Goal: Information Seeking & Learning: Learn about a topic

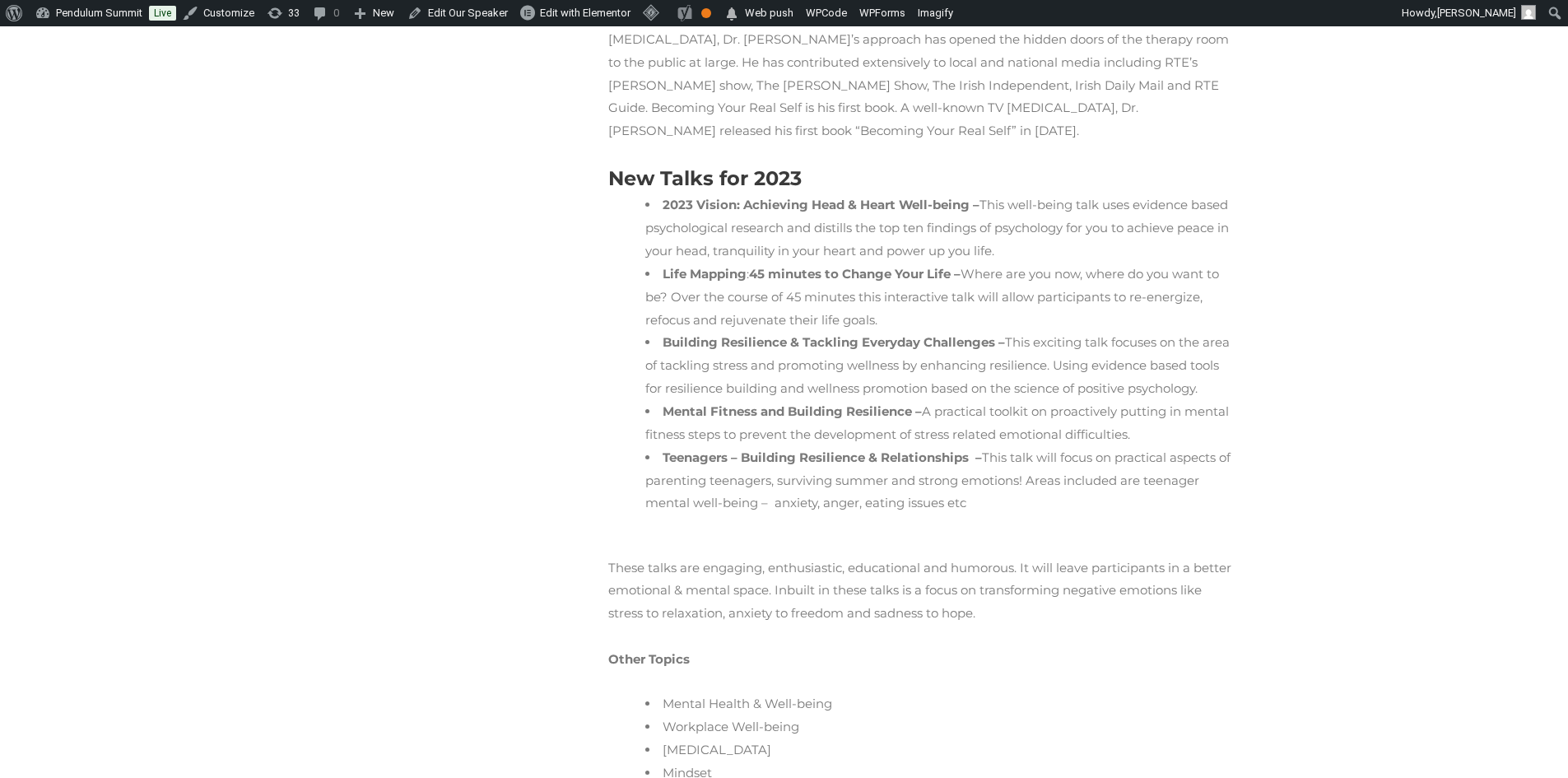
scroll to position [766, 0]
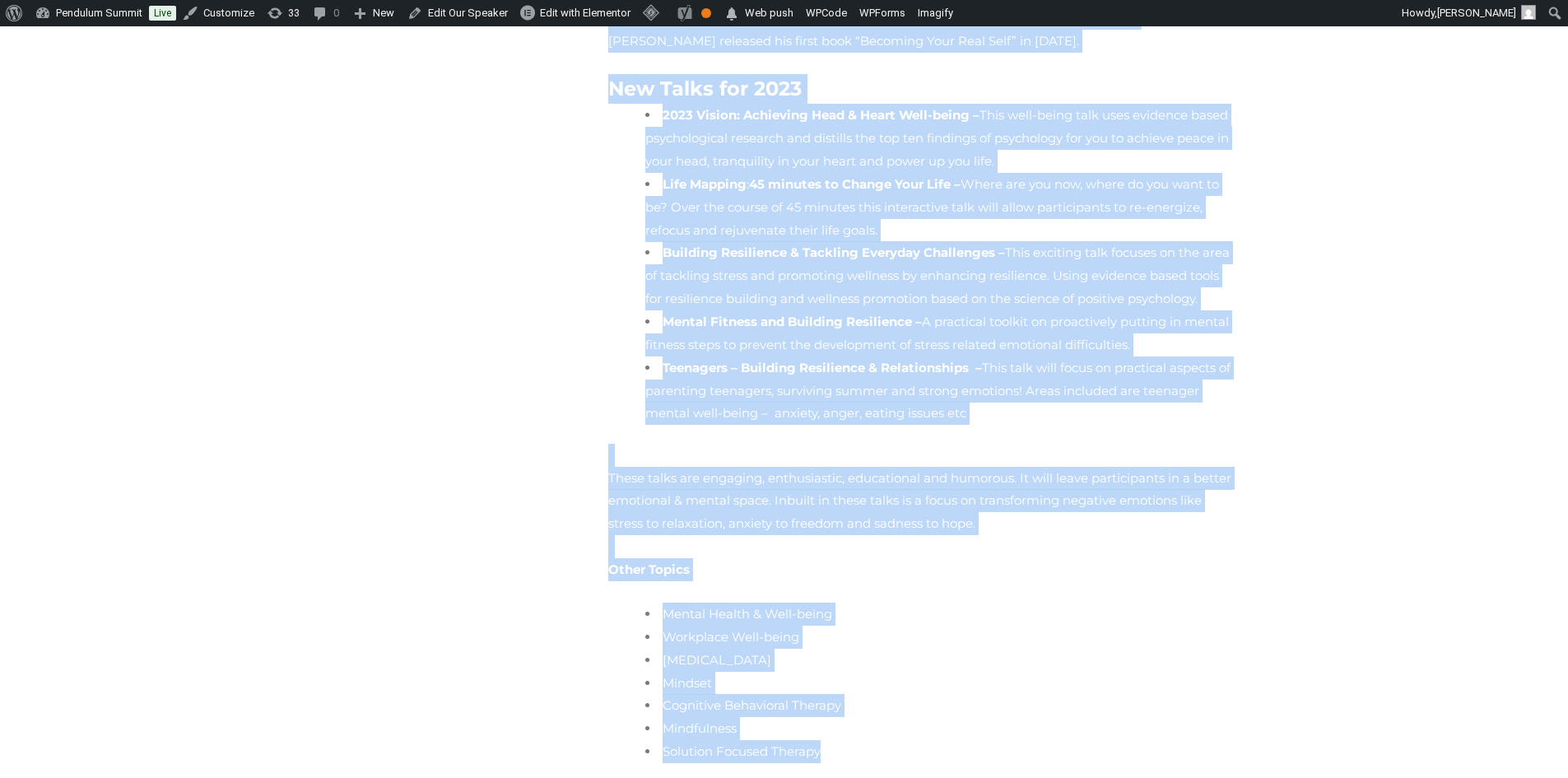
drag, startPoint x: 691, startPoint y: 251, endPoint x: 840, endPoint y: 673, distance: 447.5
click at [840, 673] on div "Clinical Psychologist, and Adjunct Associate Professor Dr. Eddie Murphy a clini…" at bounding box center [922, 129] width 646 height 1324
copy div "Clinical Psychologist, and Adjunct Associate Professor Dr. Eddie Murphy a clini…"
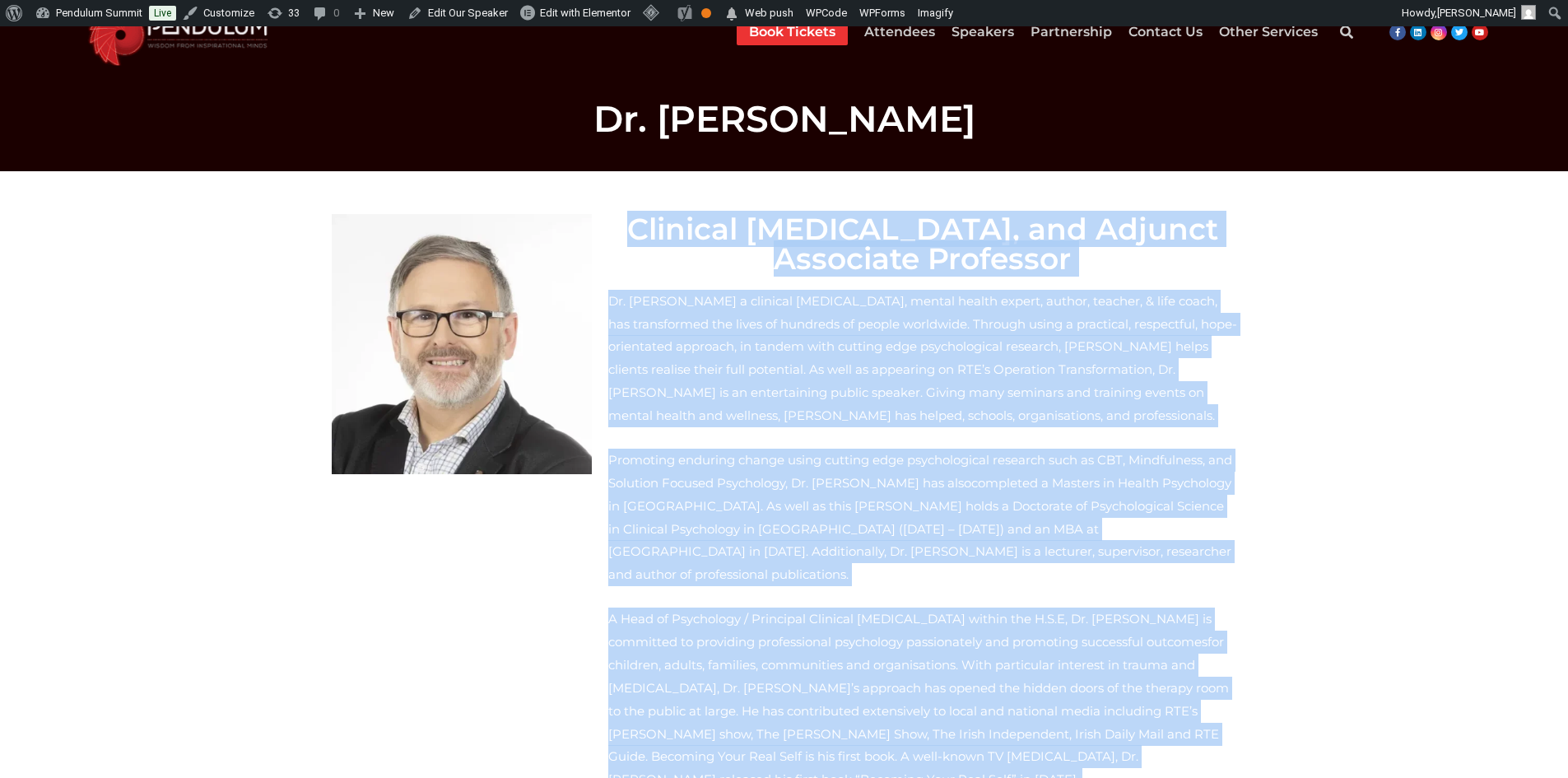
scroll to position [0, 0]
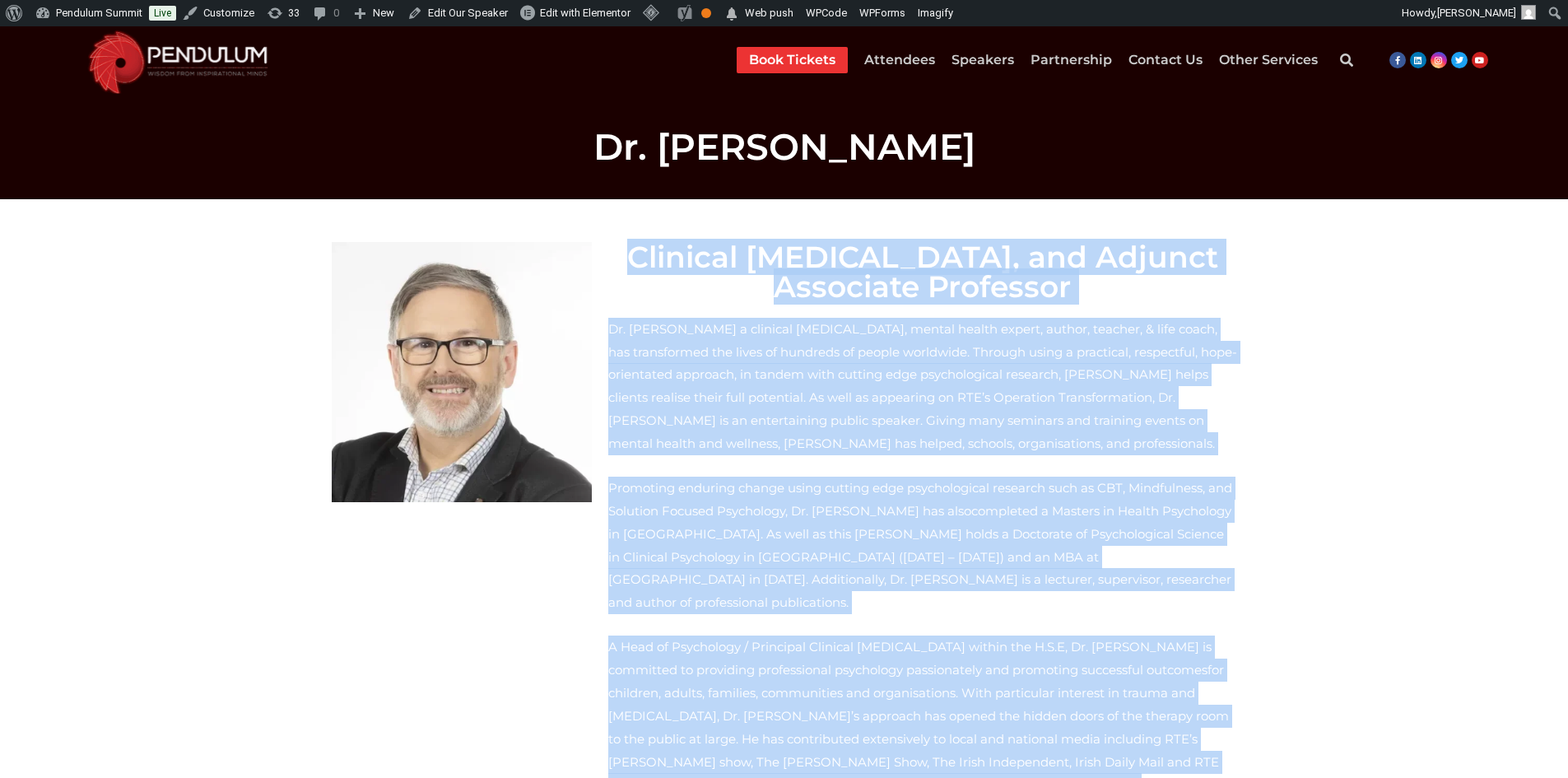
click at [545, 350] on img at bounding box center [461, 372] width 260 height 260
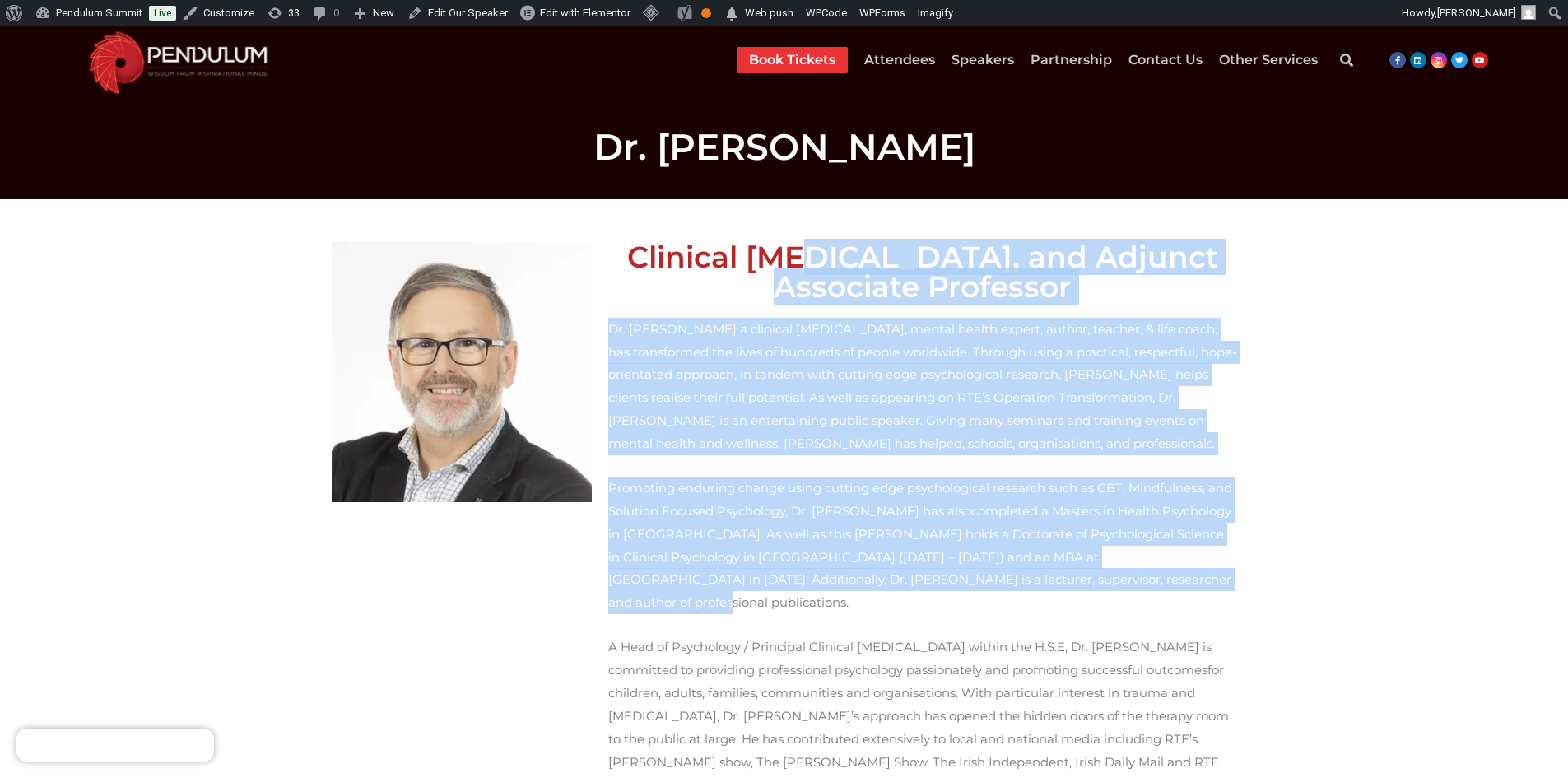
drag, startPoint x: 841, startPoint y: 236, endPoint x: 858, endPoint y: 565, distance: 329.4
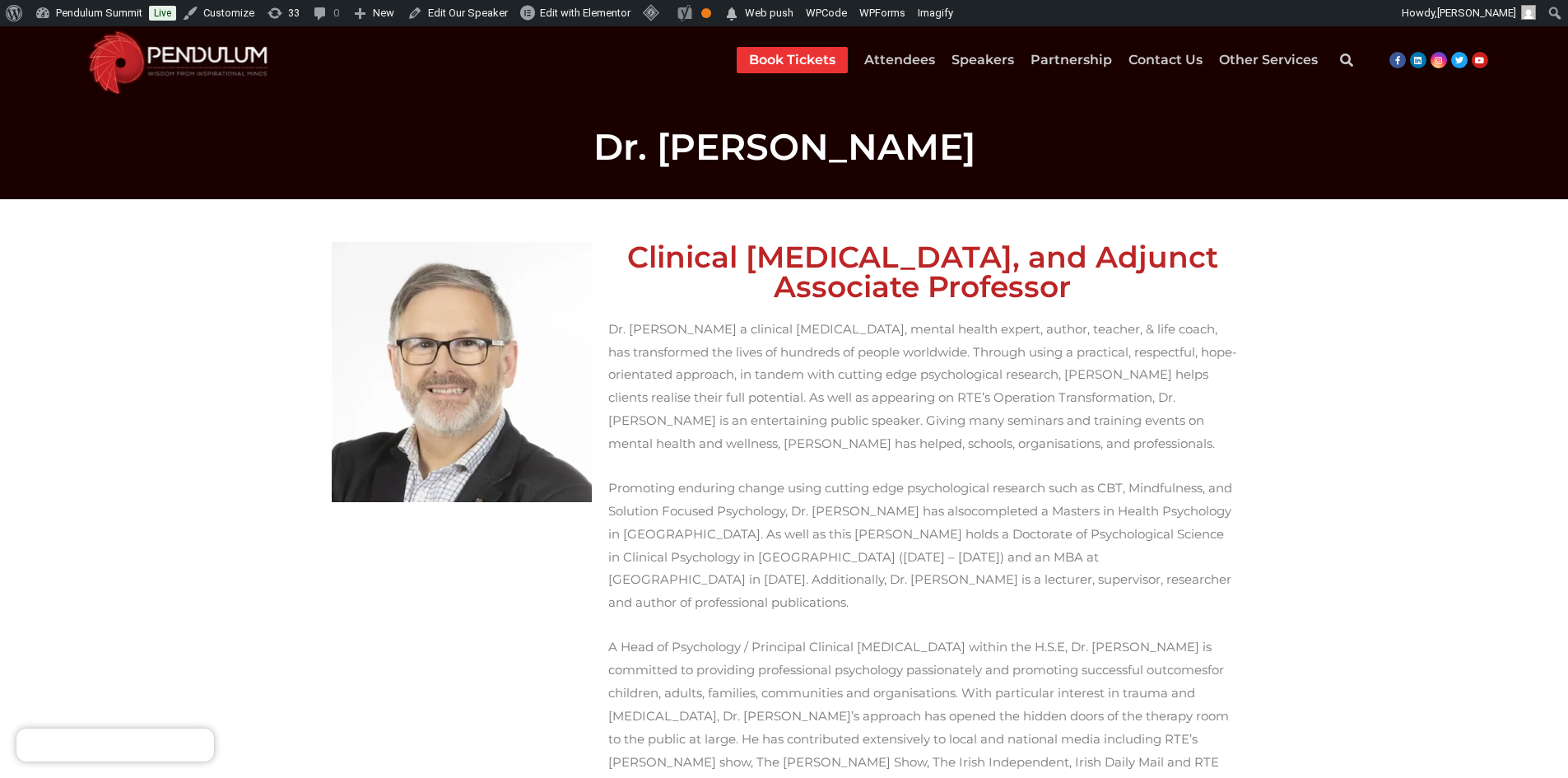
drag, startPoint x: 175, startPoint y: 450, endPoint x: 175, endPoint y: 565, distance: 115.0
click at [902, 51] on link "Attendees" at bounding box center [900, 60] width 71 height 27
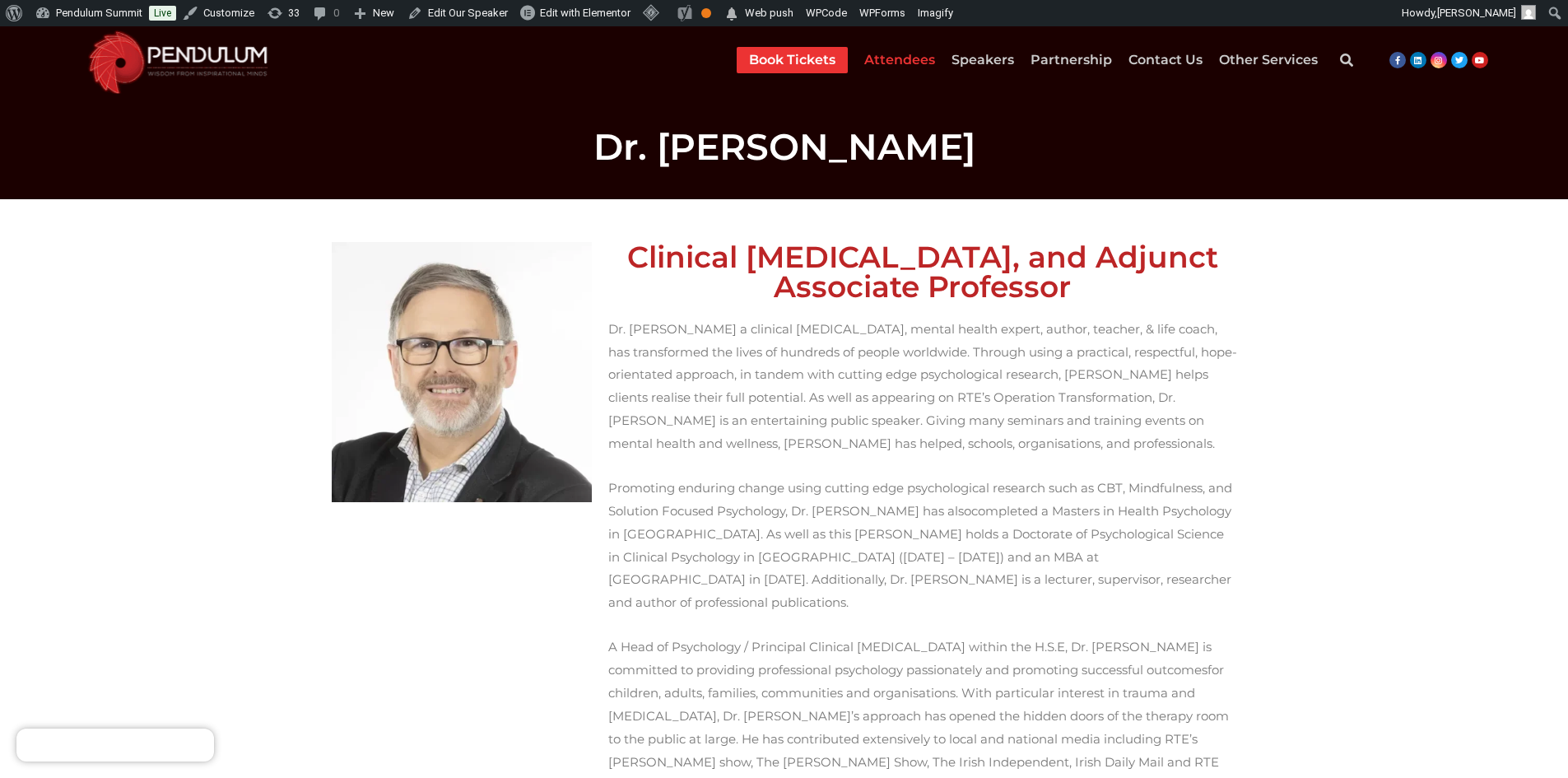
click at [934, 51] on link "Attendees" at bounding box center [900, 60] width 71 height 27
click at [1014, 50] on link "Speakers" at bounding box center [982, 60] width 63 height 27
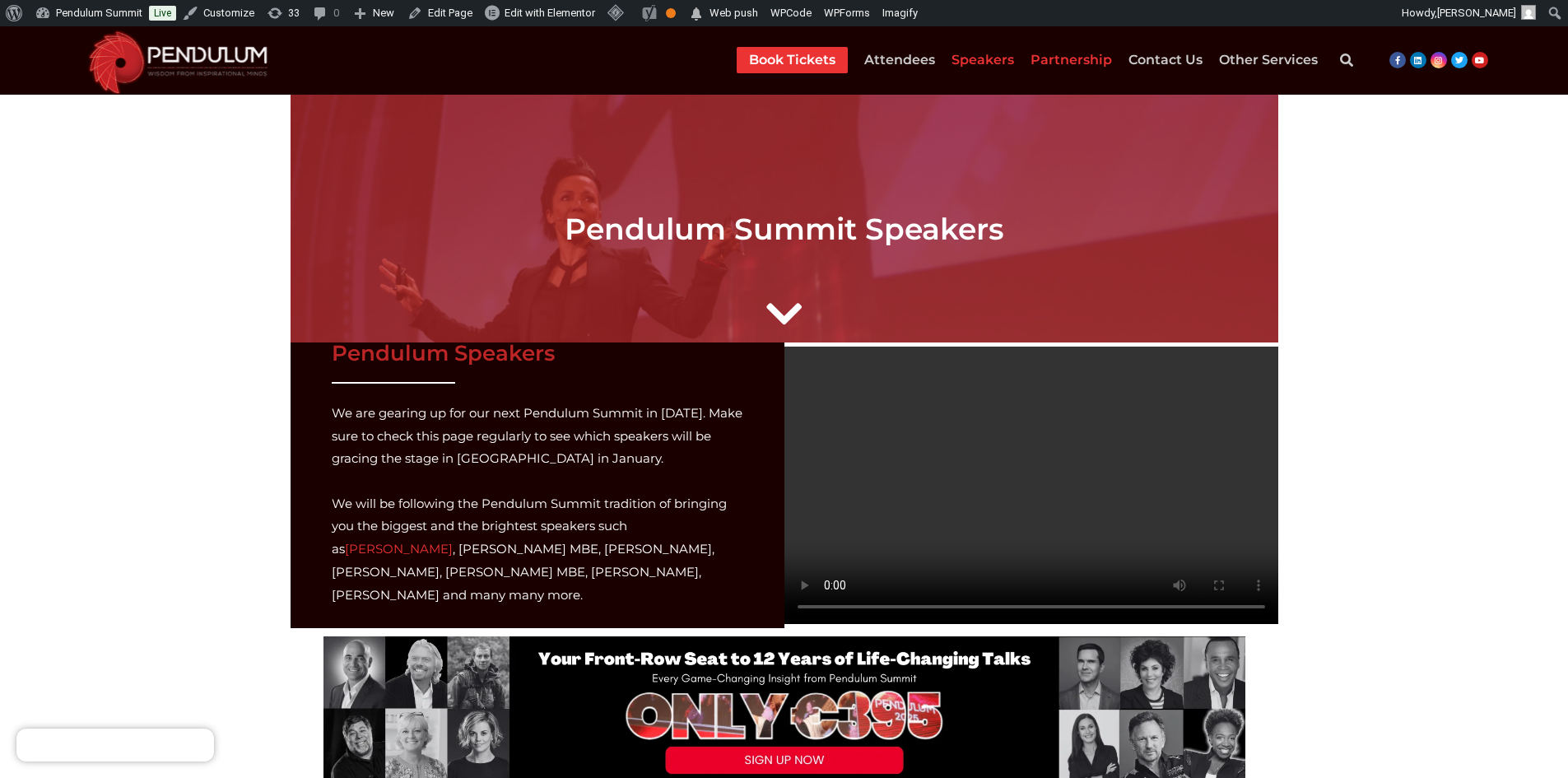
click at [1073, 55] on link "Partnership" at bounding box center [1072, 60] width 82 height 27
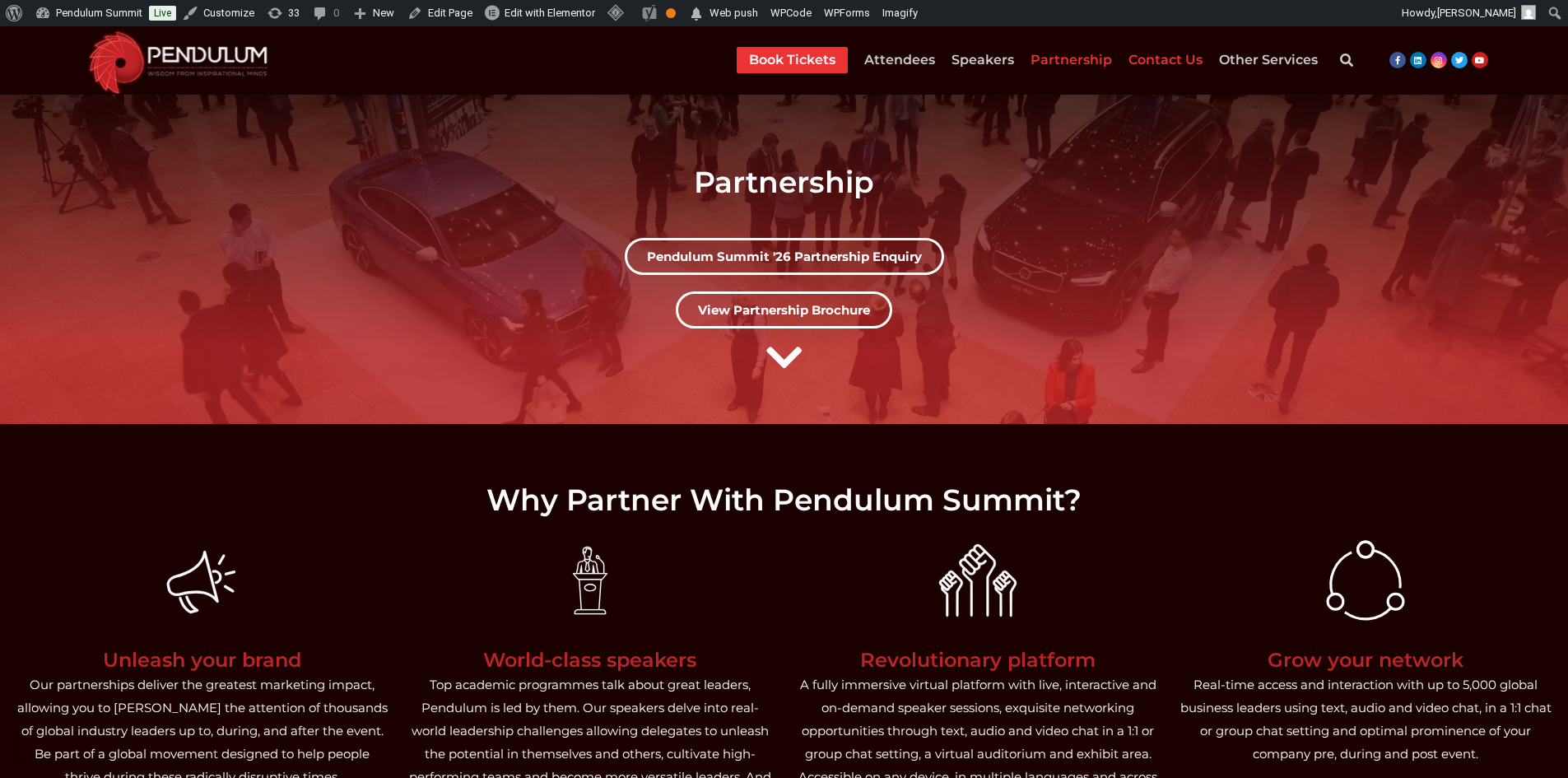
click at [1157, 59] on link "Contact Us" at bounding box center [1165, 60] width 74 height 27
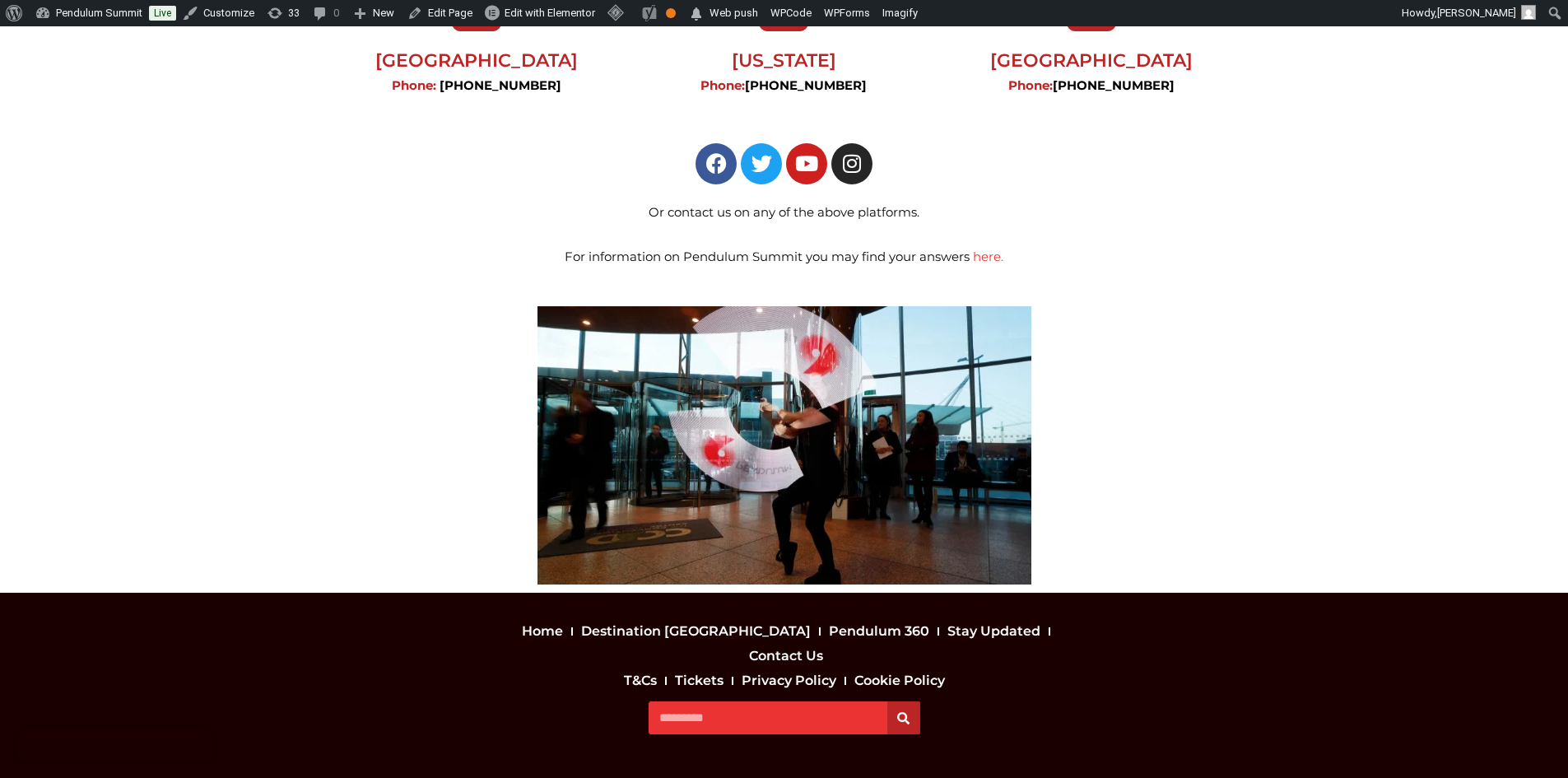
scroll to position [649, 0]
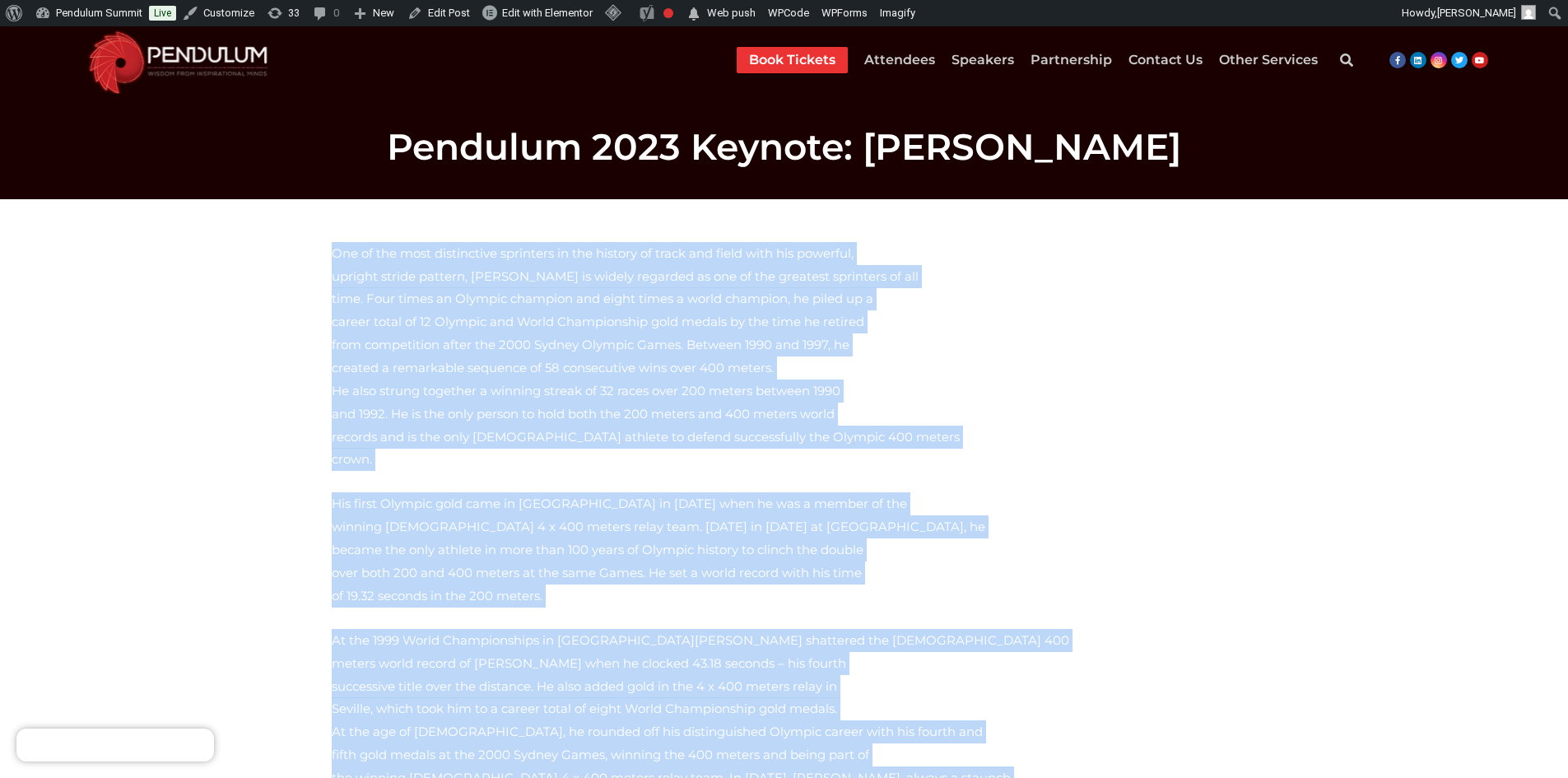
drag, startPoint x: 459, startPoint y: 479, endPoint x: 314, endPoint y: 259, distance: 263.5
click at [315, 259] on div "One of the most distinctive sprinters in the history of track and field with hi…" at bounding box center [784, 791] width 938 height 1130
copy div "One of the most distinctive sprinters in the history of track and field with hi…"
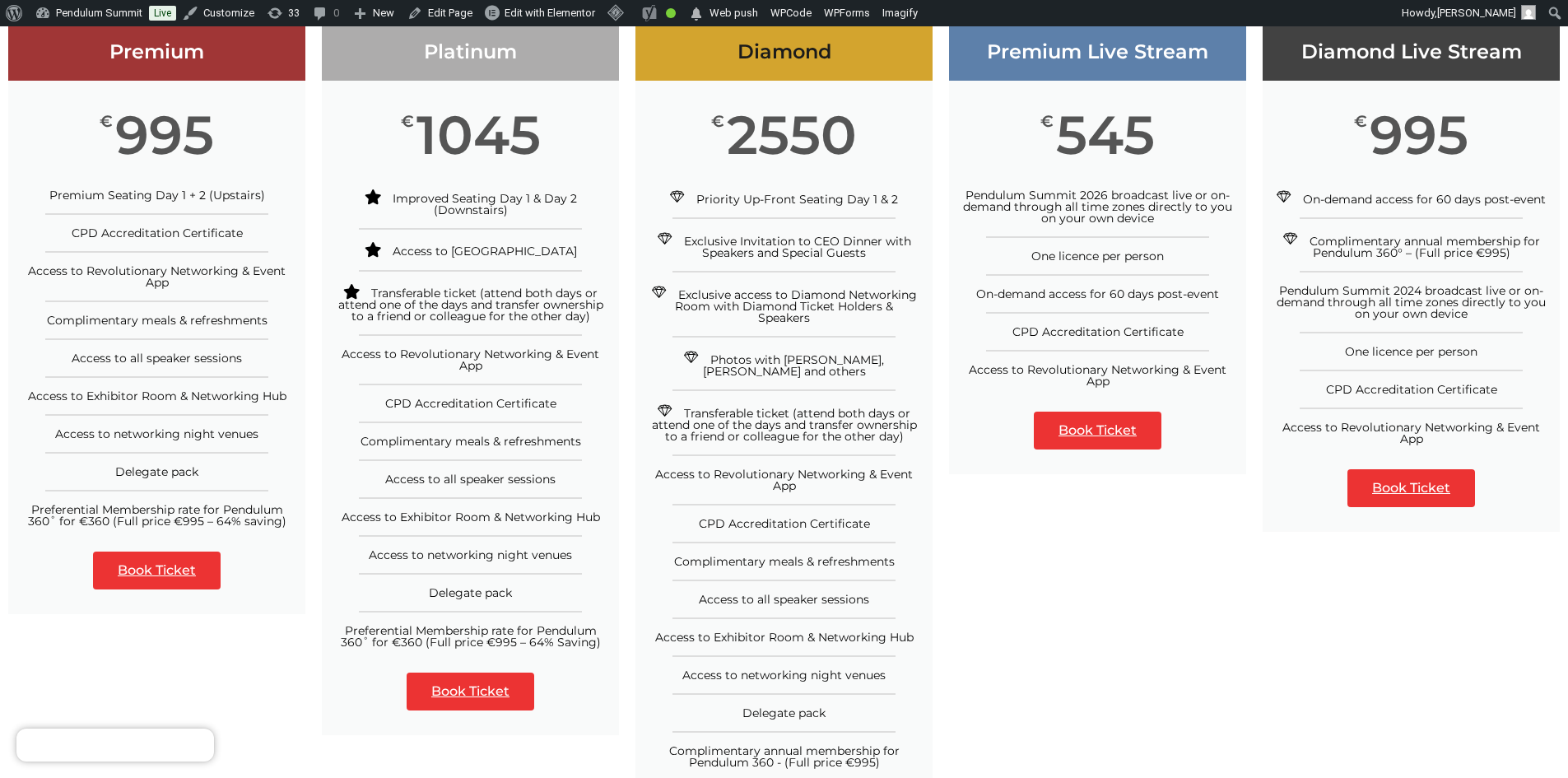
scroll to position [329, 0]
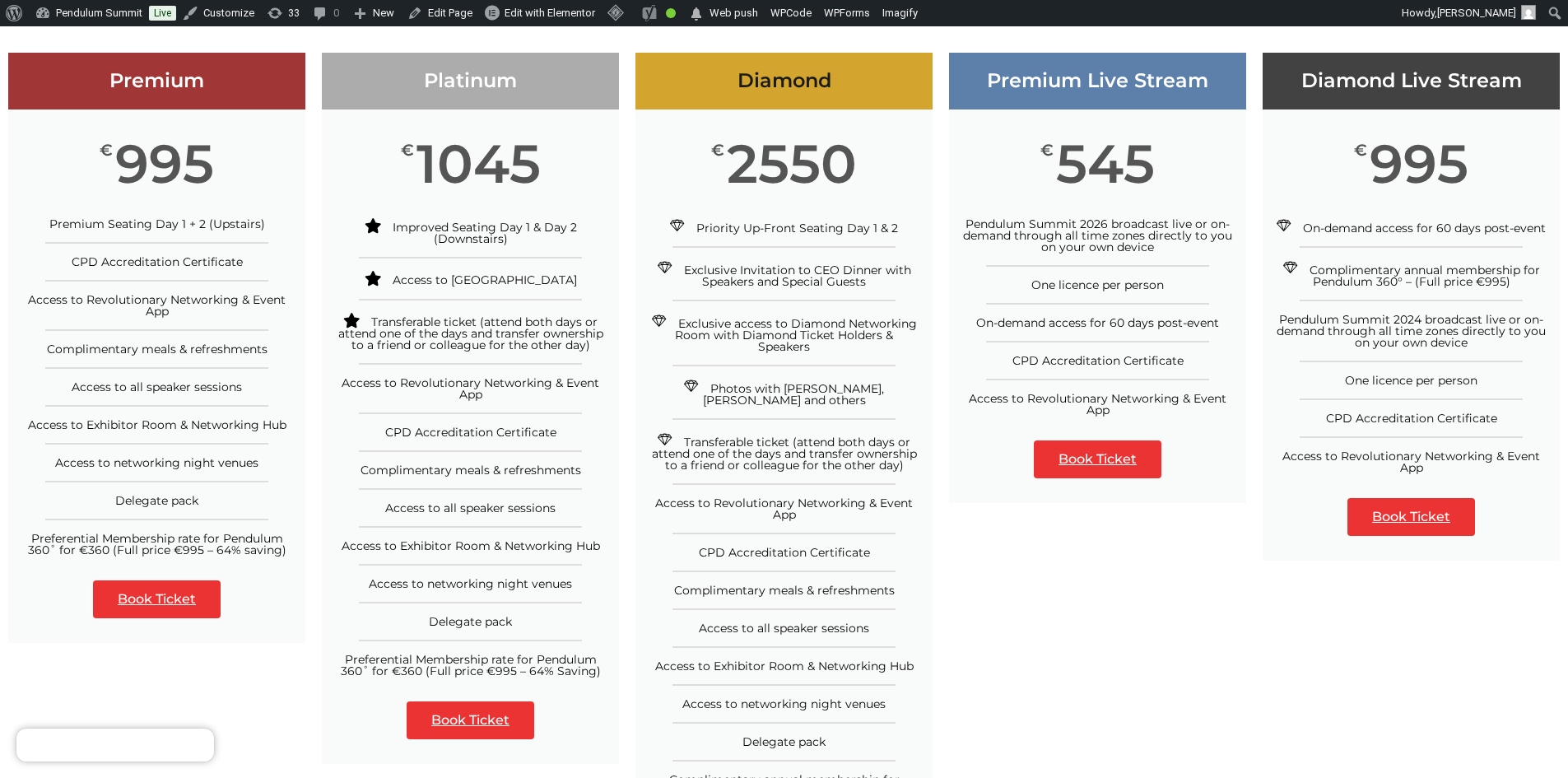
drag, startPoint x: 714, startPoint y: 146, endPoint x: 850, endPoint y: 160, distance: 136.7
click at [850, 160] on div "€ 2550" at bounding box center [784, 164] width 297 height 109
copy div "€ 2550"
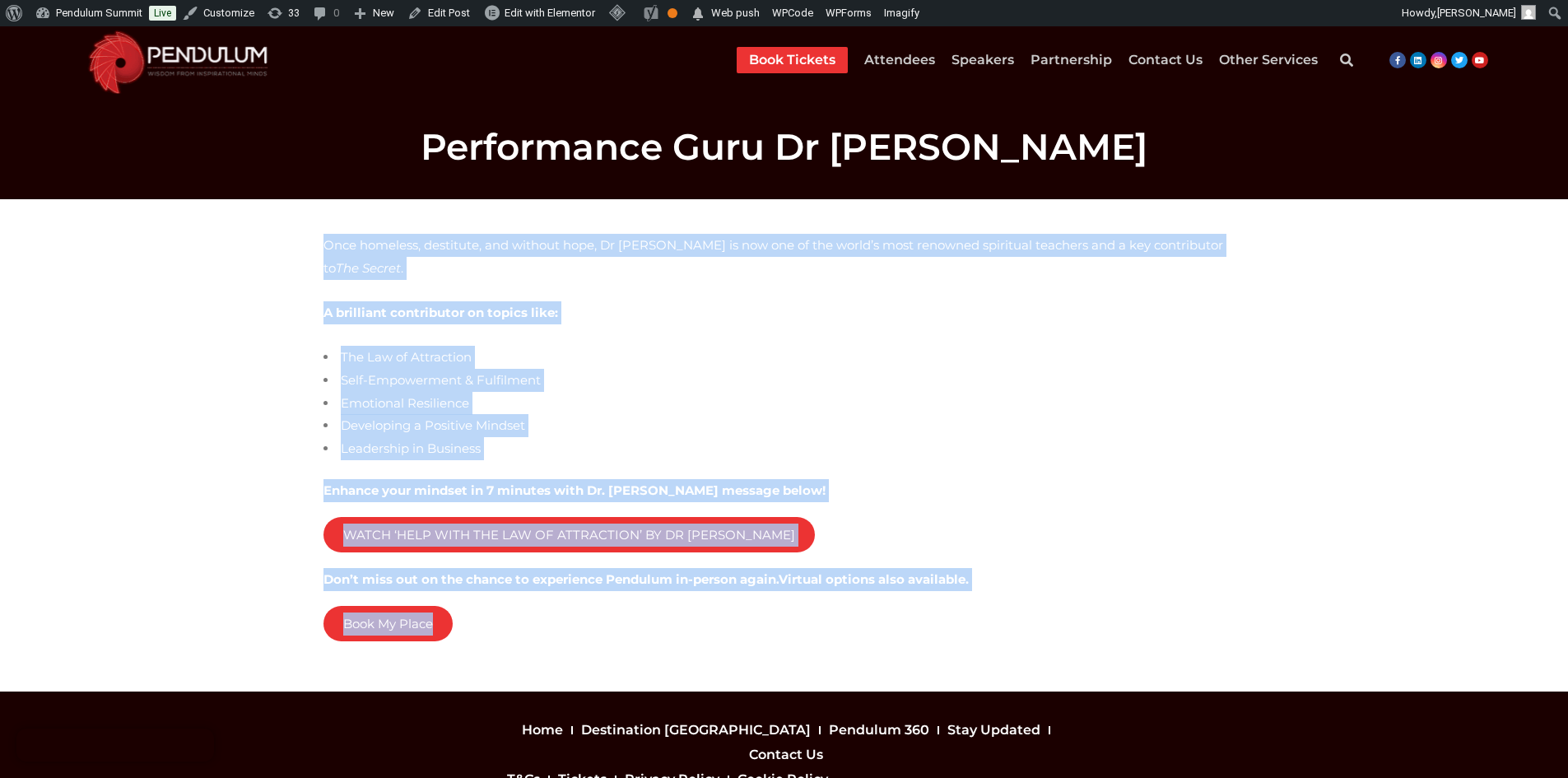
drag, startPoint x: 318, startPoint y: 236, endPoint x: 568, endPoint y: 614, distance: 453.2
click at [568, 614] on div "Once homeless, destitute, and without hope, Dr Joe Vitale is now one of the wor…" at bounding box center [784, 445] width 938 height 440
copy div "Once homeless, destitute, and without hope, Dr Joe Vitale is now one of the wor…"
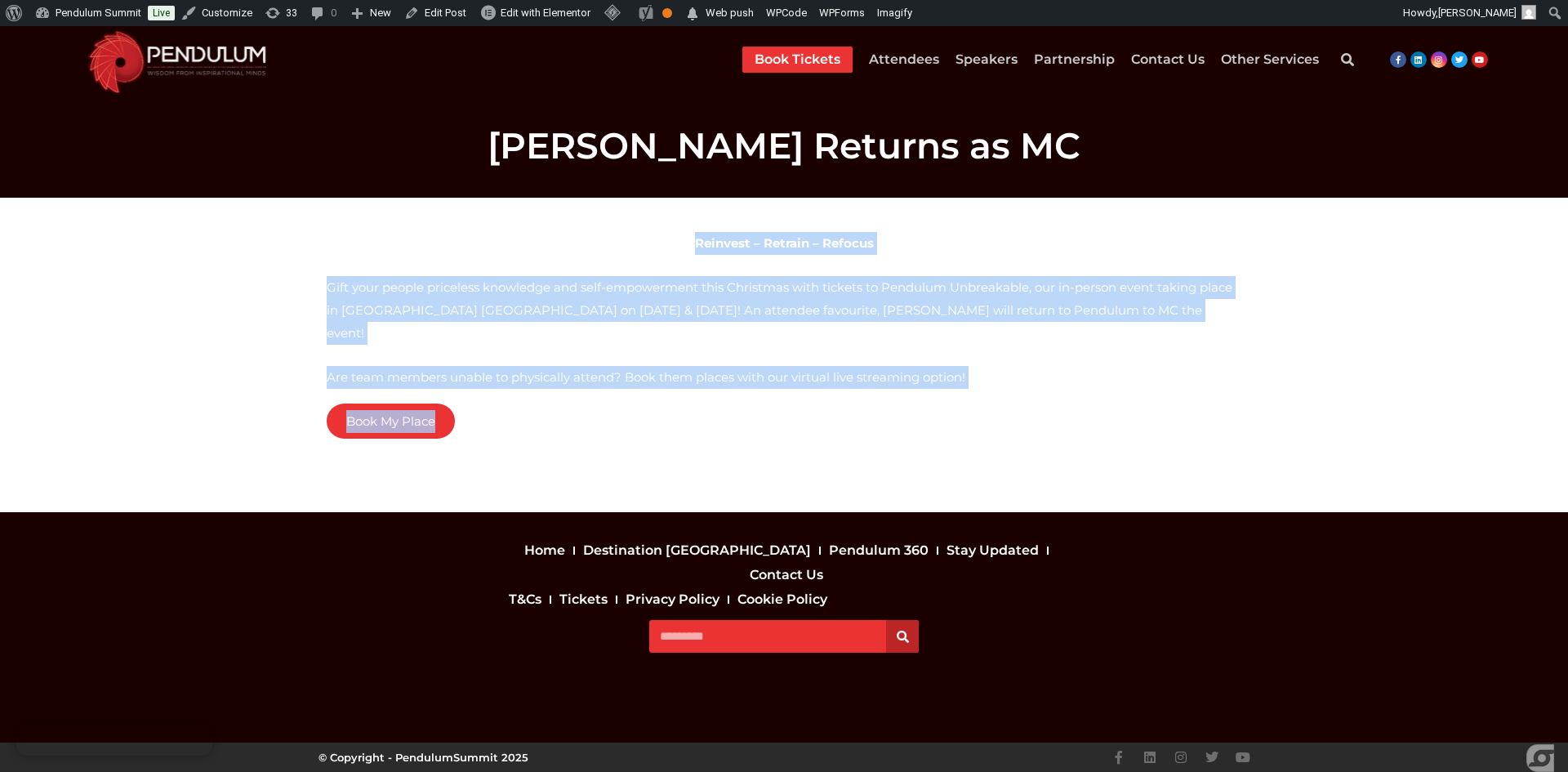
drag, startPoint x: 695, startPoint y: 254, endPoint x: 880, endPoint y: 406, distance: 239.4
click at [880, 406] on div "Reinvest – Retrain – Refocus ­Gift your people priceless knowledge and self-emp…" at bounding box center [784, 333] width 915 height 201
copy div "Reinvest – Retrain – Refocus ­Gift your people priceless knowledge and self-emp…"
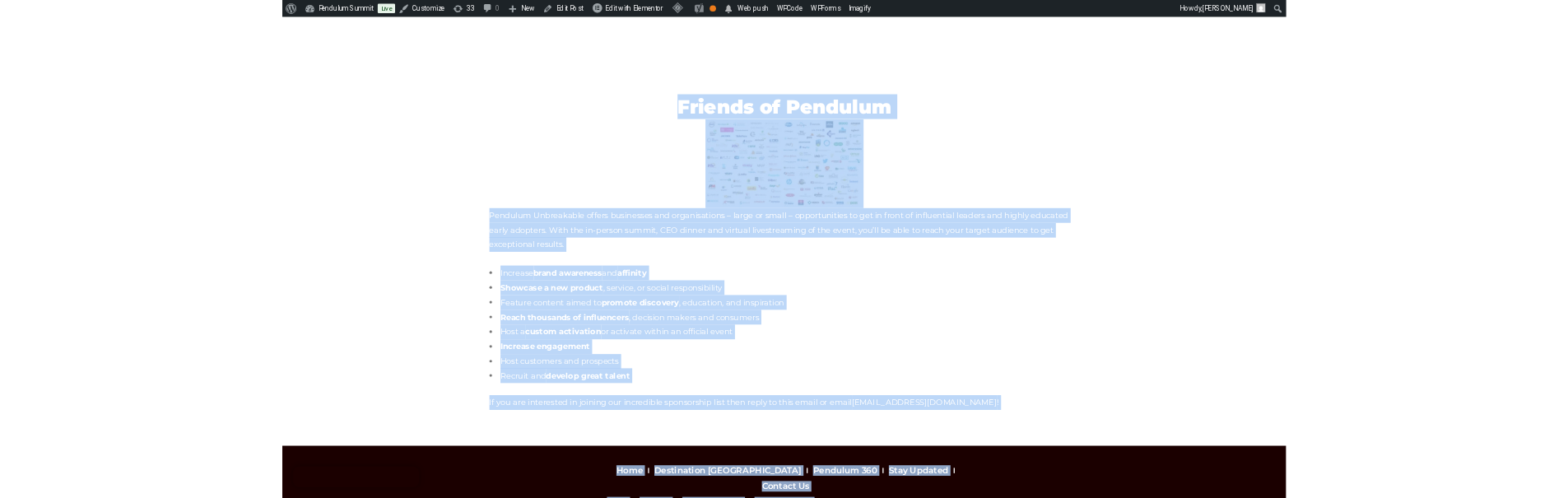
scroll to position [592, 0]
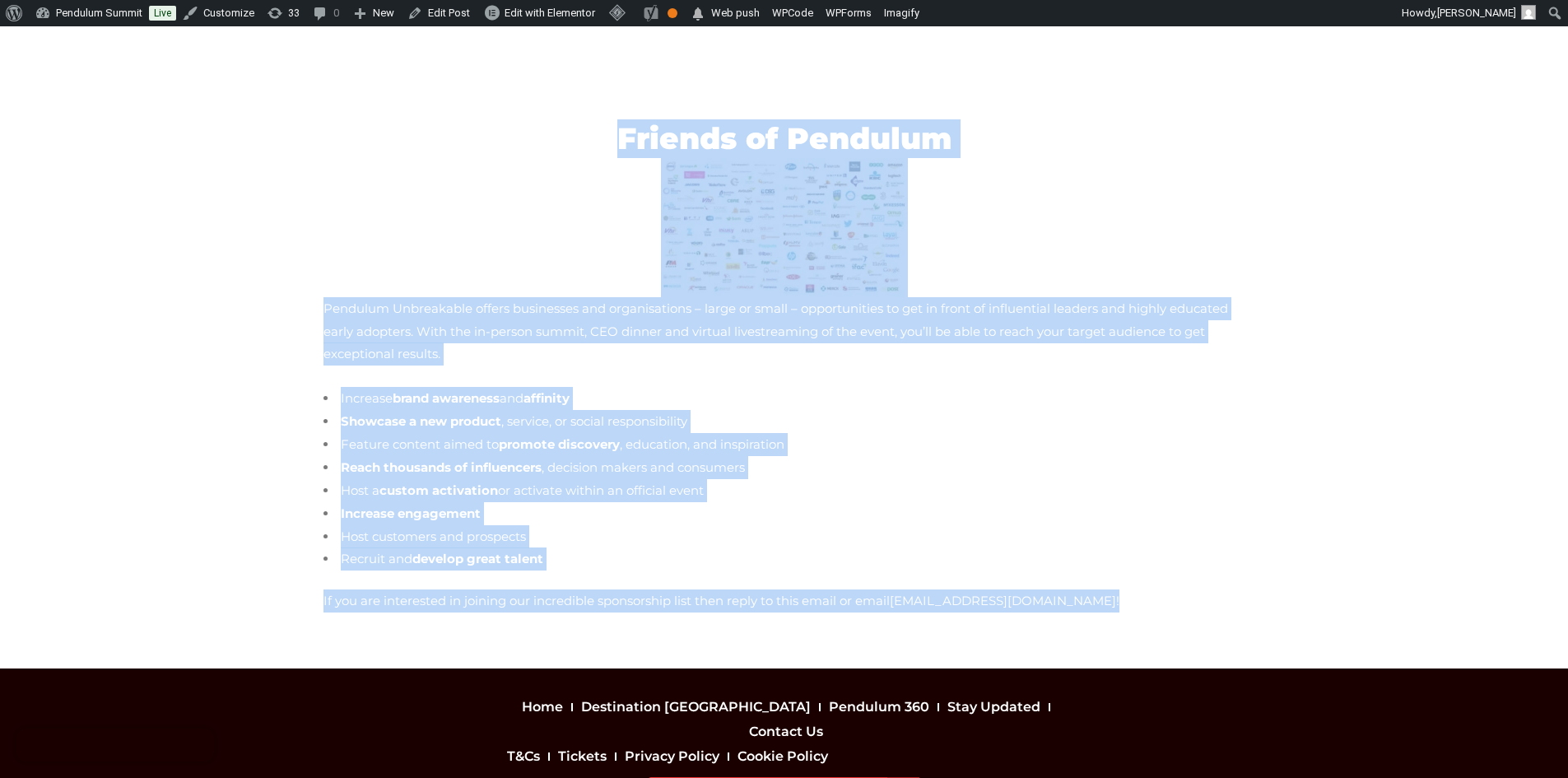
drag, startPoint x: 259, startPoint y: 99, endPoint x: 1050, endPoint y: 586, distance: 928.9
click at [1050, 586] on section "<span data-mce-type="bookmark" style="display: inline-block; width: 0px; overfl…" at bounding box center [784, 156] width 1568 height 1025
copy div "<lore ipsu-dol-sita="consecte" adipi="elitsed: doeius-tempo; incid: 8ut; labore…"
click at [1078, 410] on li "Showcase a new product , service, or social responsibility" at bounding box center [784, 422] width 922 height 23
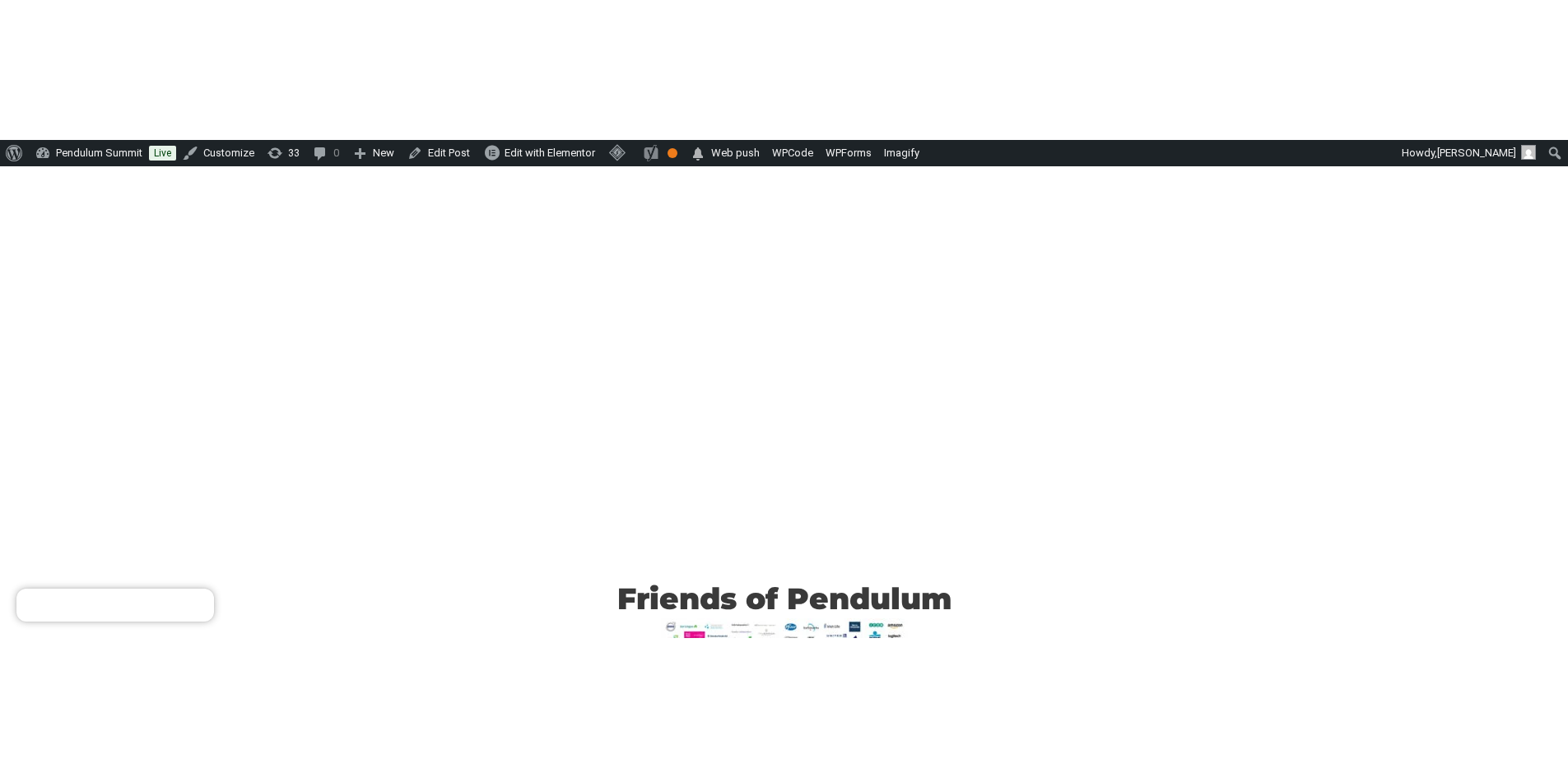
scroll to position [180, 0]
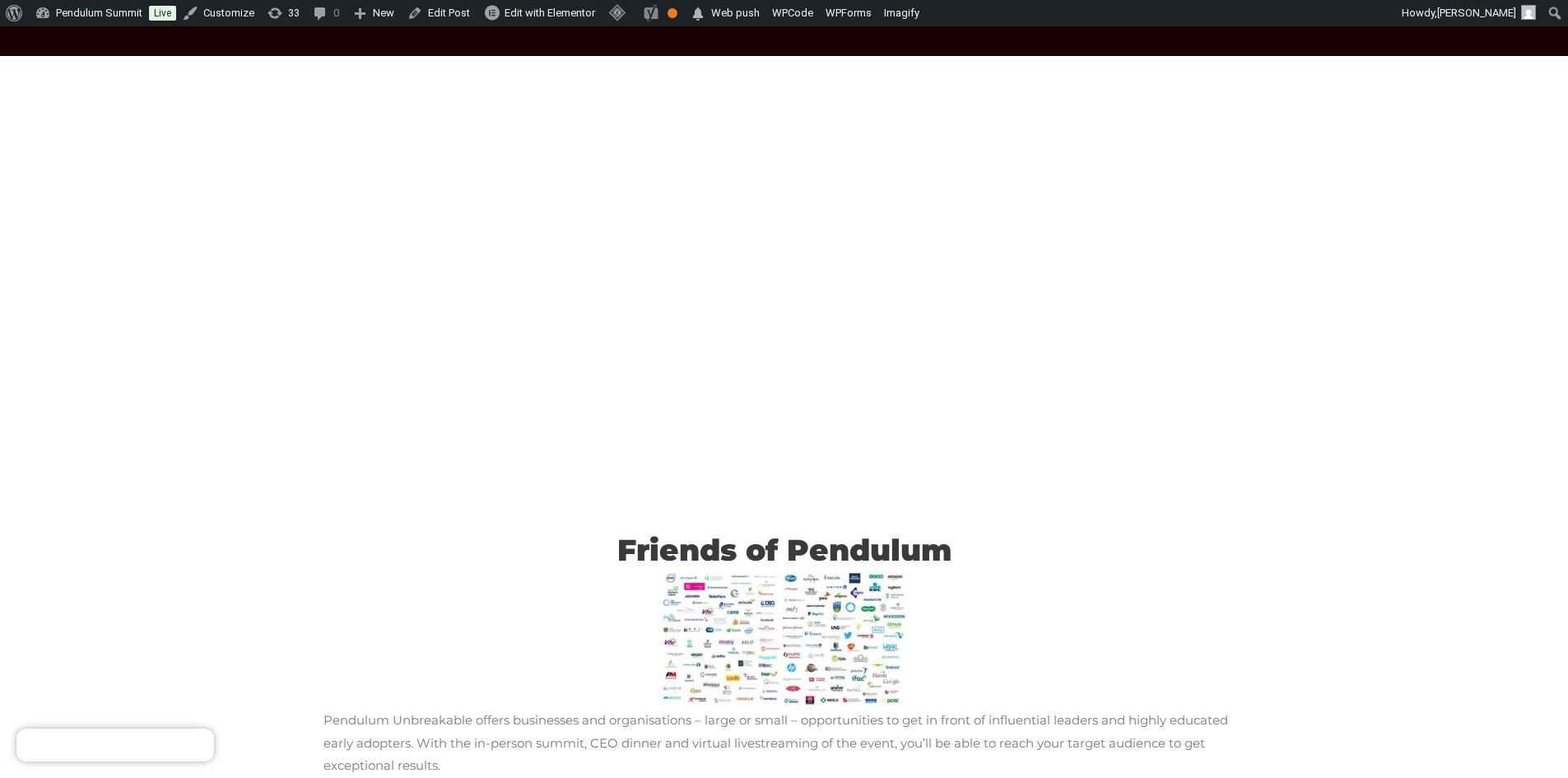
drag, startPoint x: 286, startPoint y: 91, endPoint x: 1414, endPoint y: 438, distance: 1180.2
click at [1414, 438] on section "<span data-mce-type="bookmark" style="display: inline-block; width: 0px; overfl…" at bounding box center [784, 568] width 1568 height 1025
drag, startPoint x: 373, startPoint y: 547, endPoint x: 412, endPoint y: 538, distance: 40.0
click at [412, 538] on h2 "Friends of Pendulum" at bounding box center [784, 551] width 922 height 38
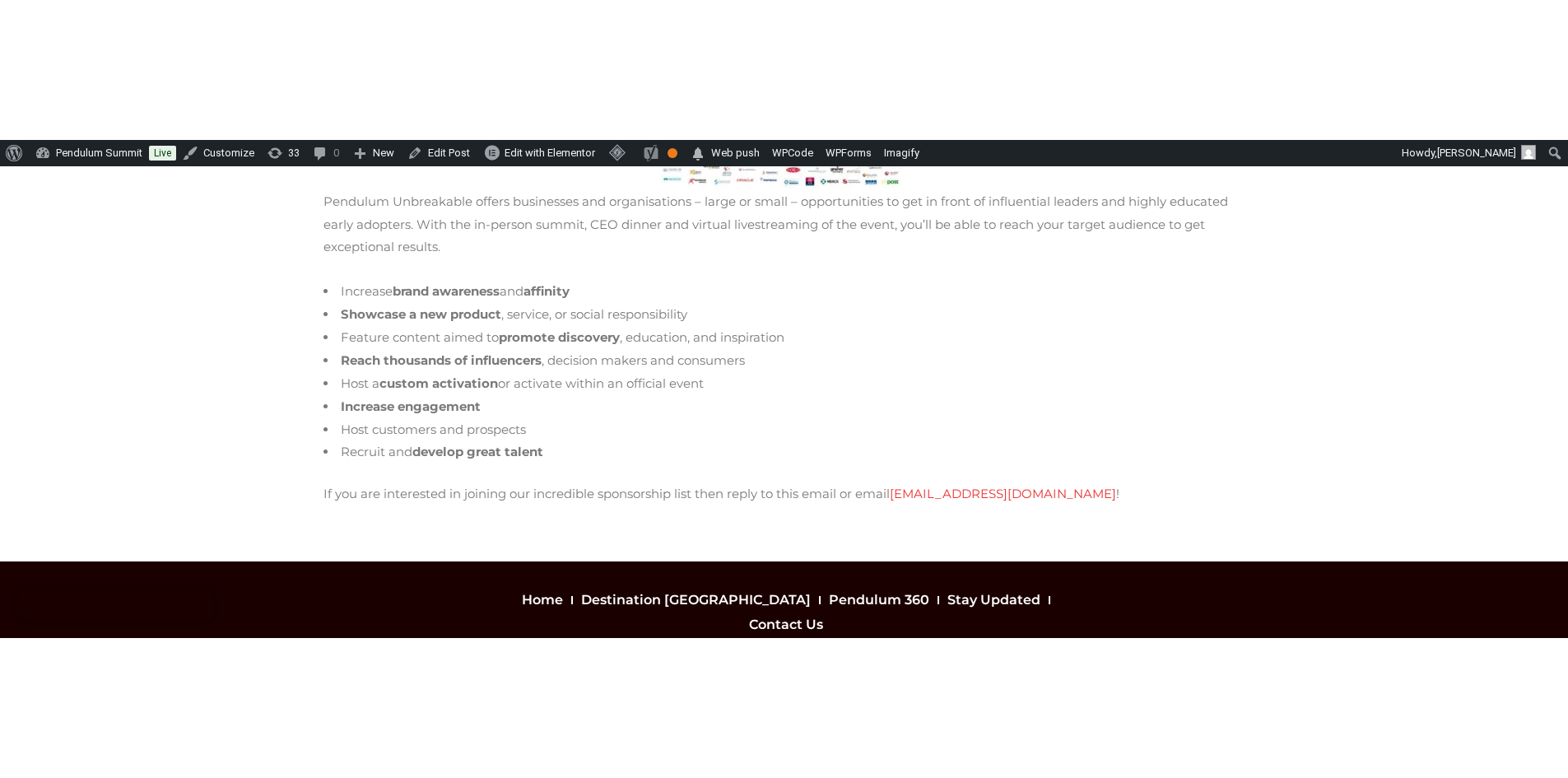
scroll to position [698, 0]
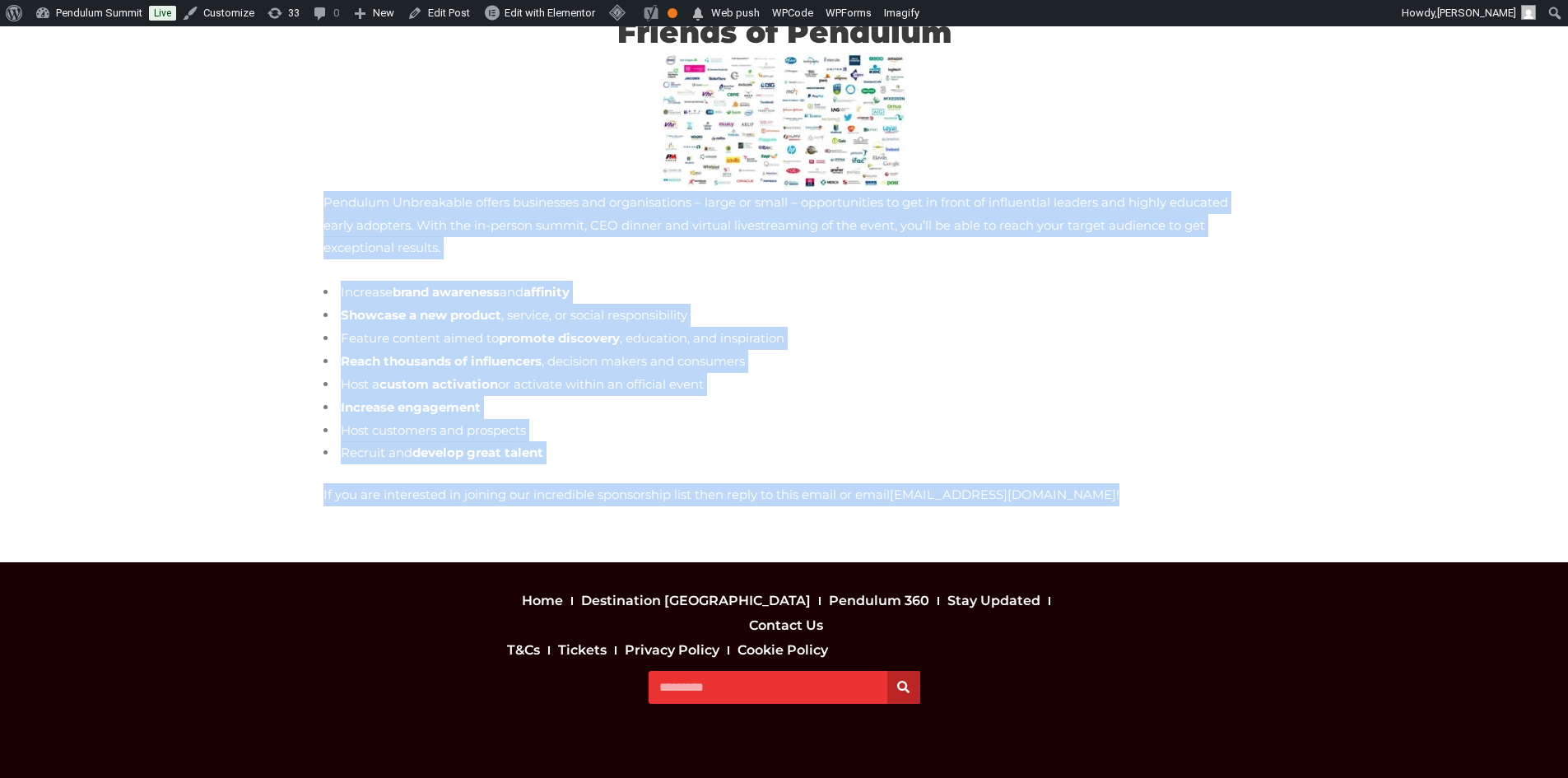
drag, startPoint x: 299, startPoint y: 207, endPoint x: 1038, endPoint y: 484, distance: 789.2
click at [1038, 484] on section "<span data-mce-type="bookmark" style="display: inline-block; width: 0px; overfl…" at bounding box center [784, 50] width 1568 height 1025
copy div "Pendulum Unbreakable offers businesses and organisations – large or small – opp…"
click at [954, 327] on li "Feature content aimed to promote discovery , education, and inspiration" at bounding box center [784, 338] width 922 height 23
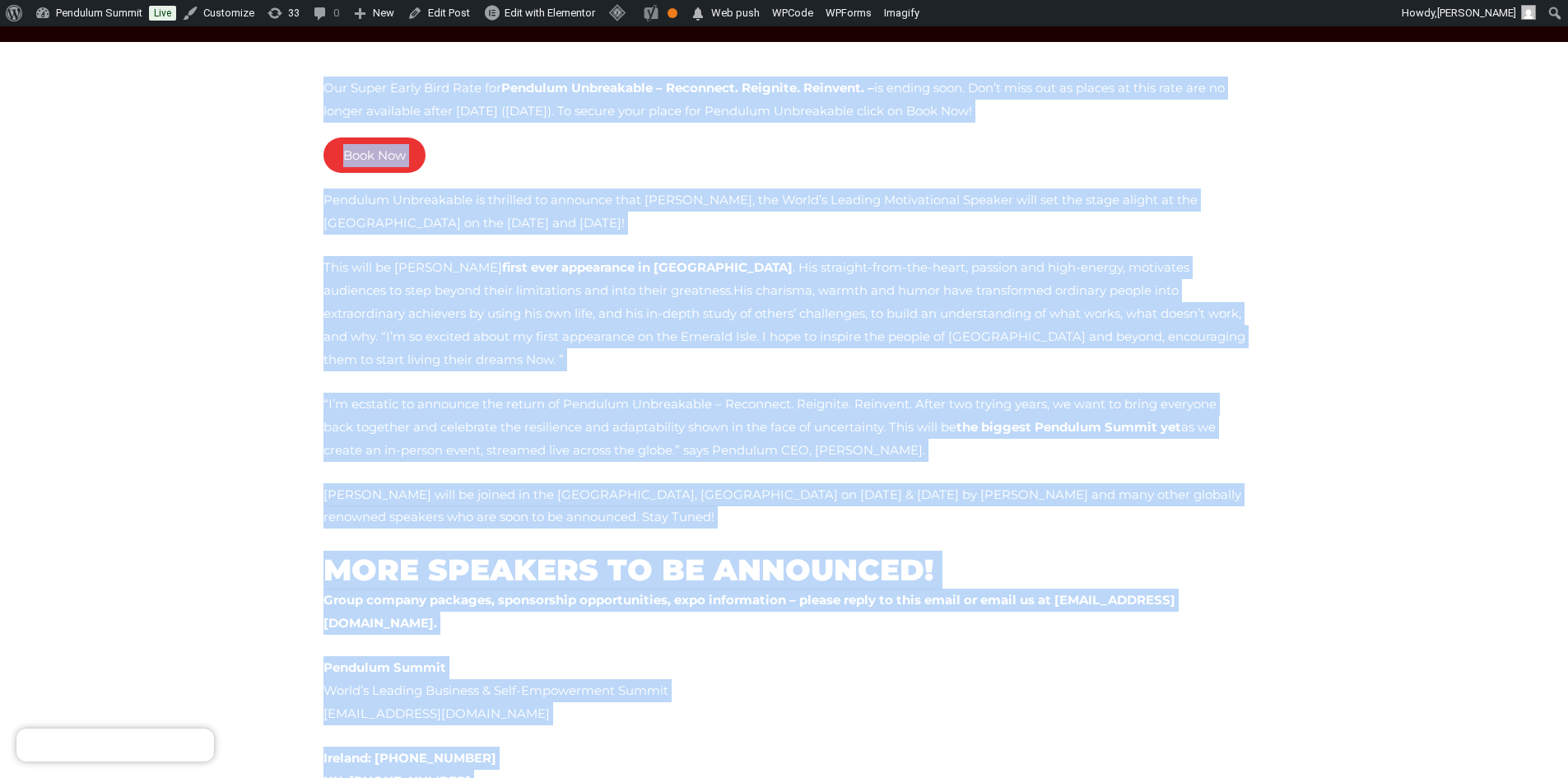
scroll to position [208, 0]
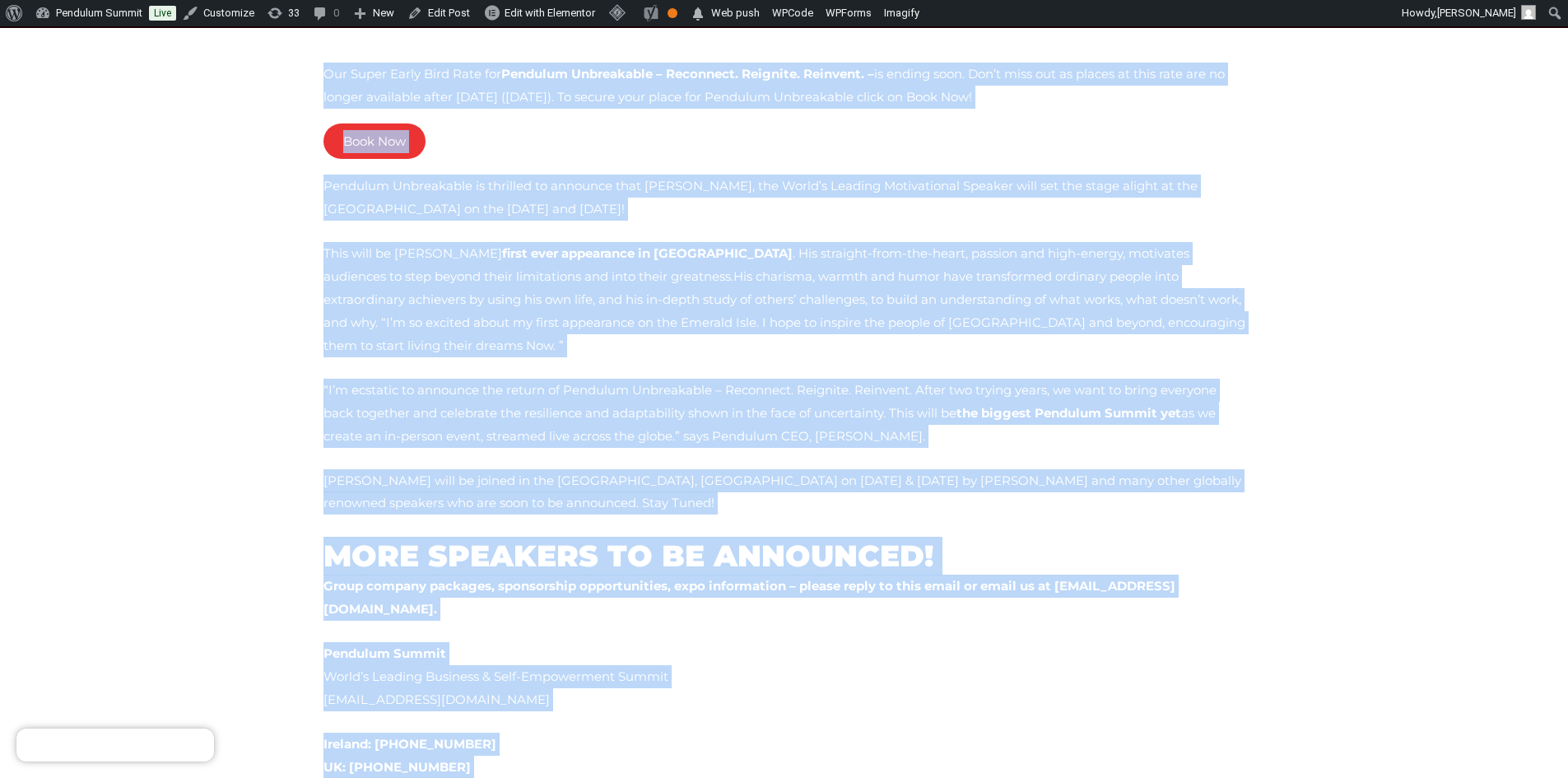
drag, startPoint x: 334, startPoint y: 289, endPoint x: 910, endPoint y: 750, distance: 737.8
click at [910, 750] on div "Our Super Early Bird Rate for Pendulum Unbreakable – Reconnect. Reignite. Reinv…" at bounding box center [784, 442] width 938 height 776
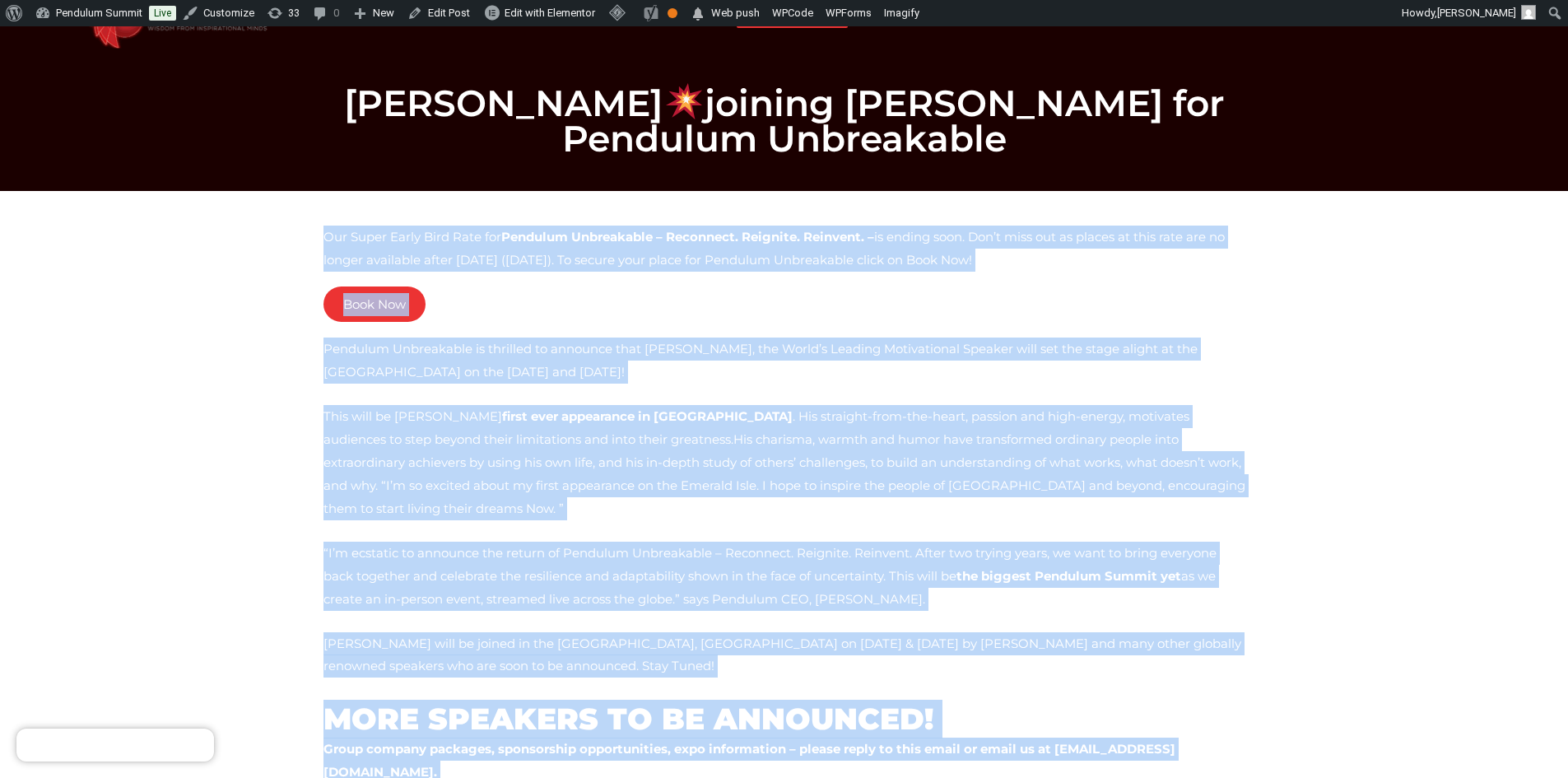
scroll to position [43, 0]
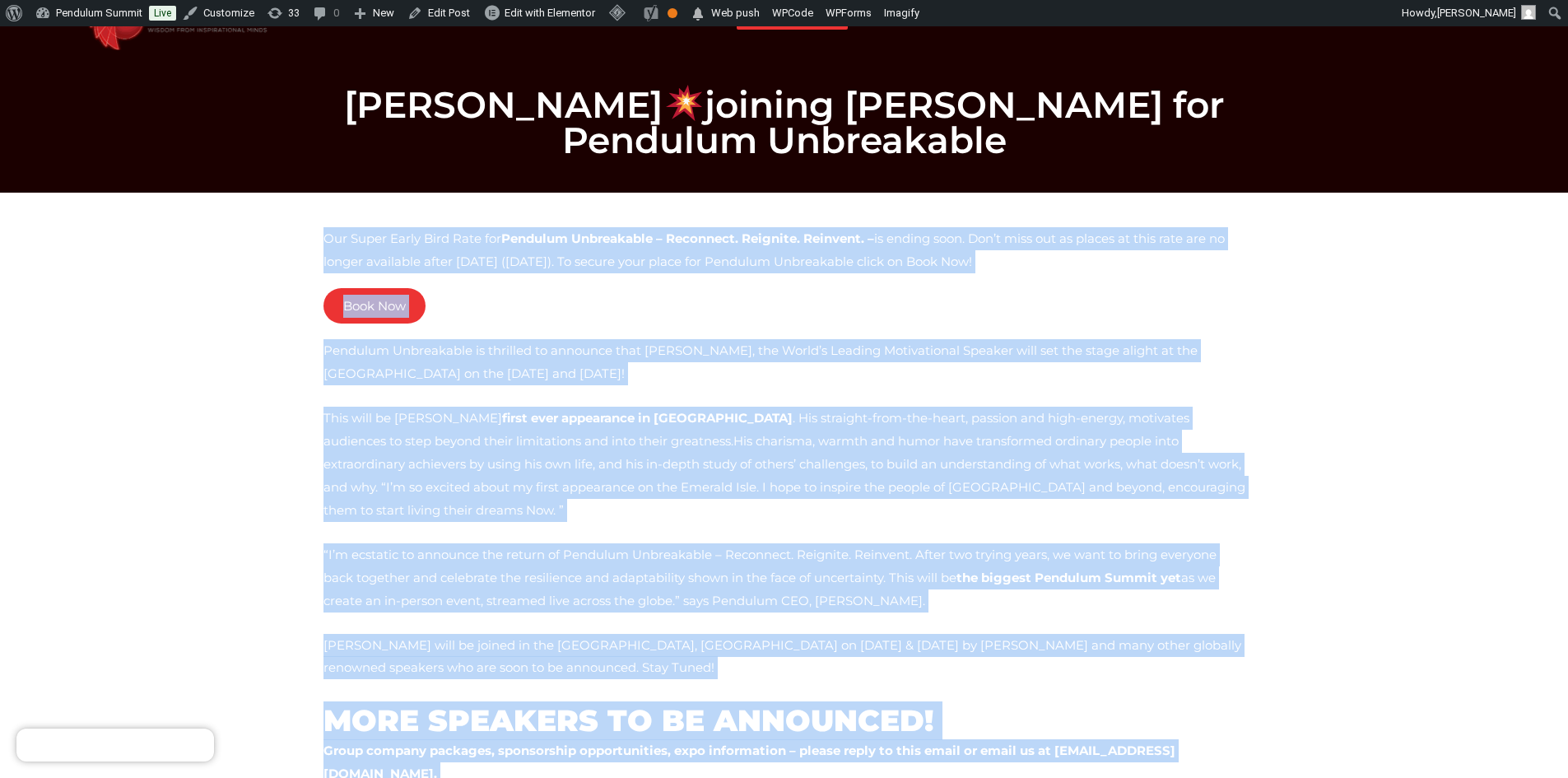
copy div "Our Super Early Bird Rate for Pendulum Unbreakable – Reconnect. Reignite. Reinv…"
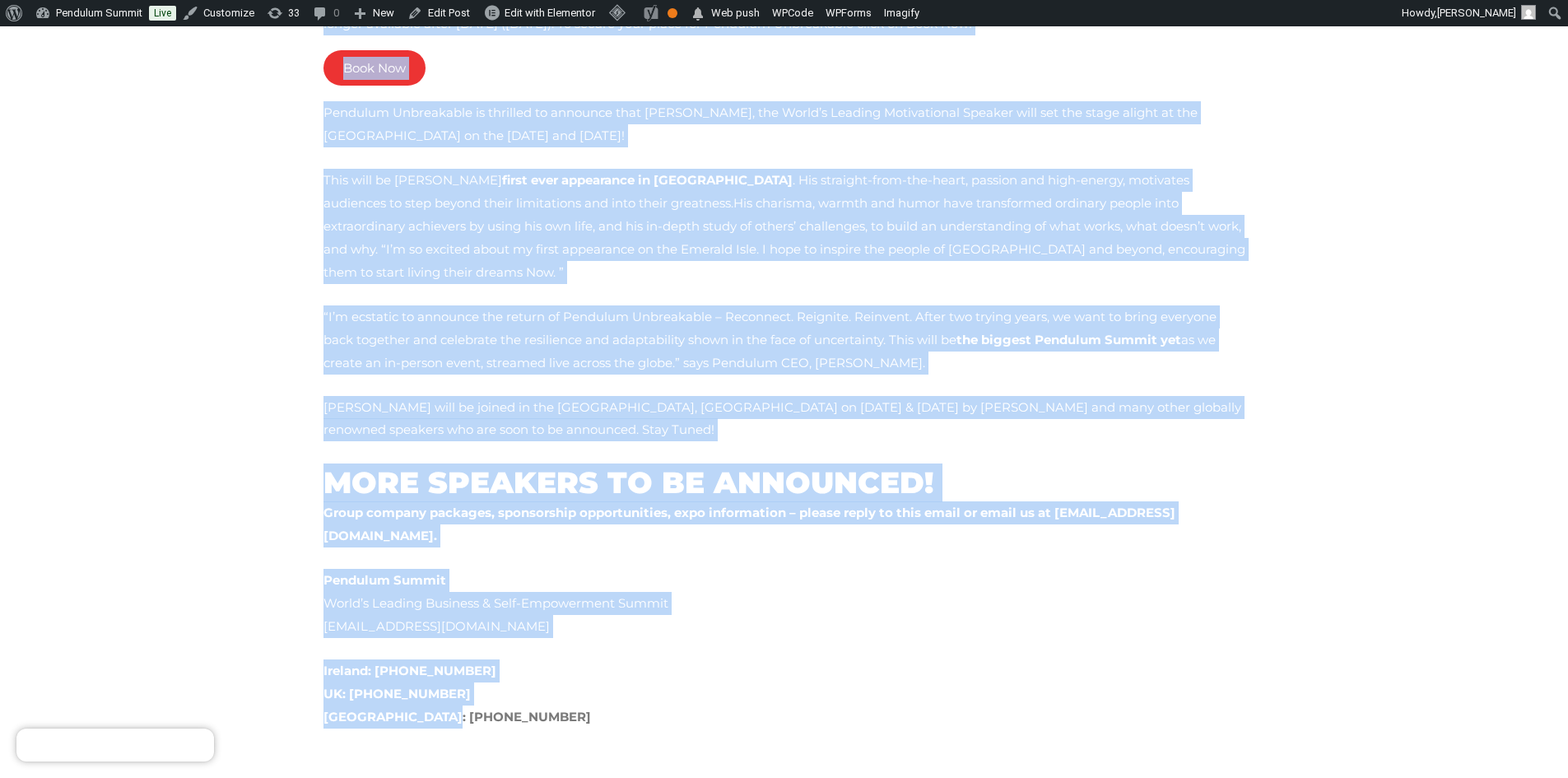
scroll to position [291, 0]
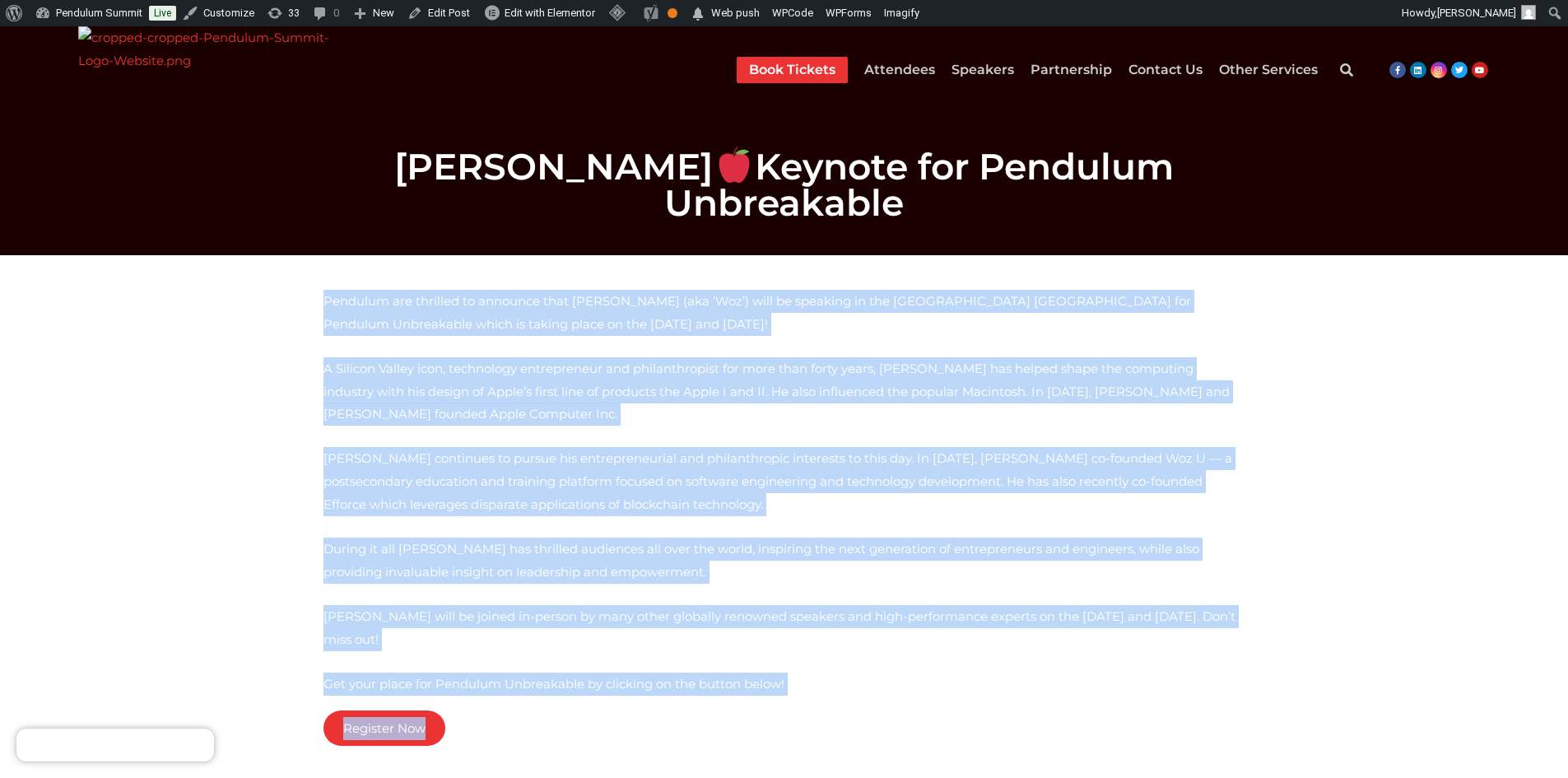
drag, startPoint x: 315, startPoint y: 297, endPoint x: 705, endPoint y: 670, distance: 539.7
click at [705, 670] on div "Pendulum are thrilled to announce that [PERSON_NAME] (aka ‘Woz’) will be speaki…" at bounding box center [784, 526] width 938 height 489
copy div "Loremips dol sitametc ad elitsedd eius Tempo Incidid (utl ‘Etd’) magn al enimad…"
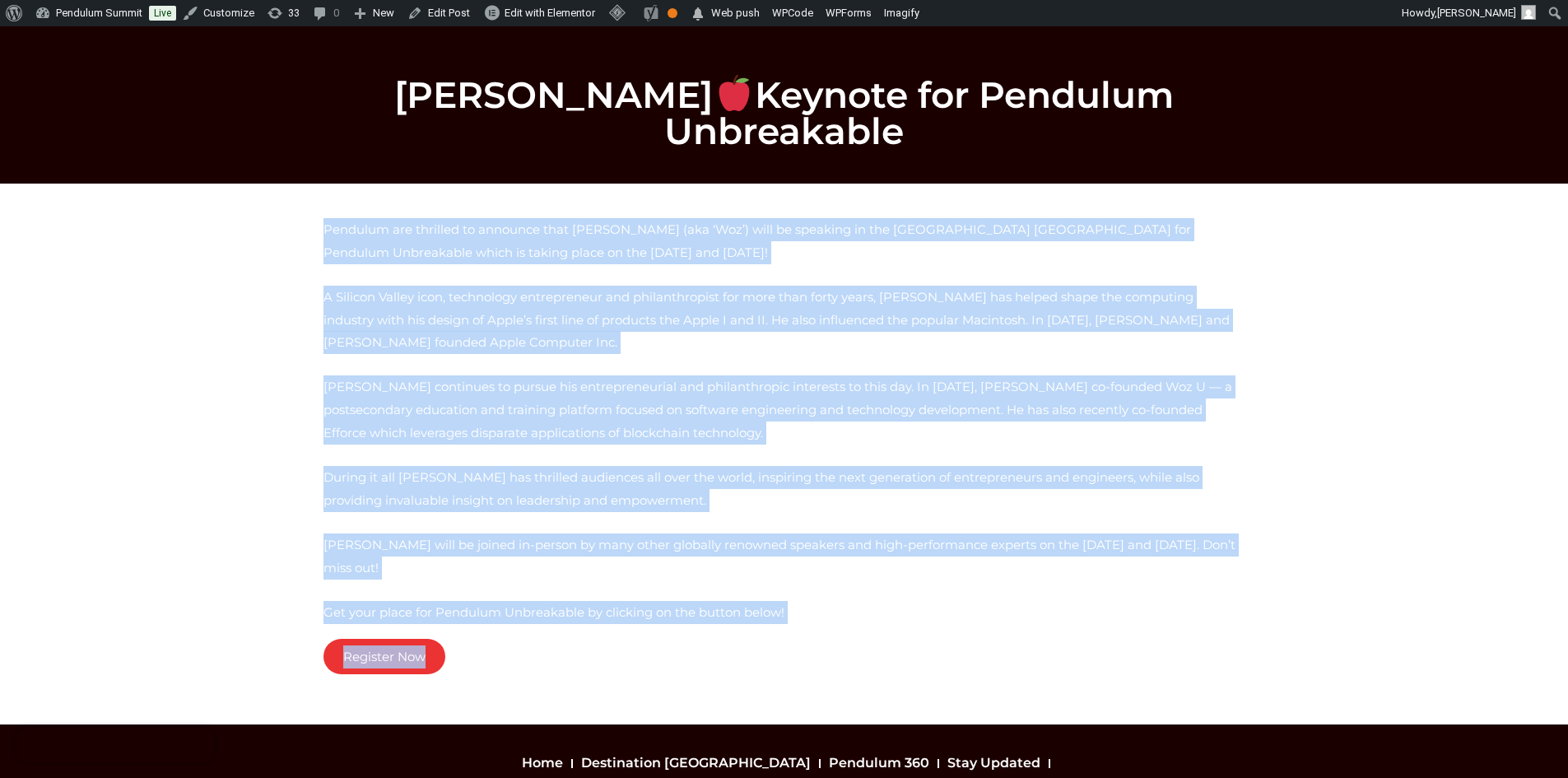
scroll to position [46, 0]
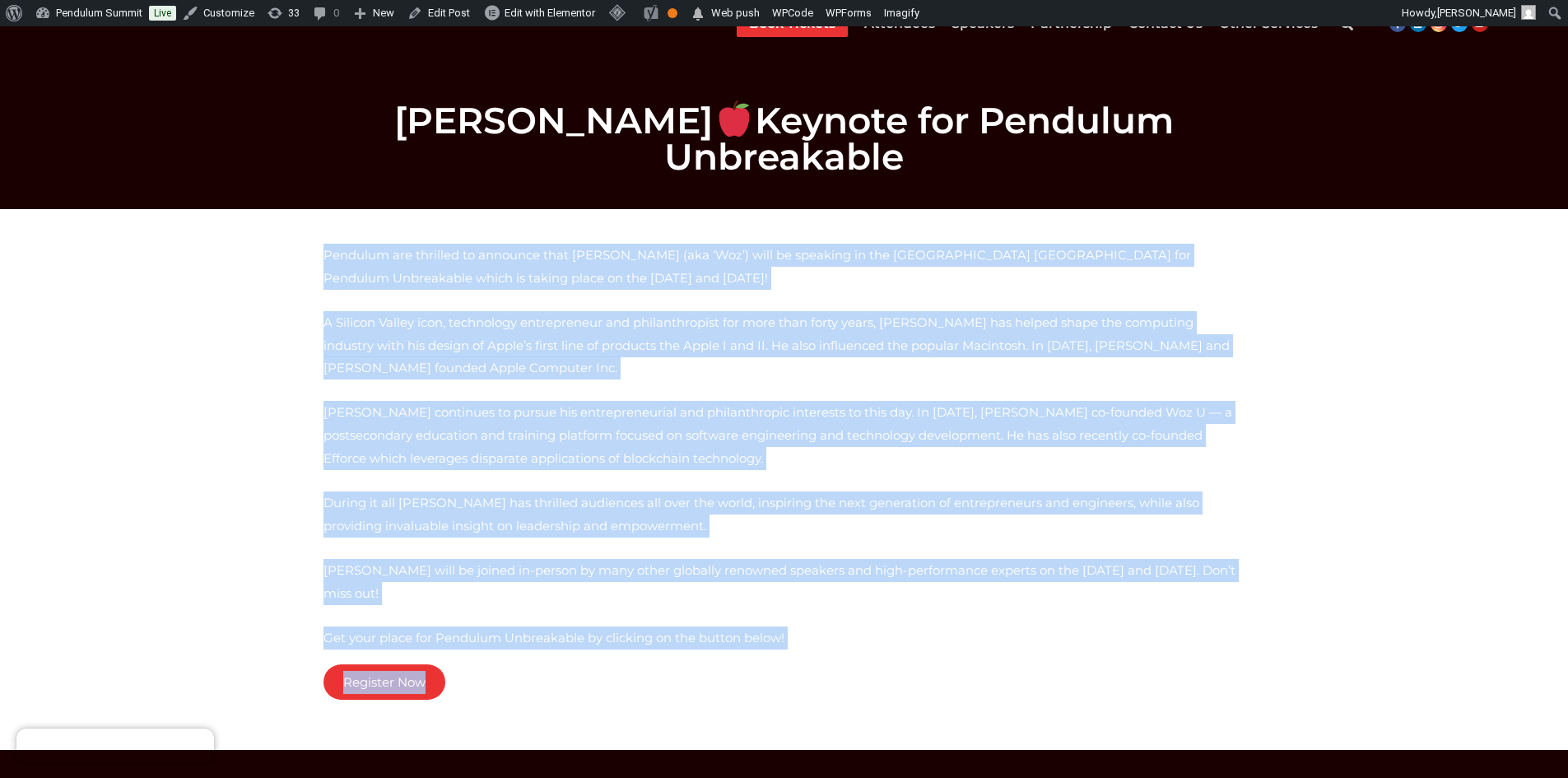
copy div "Loremips dol sitametc ad elitsedd eius Tempo Incidid (utl ‘Etd’) magn al enimad…"
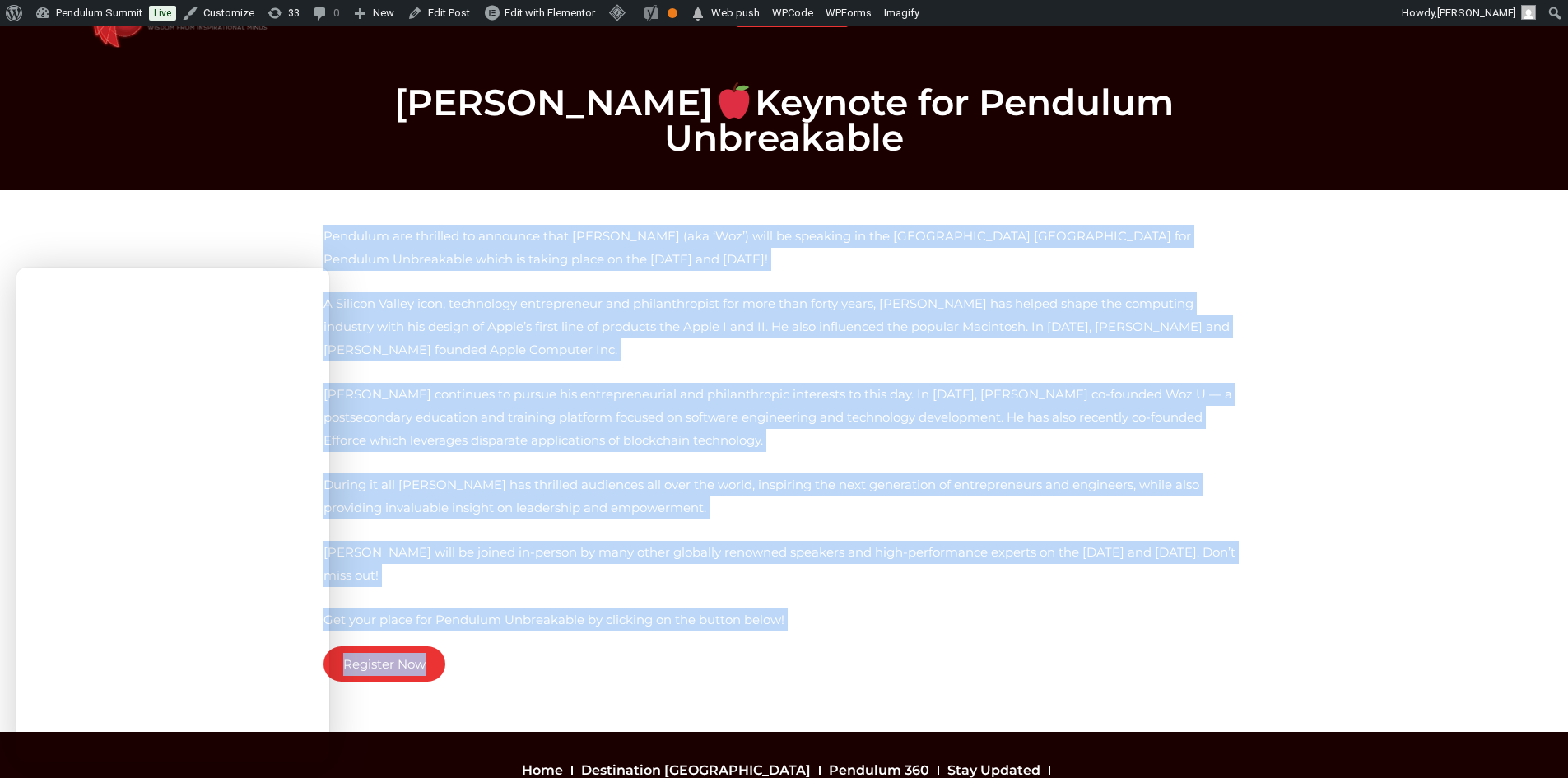
click at [592, 643] on div "Pendulum are thrilled to announce that [PERSON_NAME] (aka ‘Woz’) will be speaki…" at bounding box center [784, 461] width 922 height 473
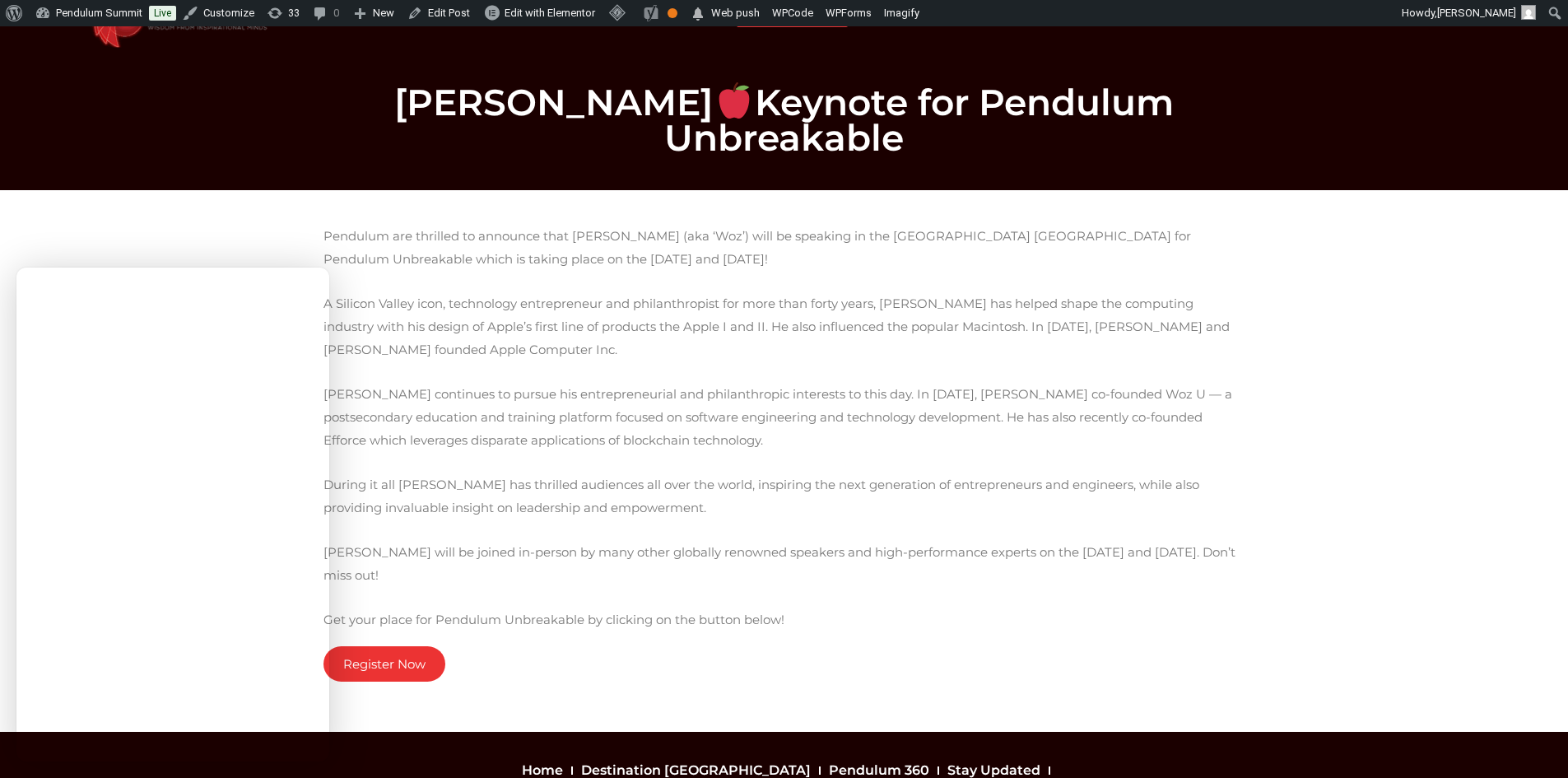
click at [563, 640] on div "Pendulum are thrilled to announce that [PERSON_NAME] (aka ‘Woz’) will be speaki…" at bounding box center [784, 461] width 922 height 473
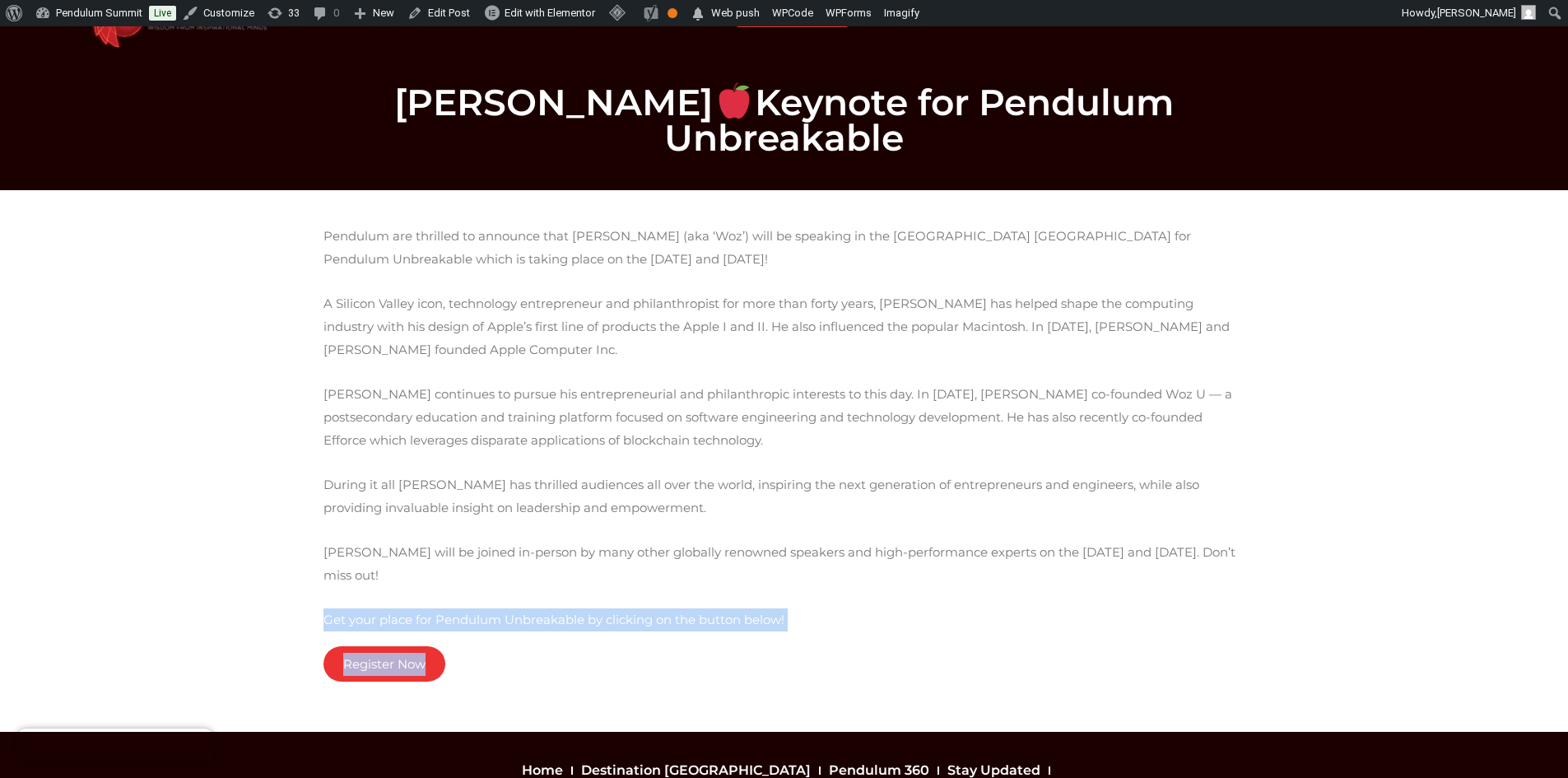
drag, startPoint x: 294, startPoint y: 567, endPoint x: 521, endPoint y: 629, distance: 235.3
click at [521, 629] on section "Pendulum are thrilled to announce that Steve Wozniak (aka ‘Woz’) will be speaki…" at bounding box center [784, 461] width 1568 height 542
copy div "Get your place for Pendulum Unbreakable by clicking on the button below! Regist…"
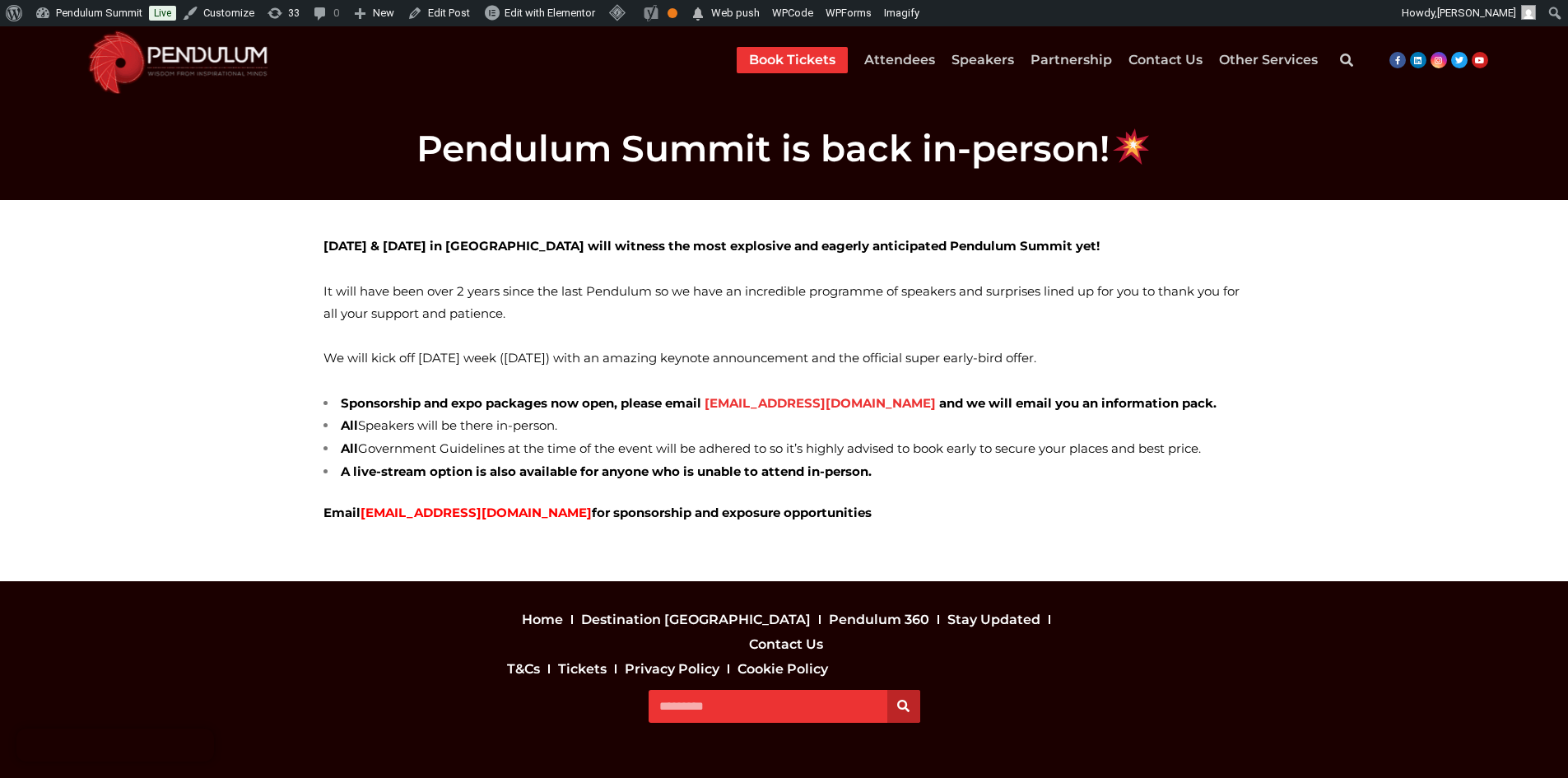
drag, startPoint x: 312, startPoint y: 254, endPoint x: 916, endPoint y: 529, distance: 663.7
click at [916, 529] on section "[DATE] & [DATE] in [GEOGRAPHIC_DATA] will witness the most explosive and eagerl…" at bounding box center [784, 389] width 1568 height 380
copy div "[DATE] & [DATE] in [GEOGRAPHIC_DATA] will witness the most explosive and eagerl…"
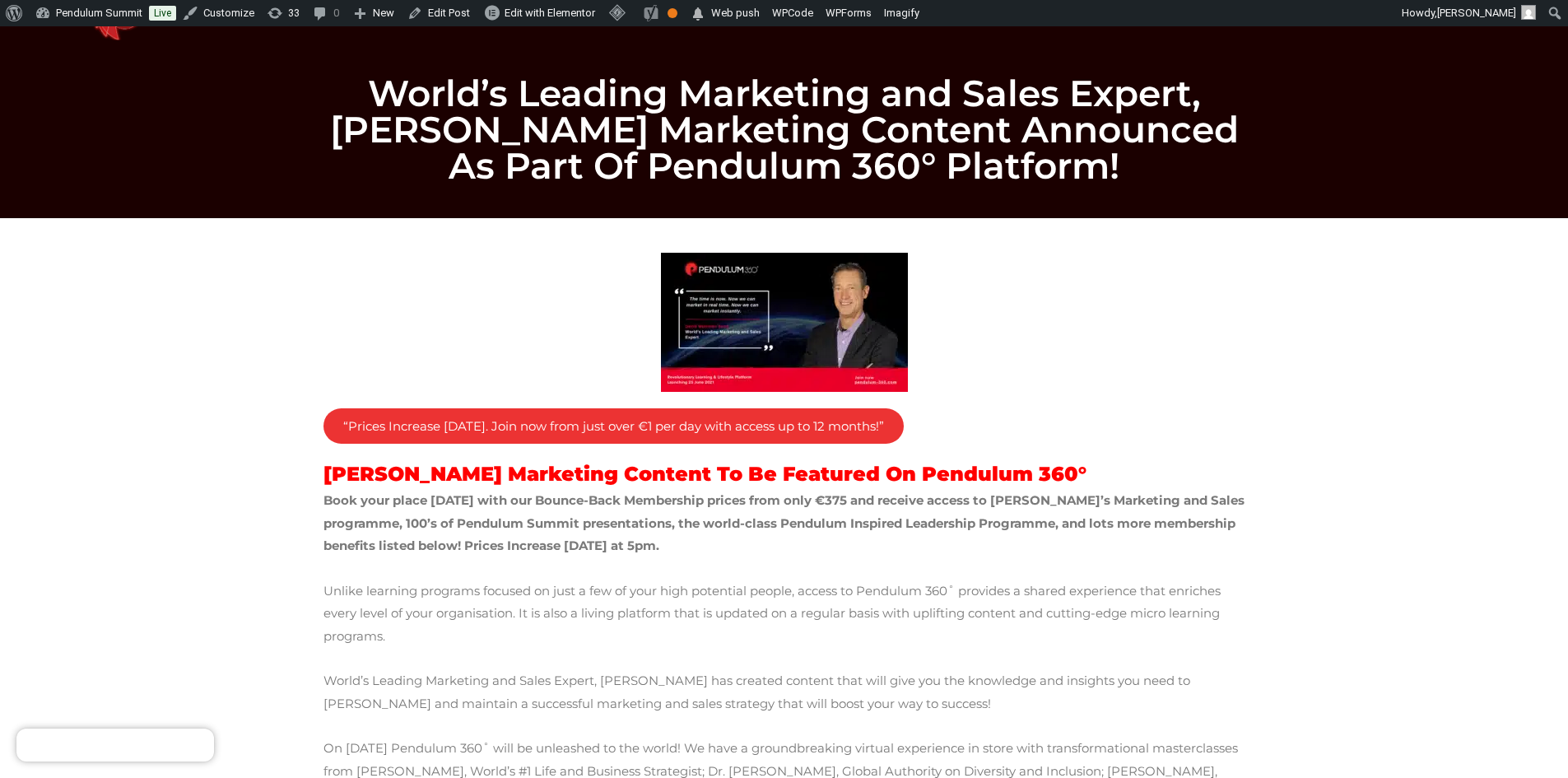
scroll to position [83, 0]
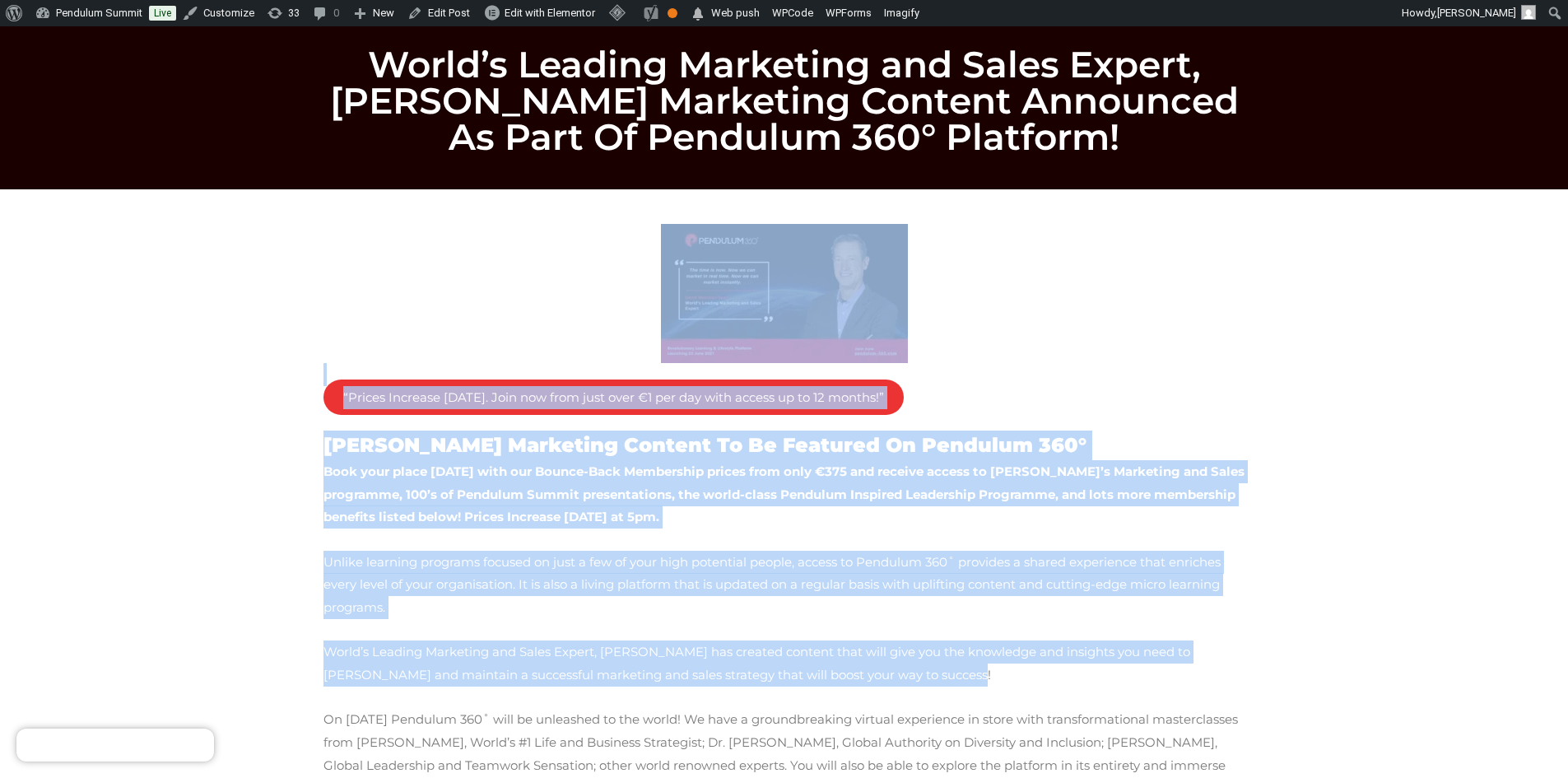
drag, startPoint x: 603, startPoint y: 207, endPoint x: 974, endPoint y: 645, distance: 574.0
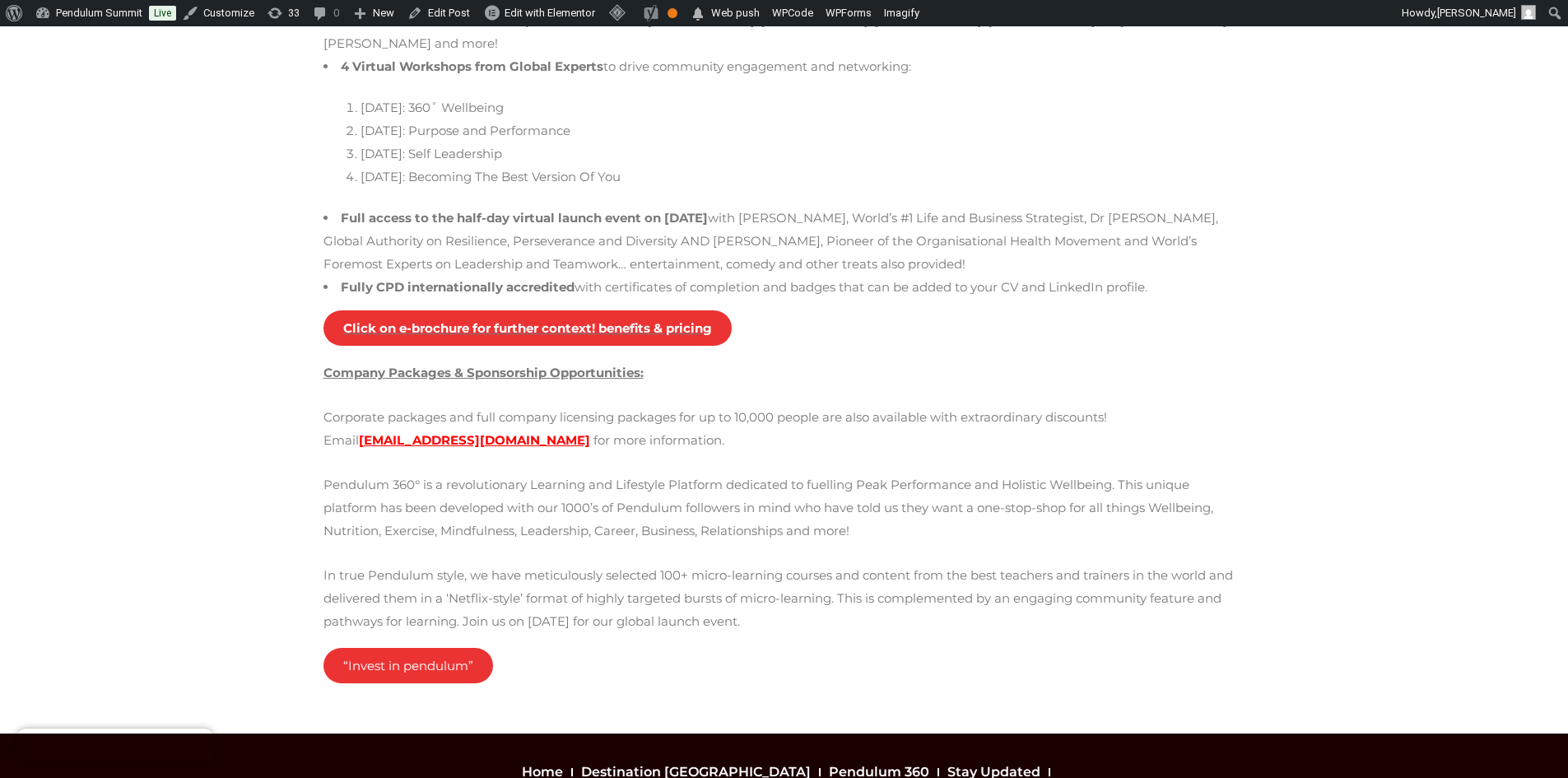
scroll to position [1318, 0]
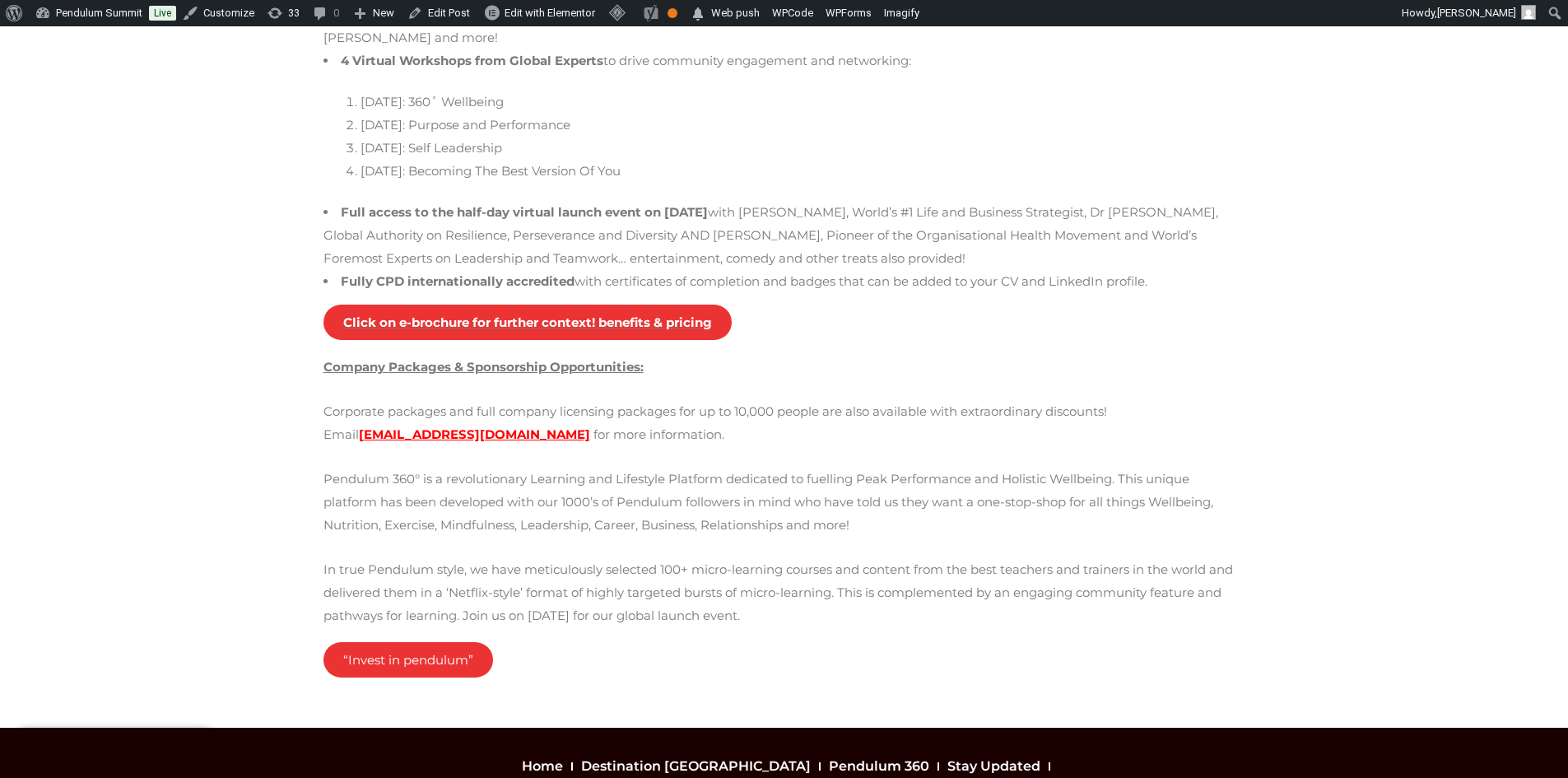
click at [459, 643] on link "“Invest in pendulum”" at bounding box center [408, 660] width 170 height 35
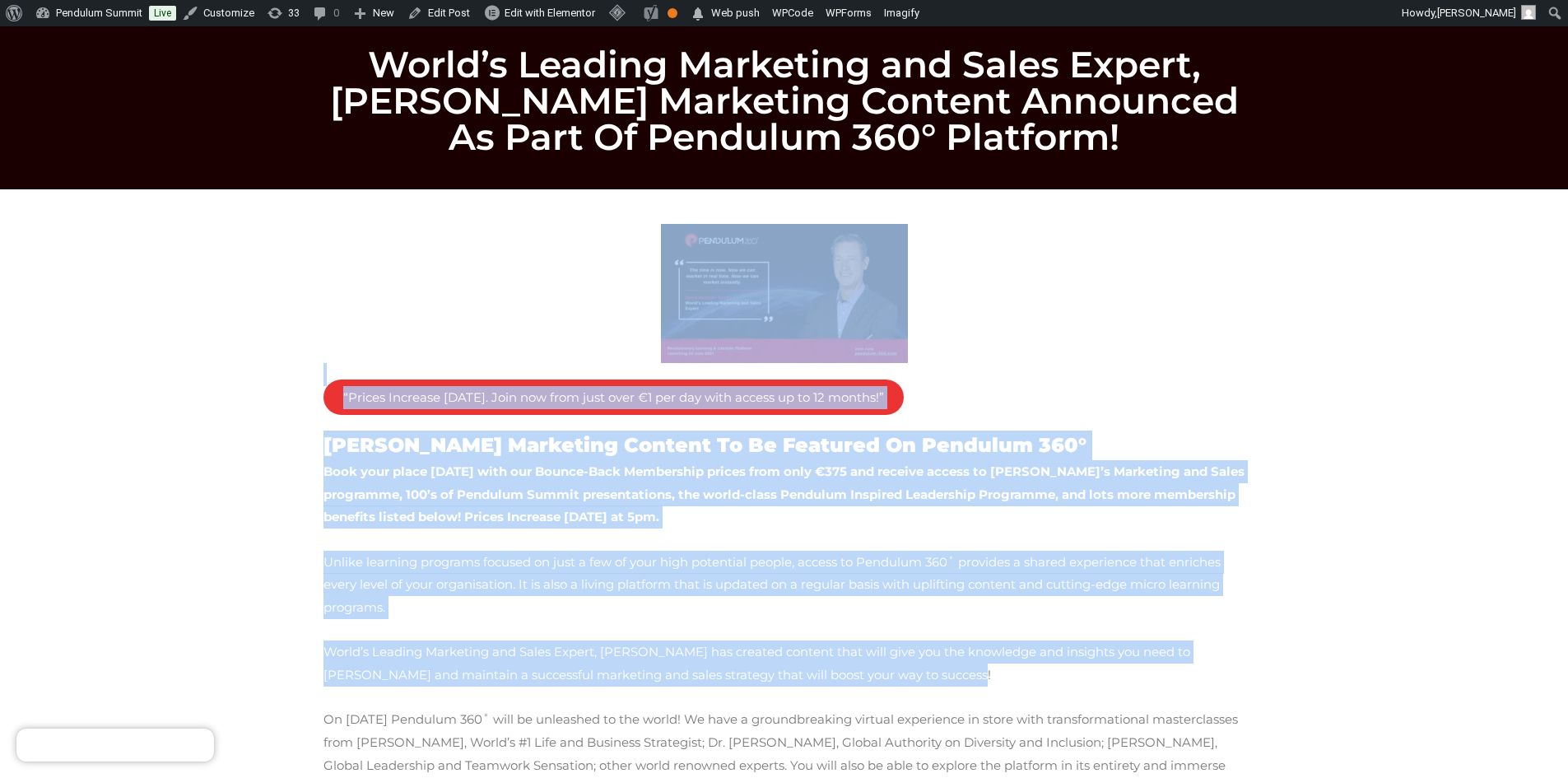
scroll to position [247, 0]
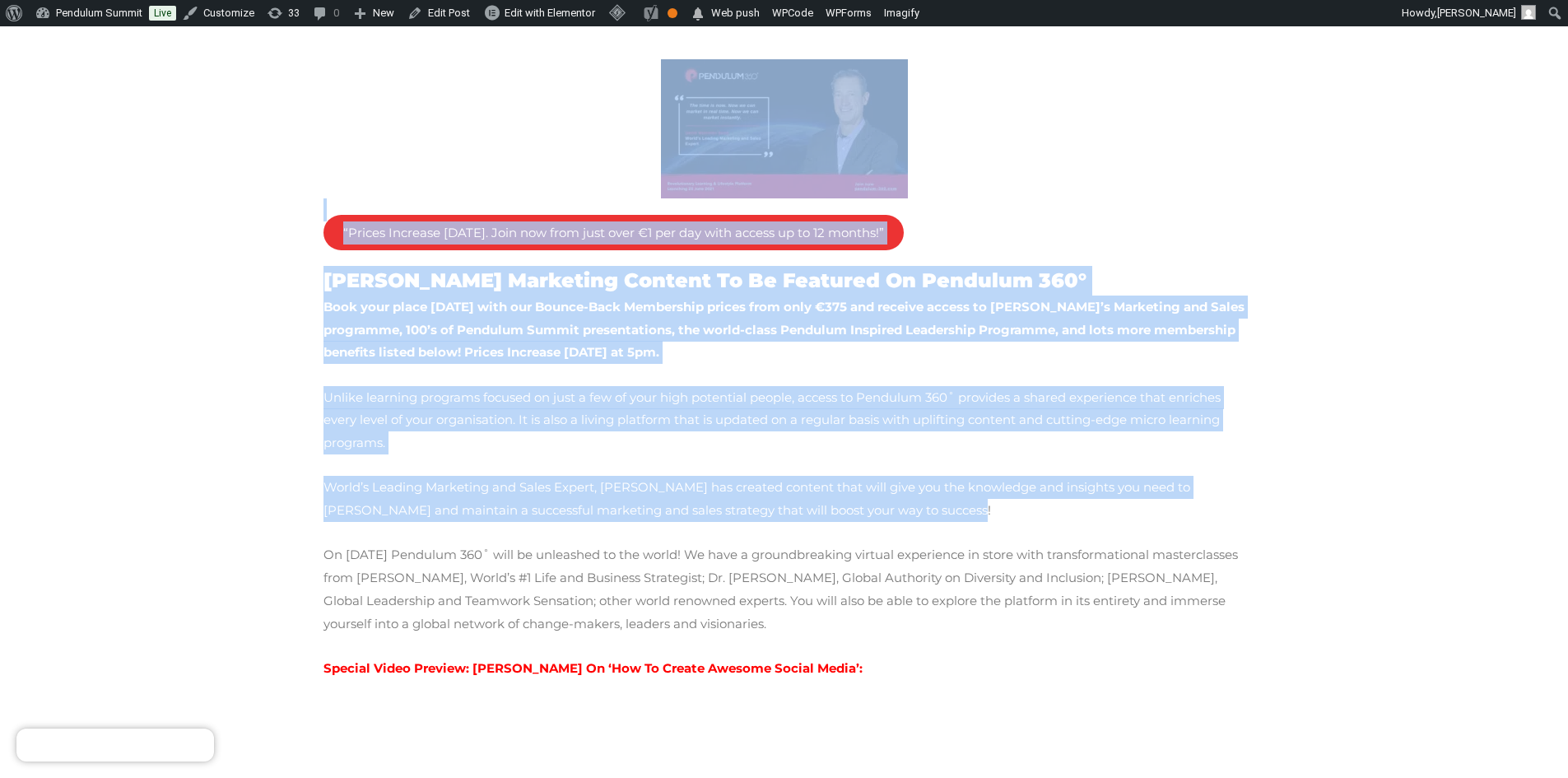
click at [495, 151] on p "“Prices Increase This Friday. Join now from just over €1 per day with access up…" at bounding box center [784, 152] width 922 height 186
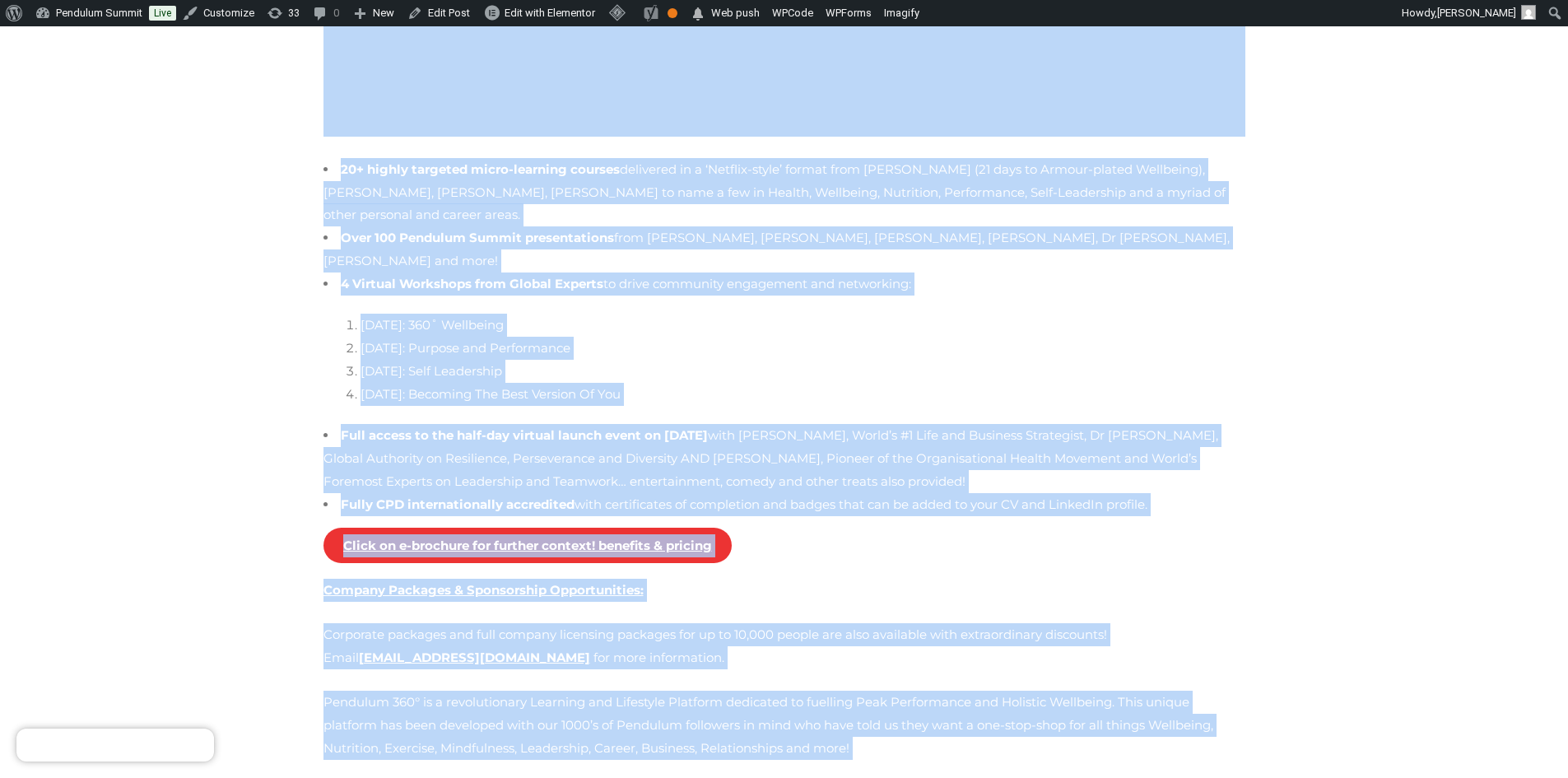
scroll to position [1437, 0]
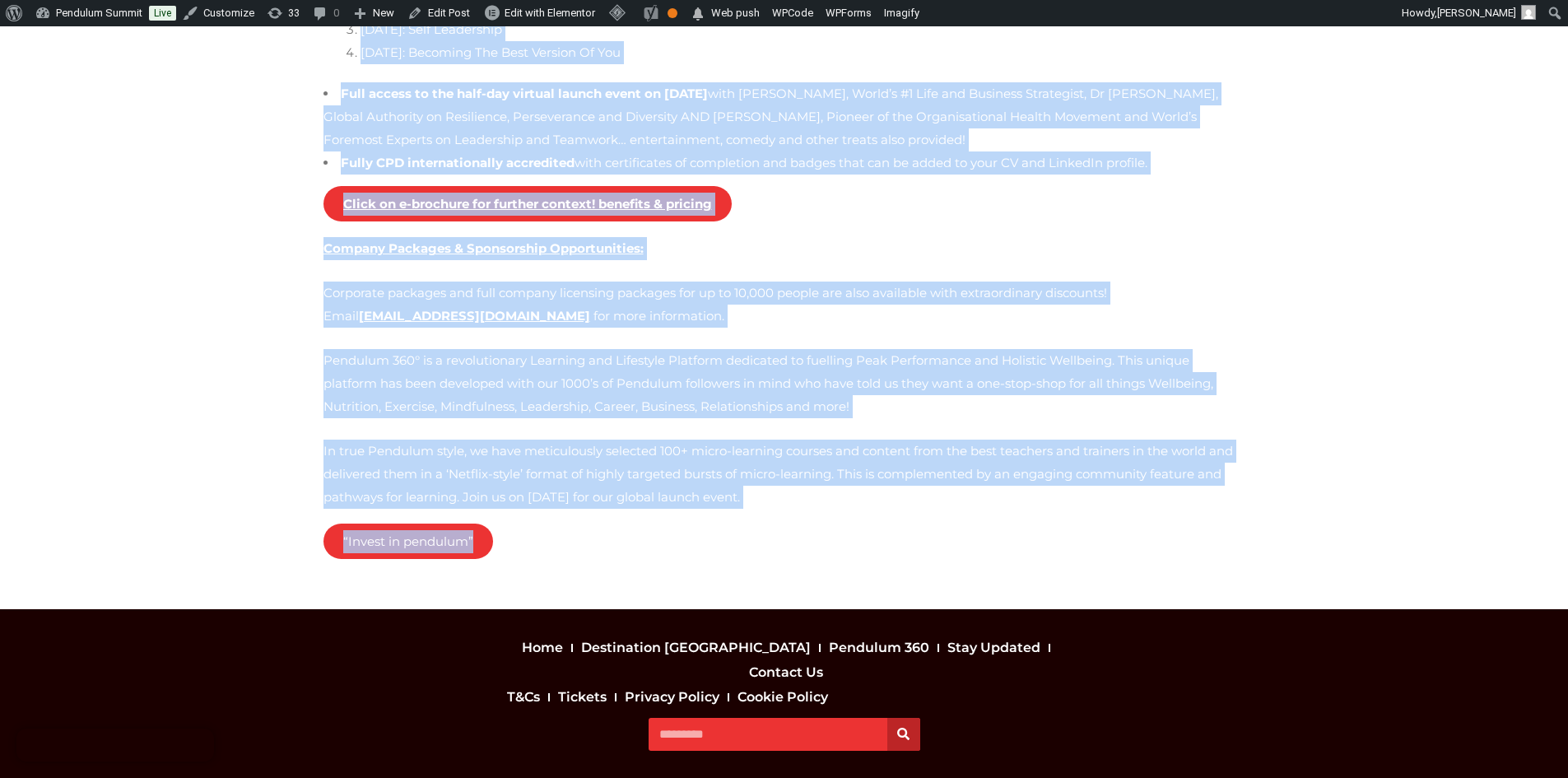
drag, startPoint x: 606, startPoint y: 68, endPoint x: 875, endPoint y: 504, distance: 512.3
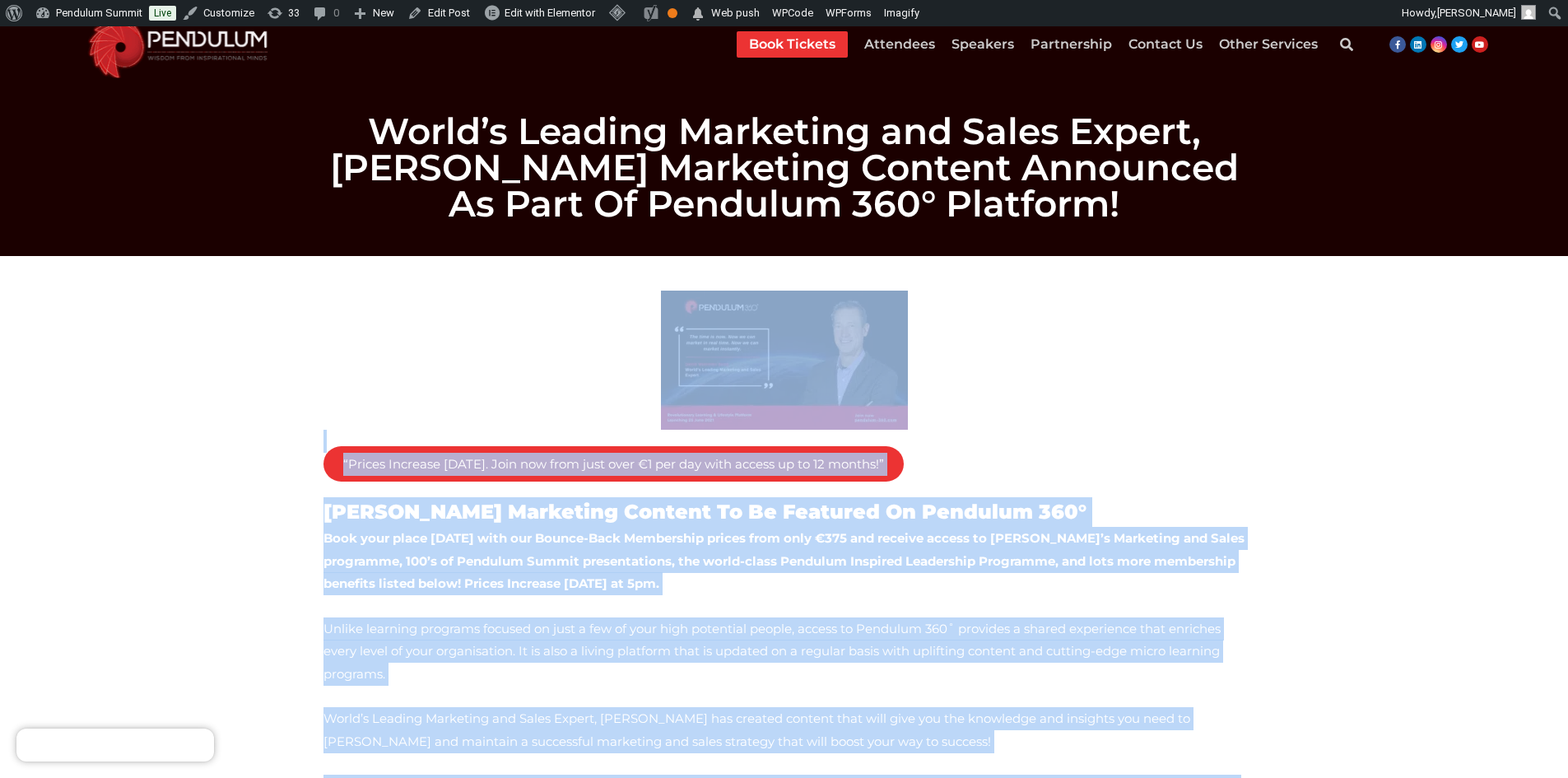
scroll to position [0, 0]
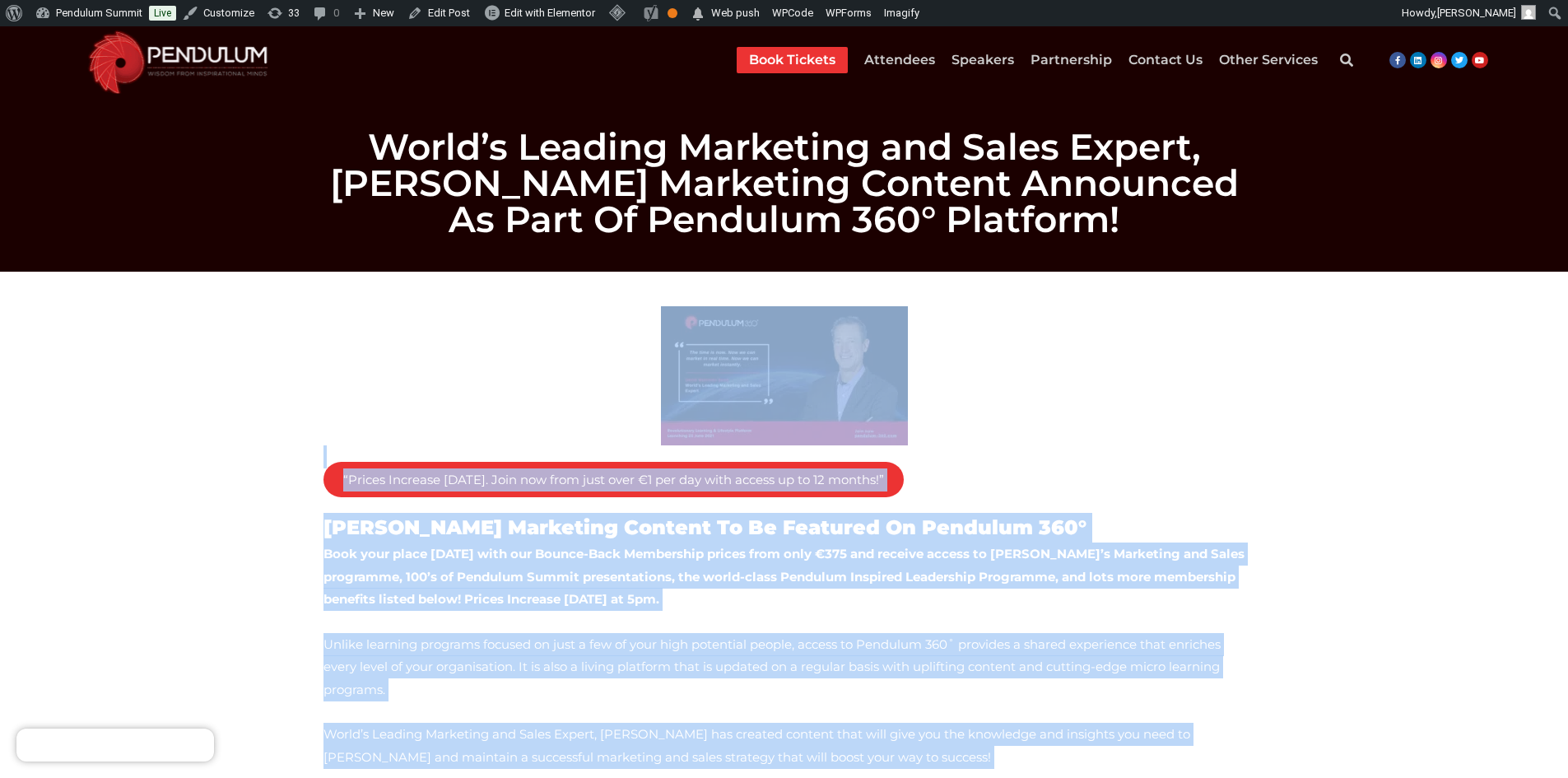
click at [1153, 491] on p "“Prices Increase This Friday. Join now from just over €1 per day with access up…" at bounding box center [784, 399] width 922 height 186
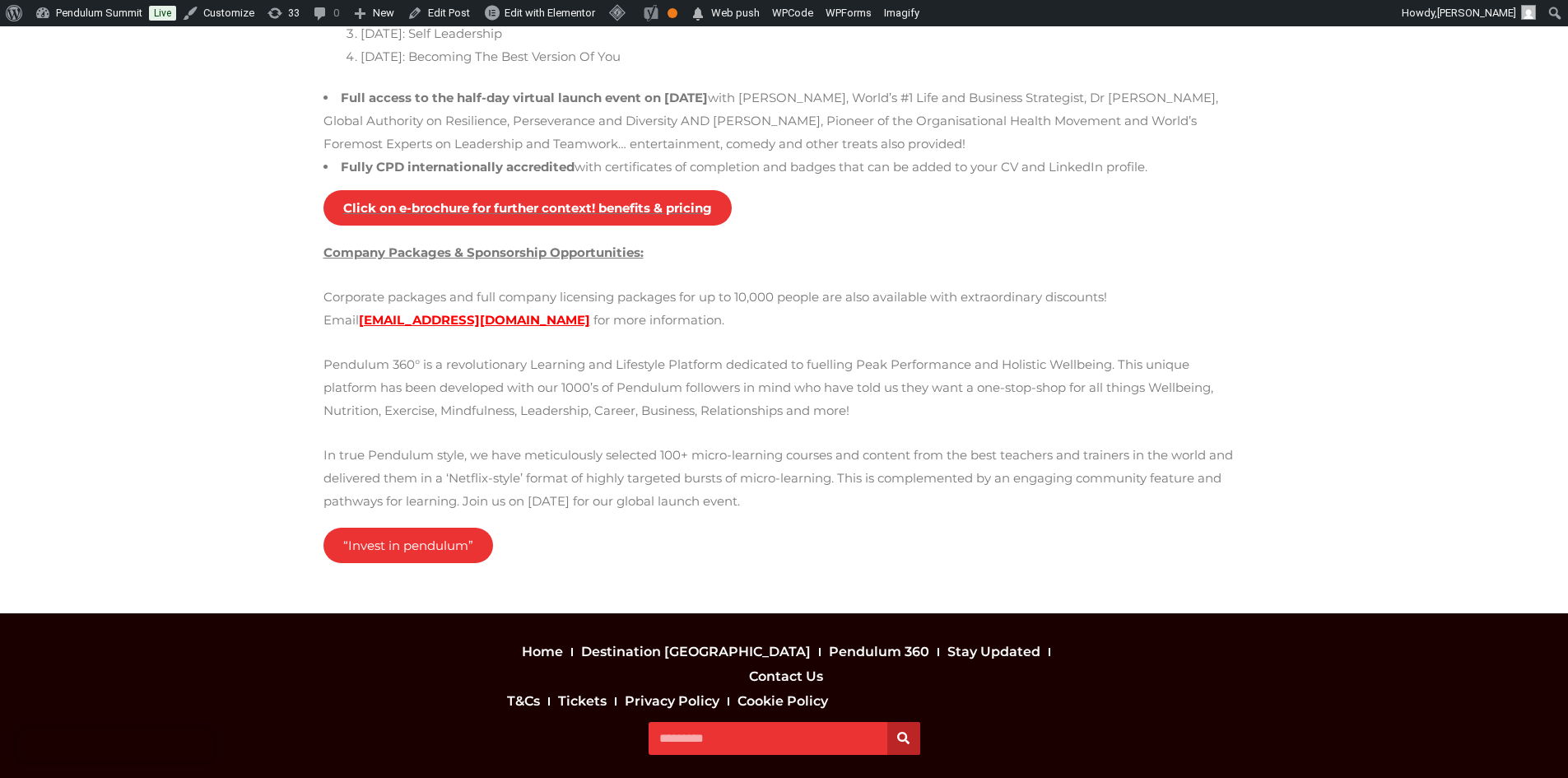
scroll to position [1437, 0]
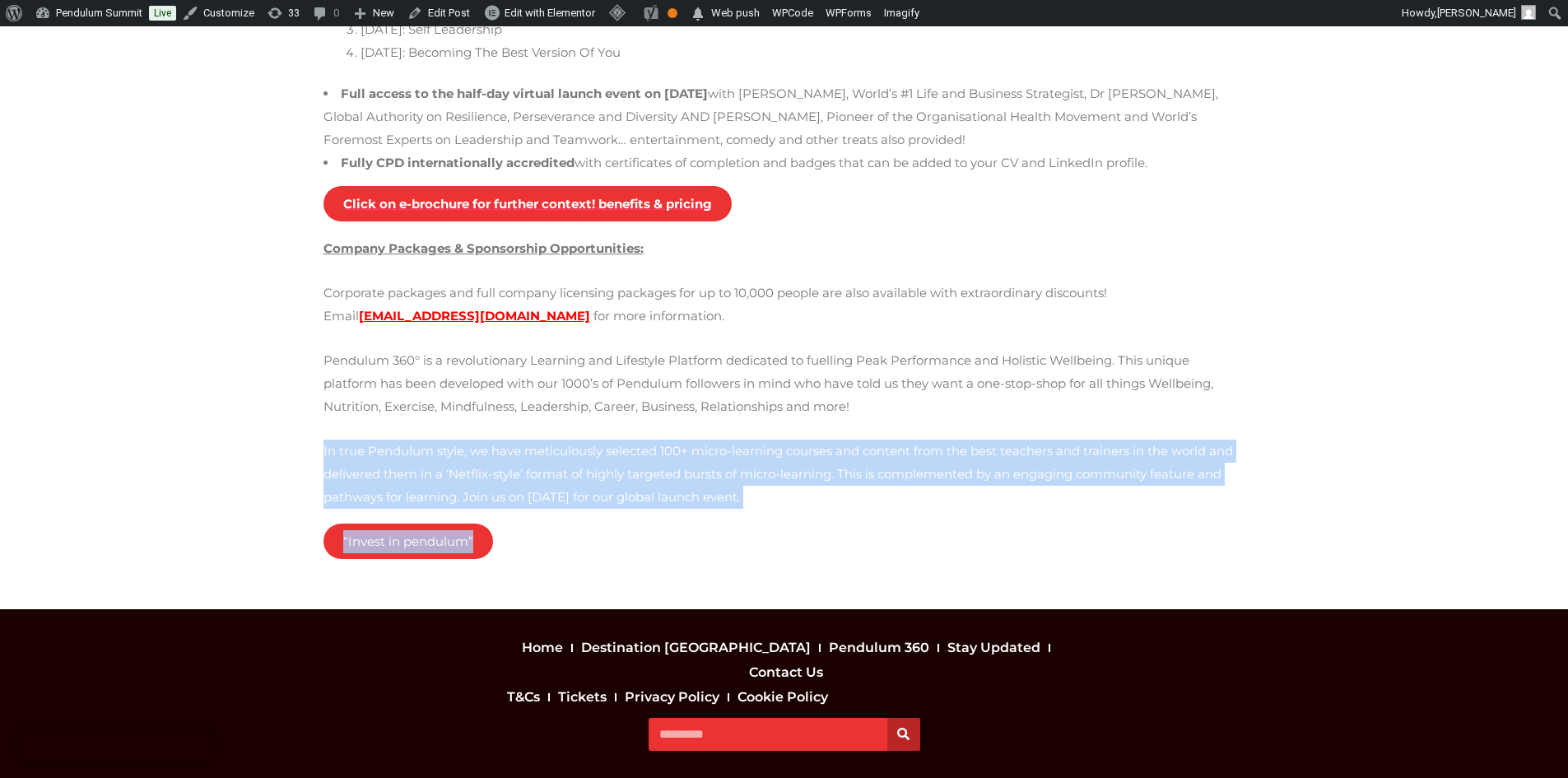
drag, startPoint x: 314, startPoint y: 383, endPoint x: 490, endPoint y: 472, distance: 197.2
copy div "In true Pendulum style, we have meticulously selected 100+ micro-learning cours…"
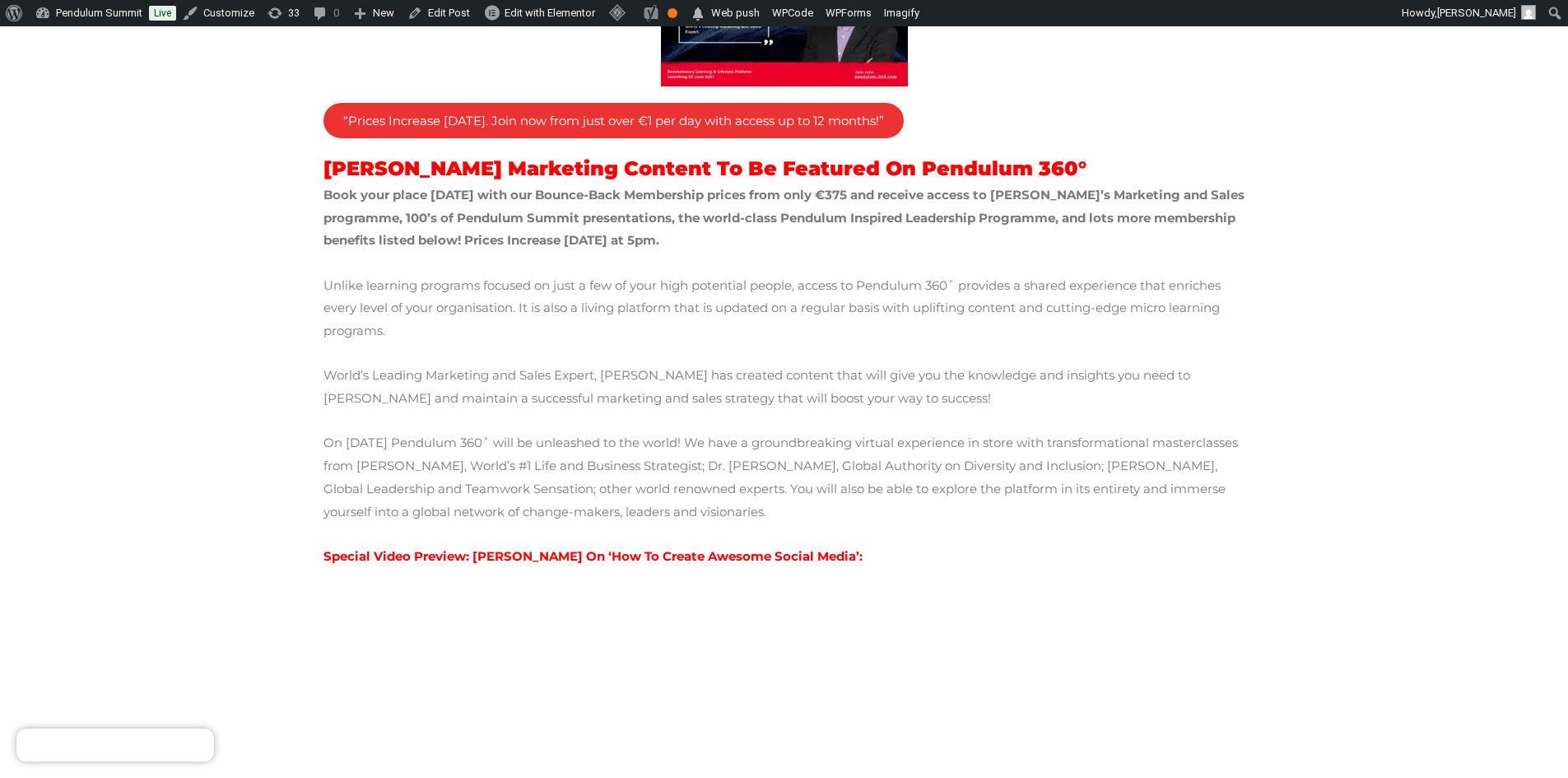
scroll to position [119, 0]
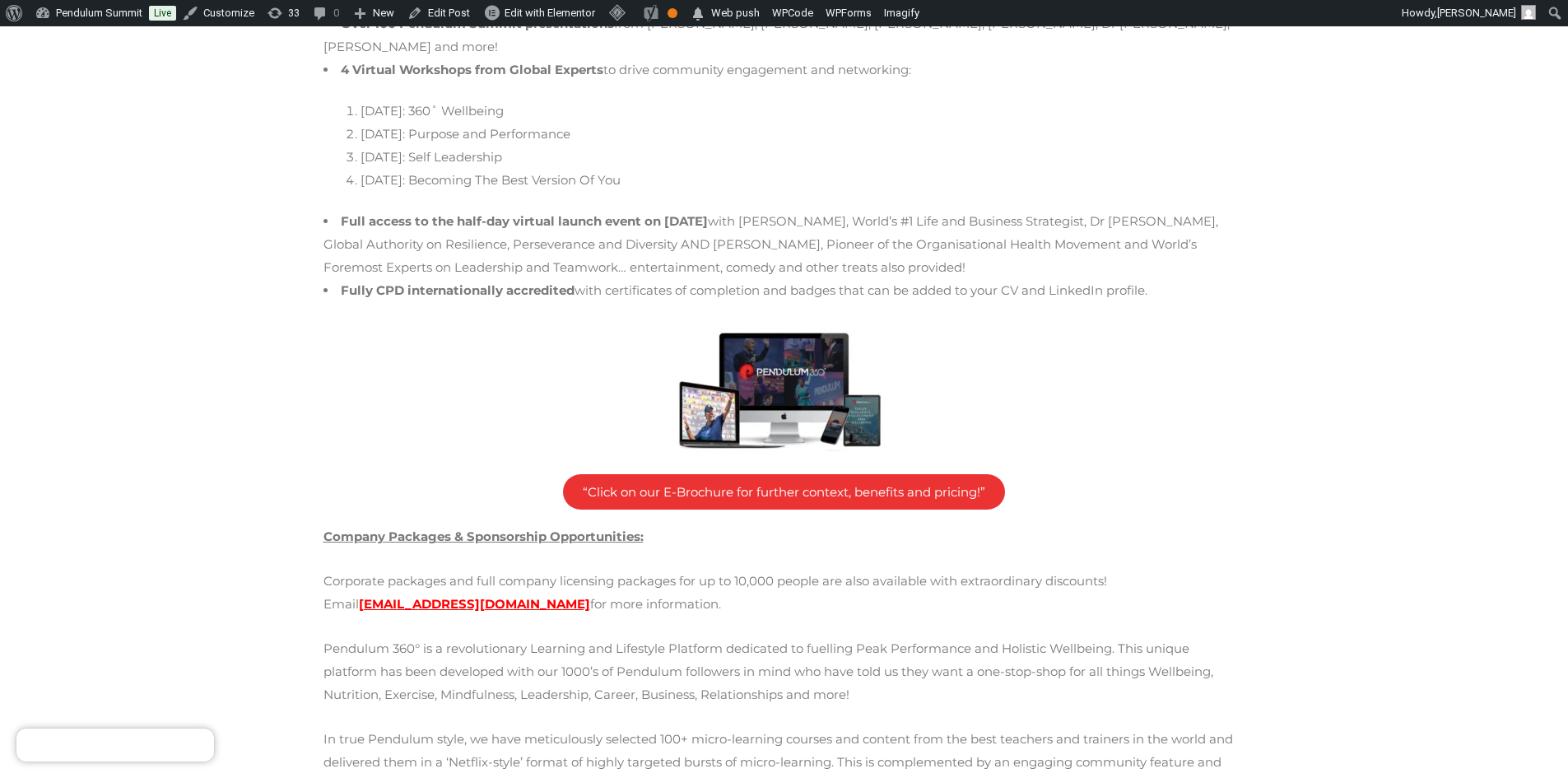
scroll to position [1553, 0]
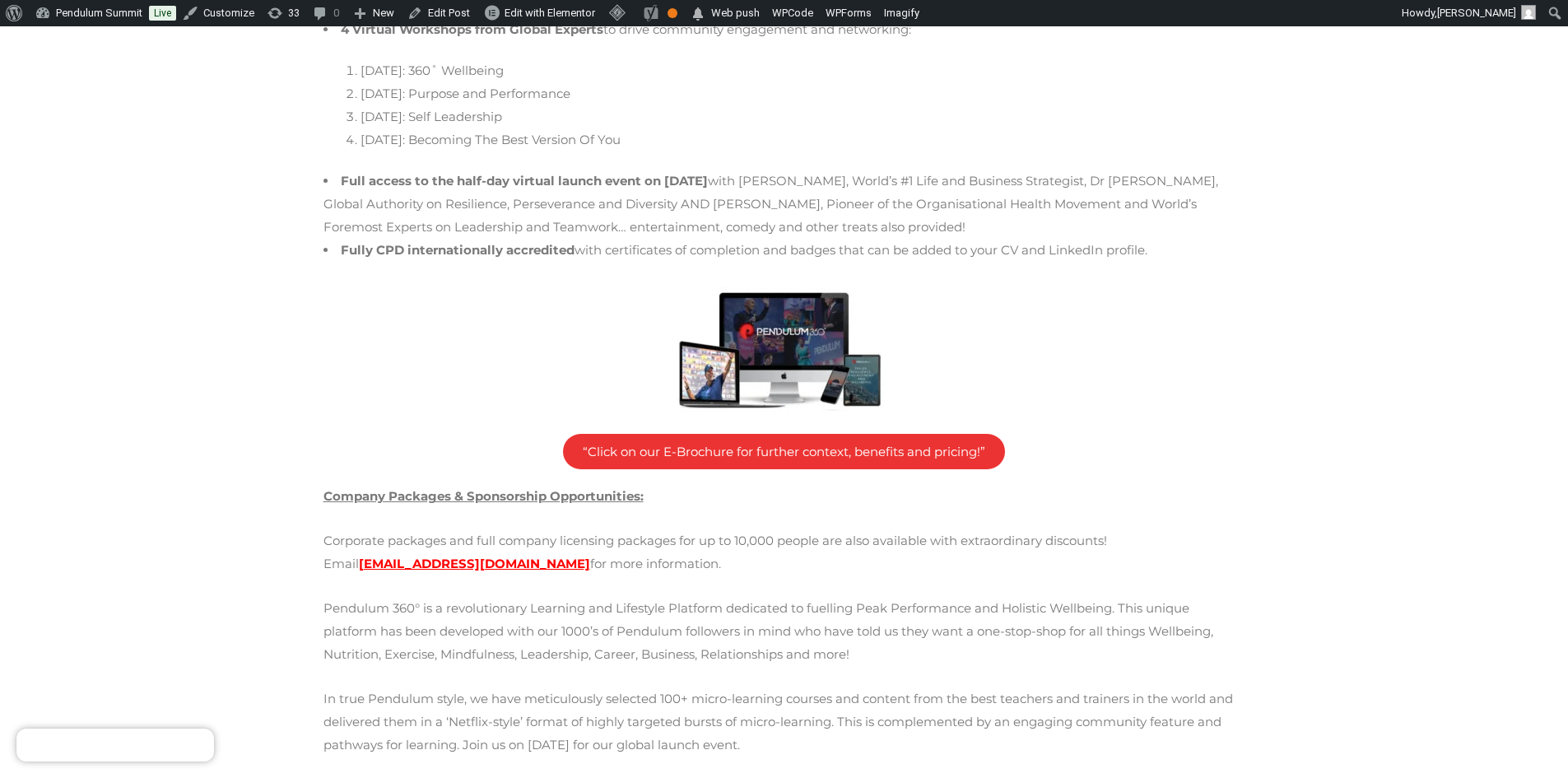
drag, startPoint x: 181, startPoint y: 130, endPoint x: 1063, endPoint y: 719, distance: 1060.6
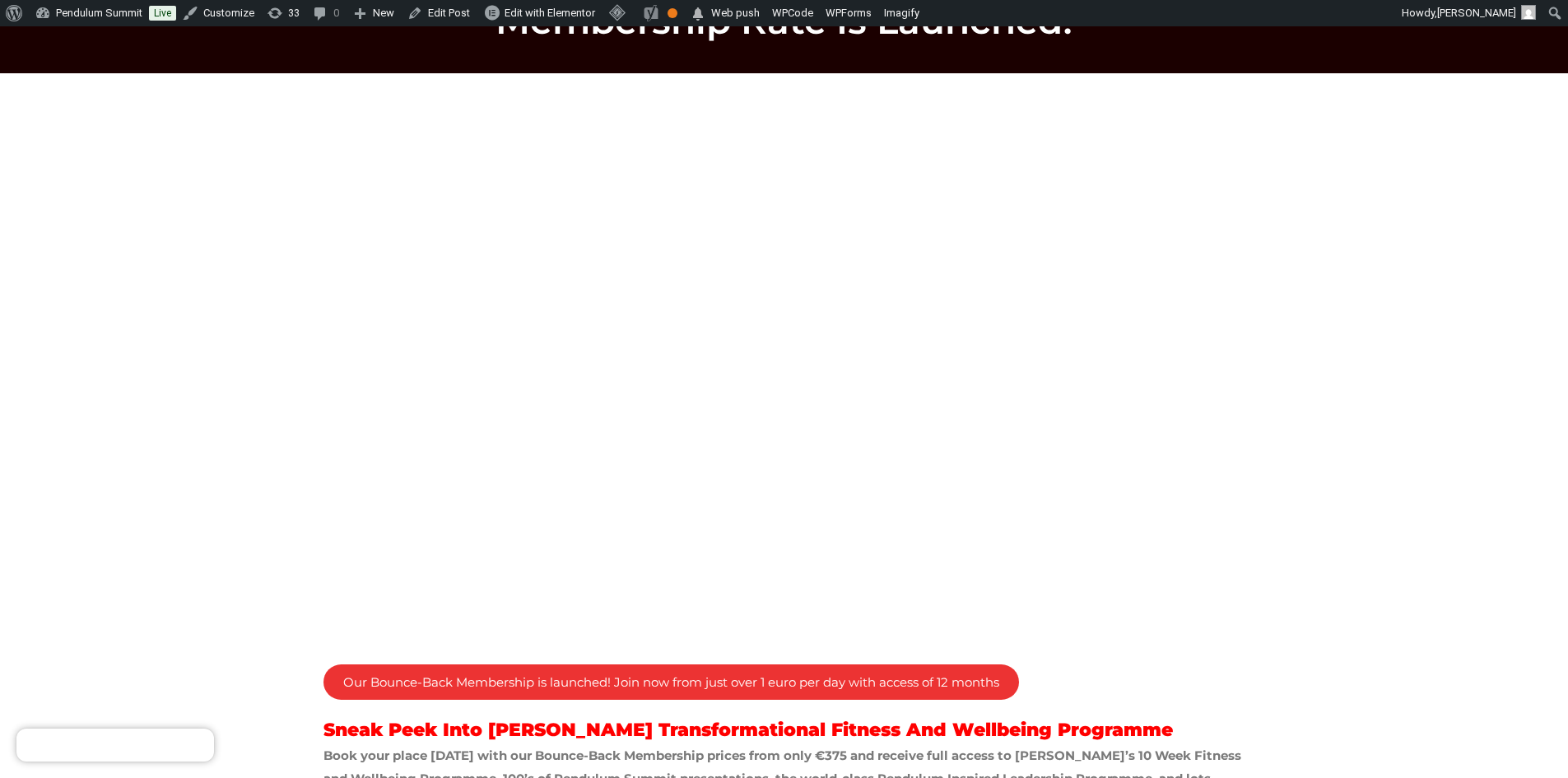
scroll to position [191, 0]
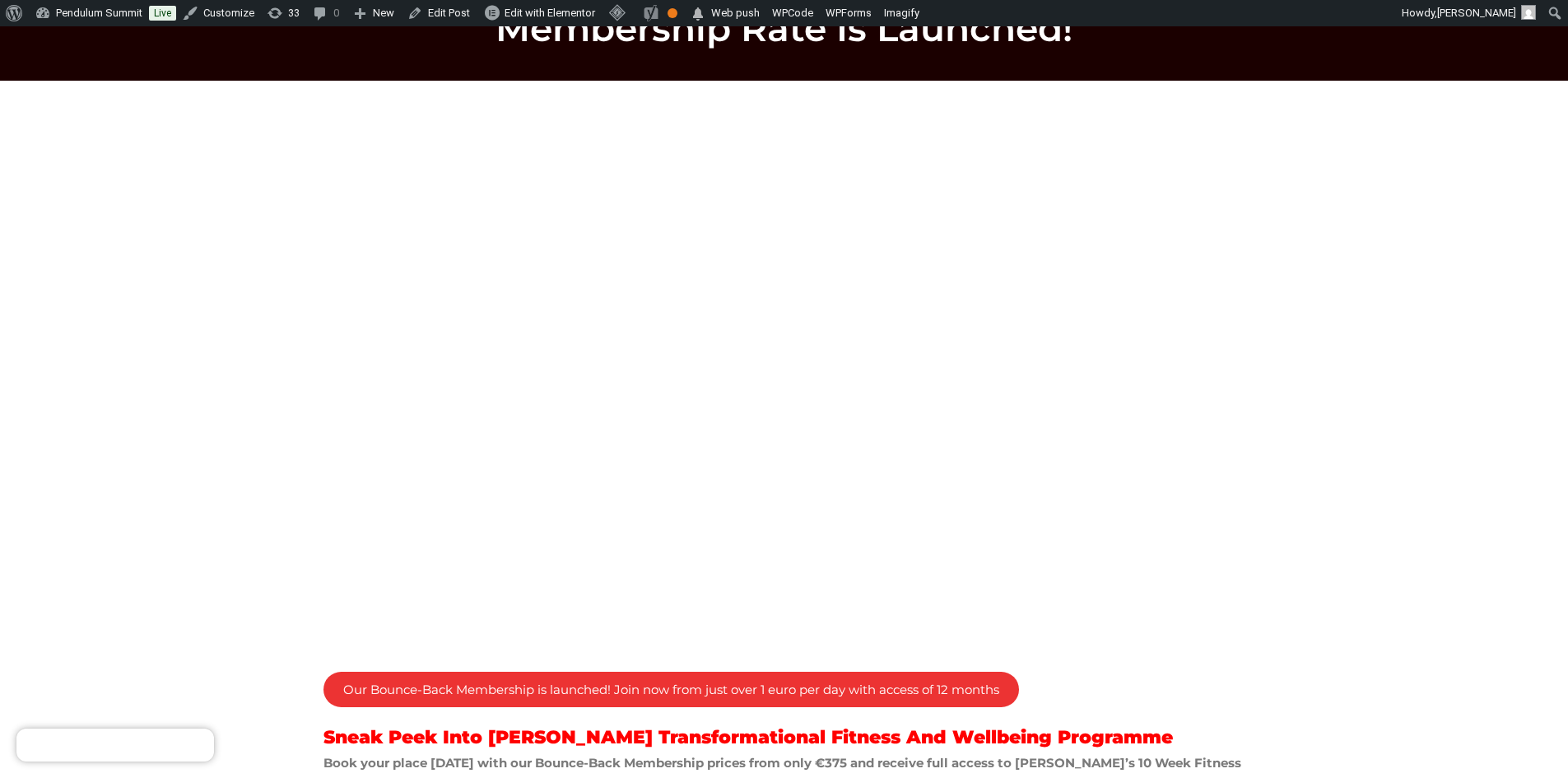
copy div "Our Bounce-Back Membership is launched! Join now from just over 1 euro per day …"
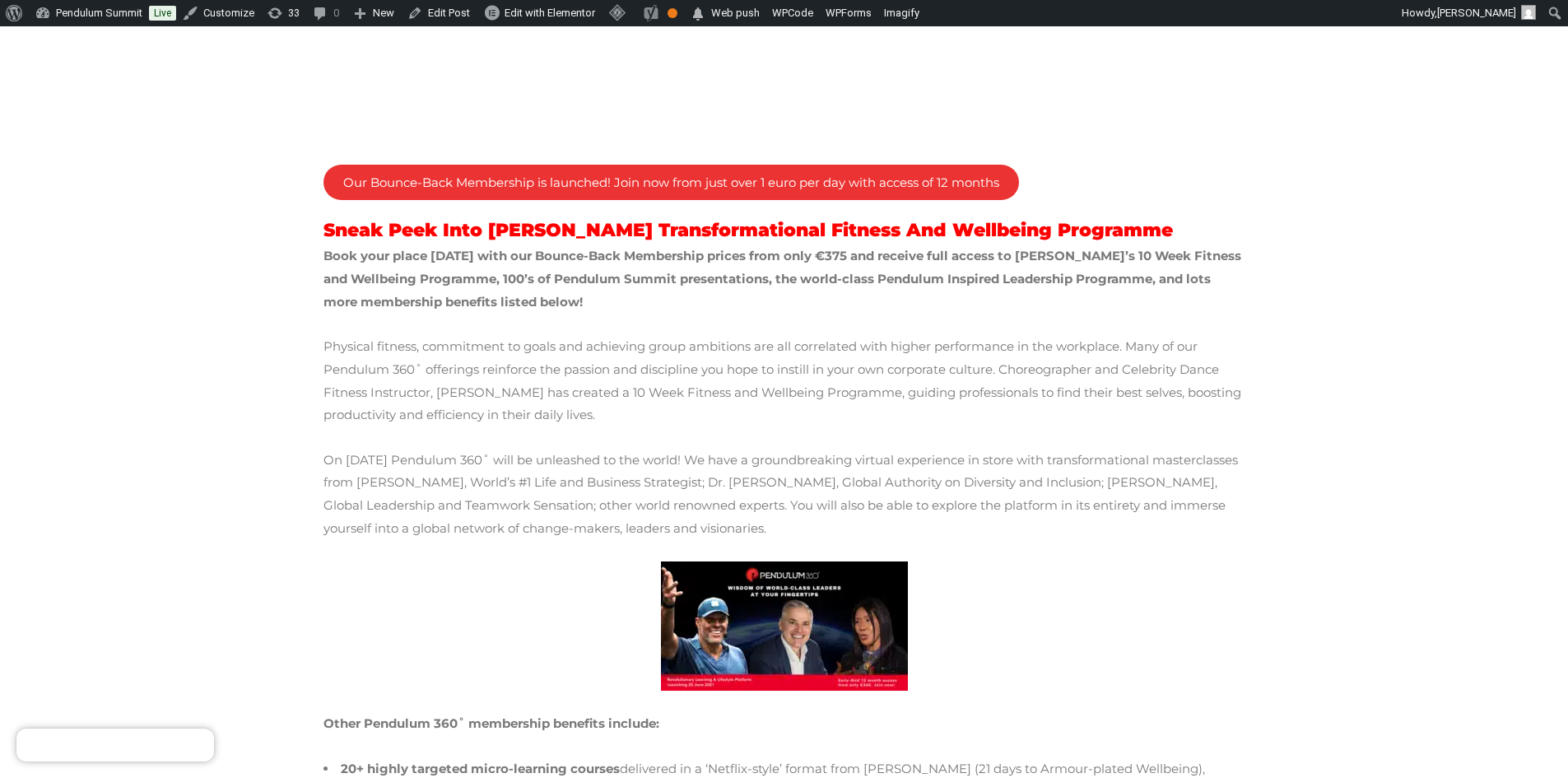
scroll to position [850, 0]
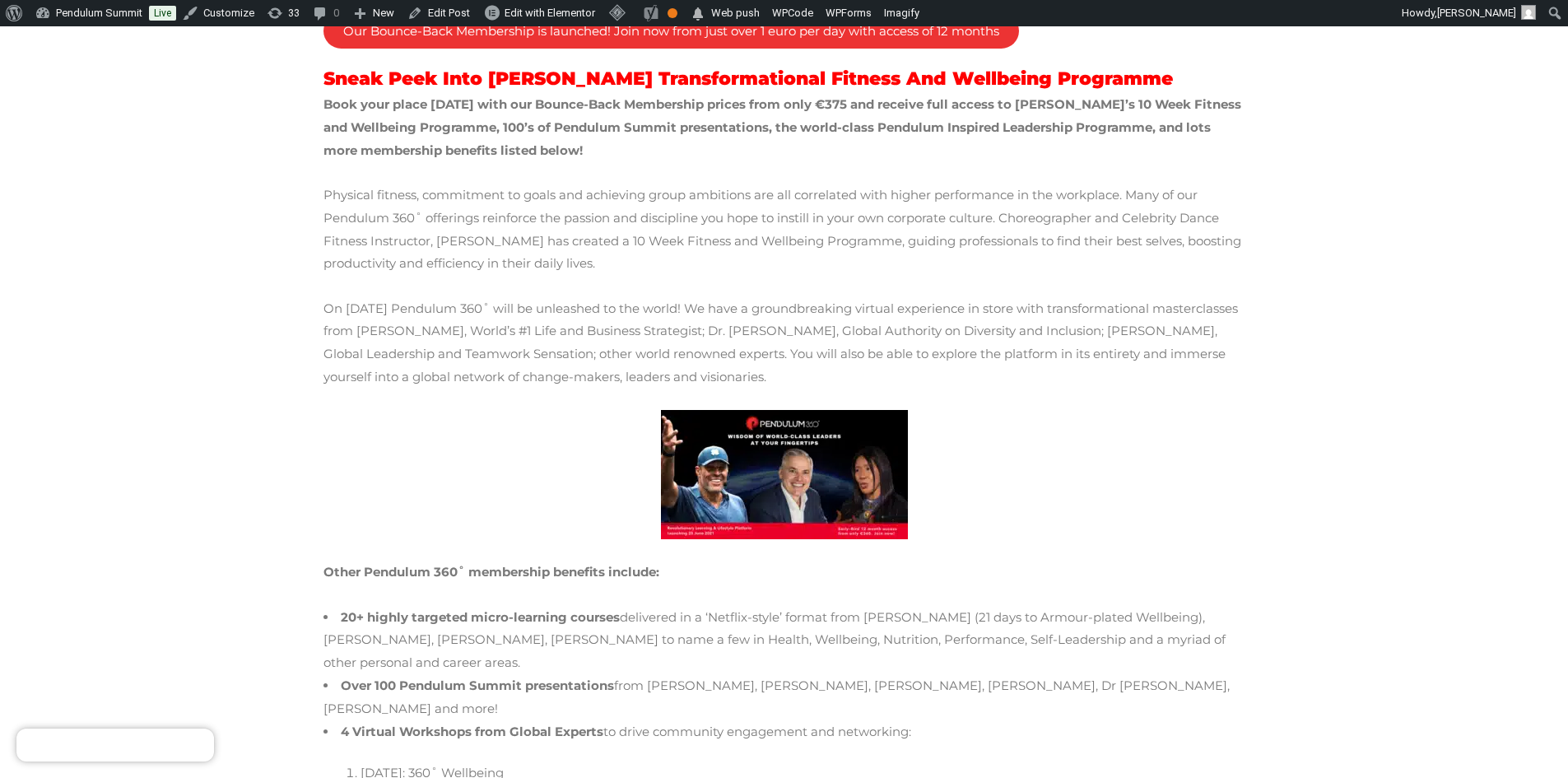
click at [710, 457] on img at bounding box center [784, 475] width 247 height 130
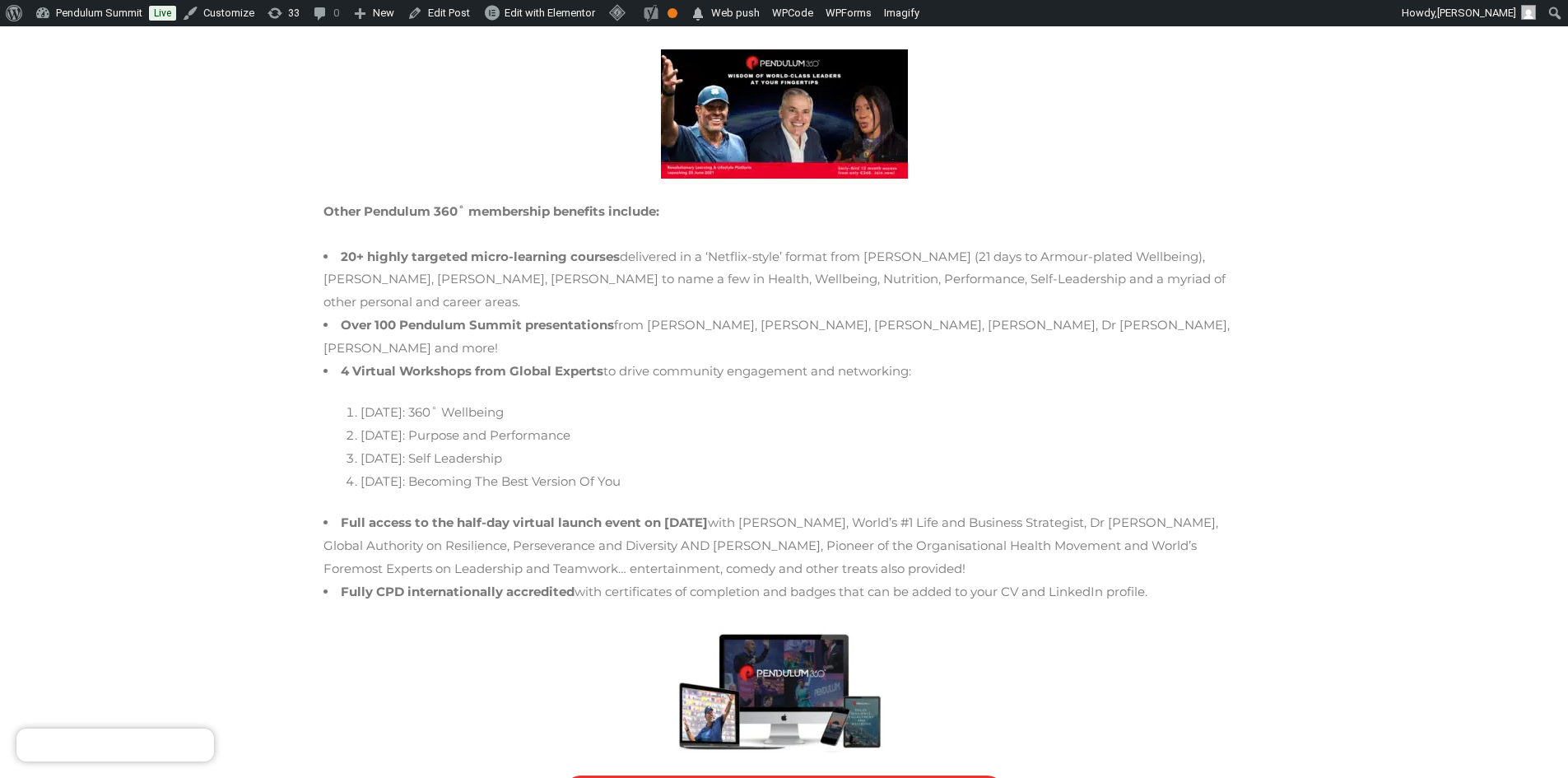
scroll to position [1262, 0]
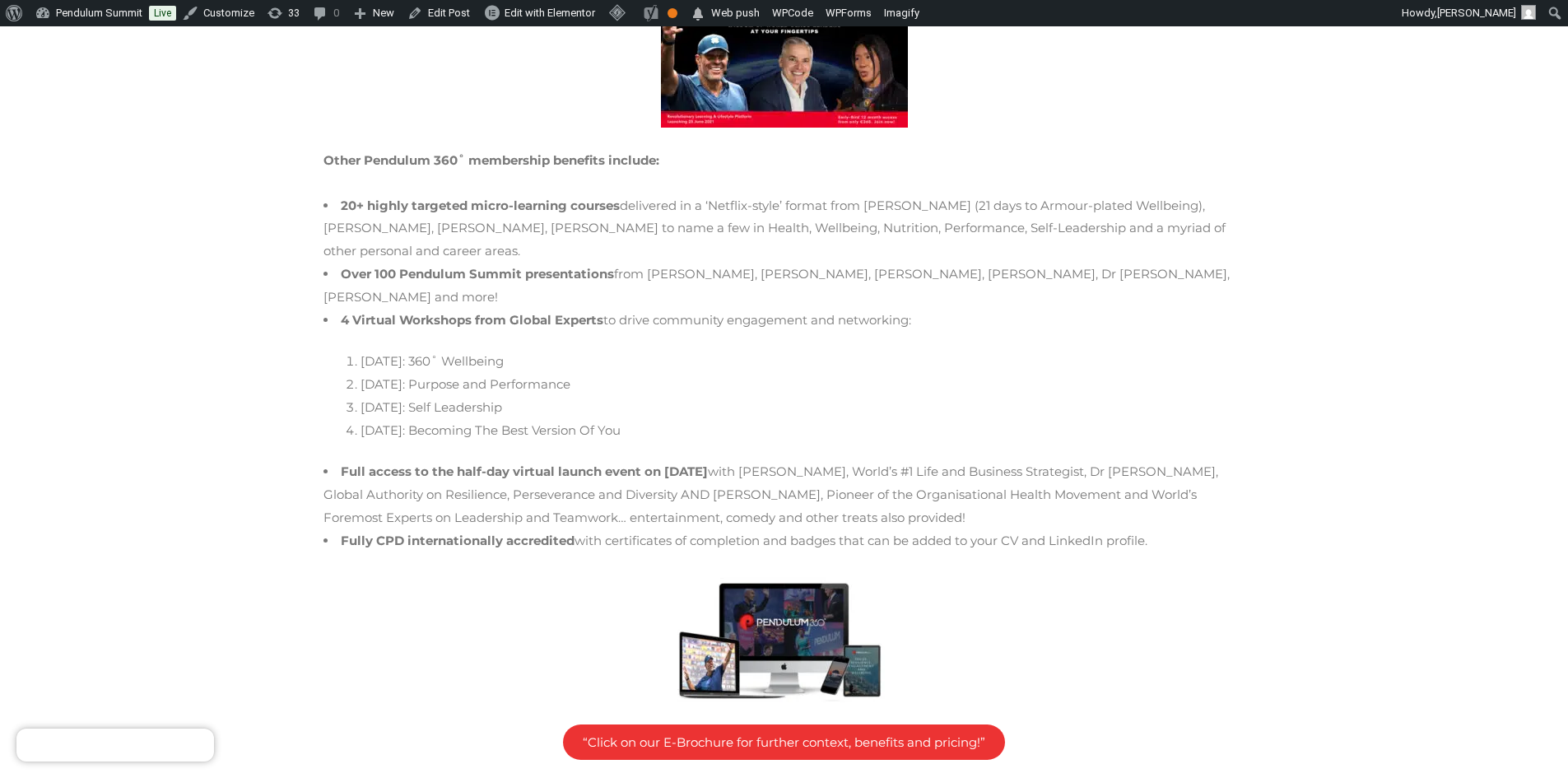
click at [814, 571] on img at bounding box center [784, 640] width 247 height 140
click at [765, 571] on img at bounding box center [784, 640] width 247 height 140
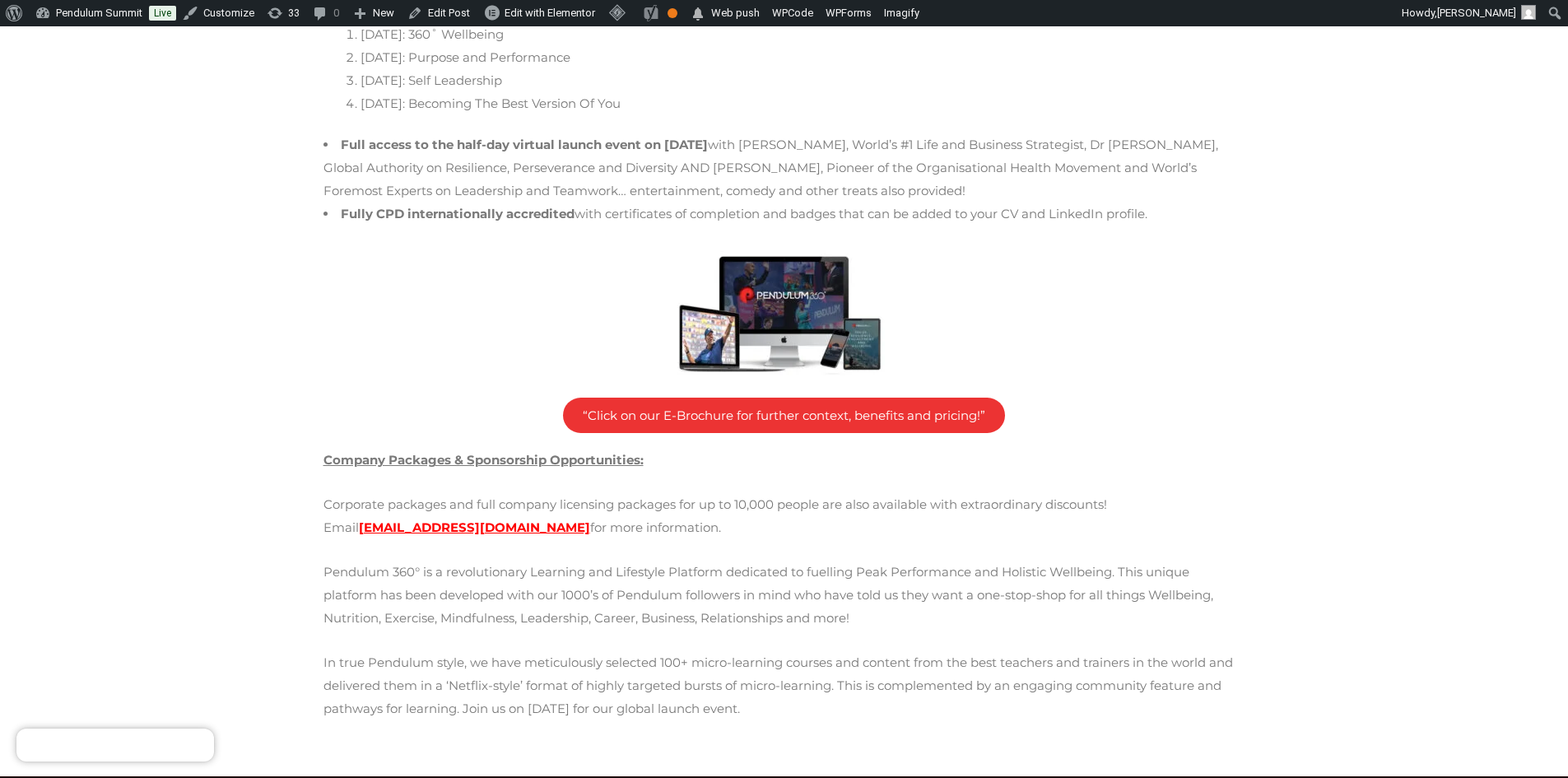
scroll to position [1591, 0]
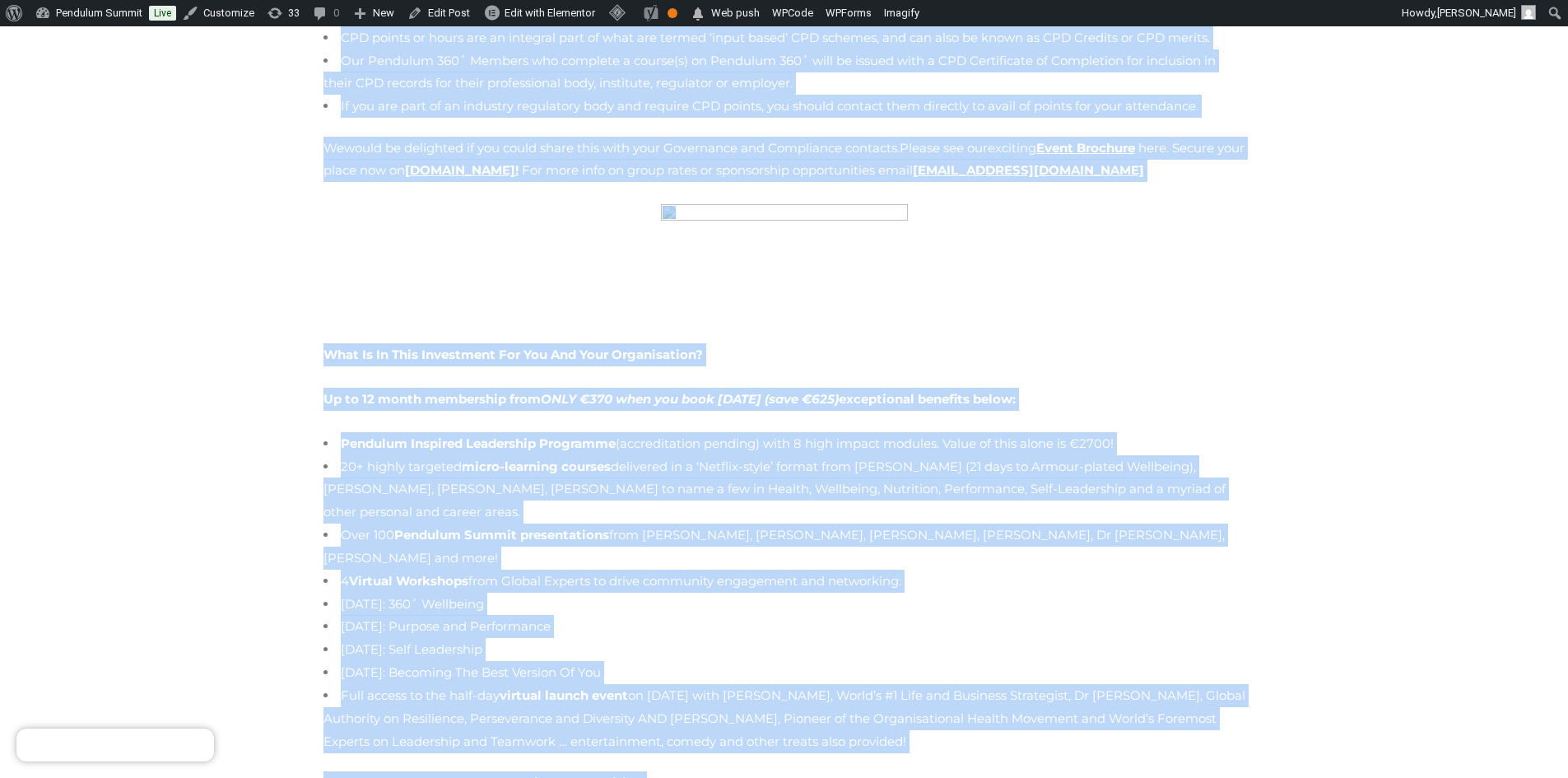
scroll to position [1425, 0]
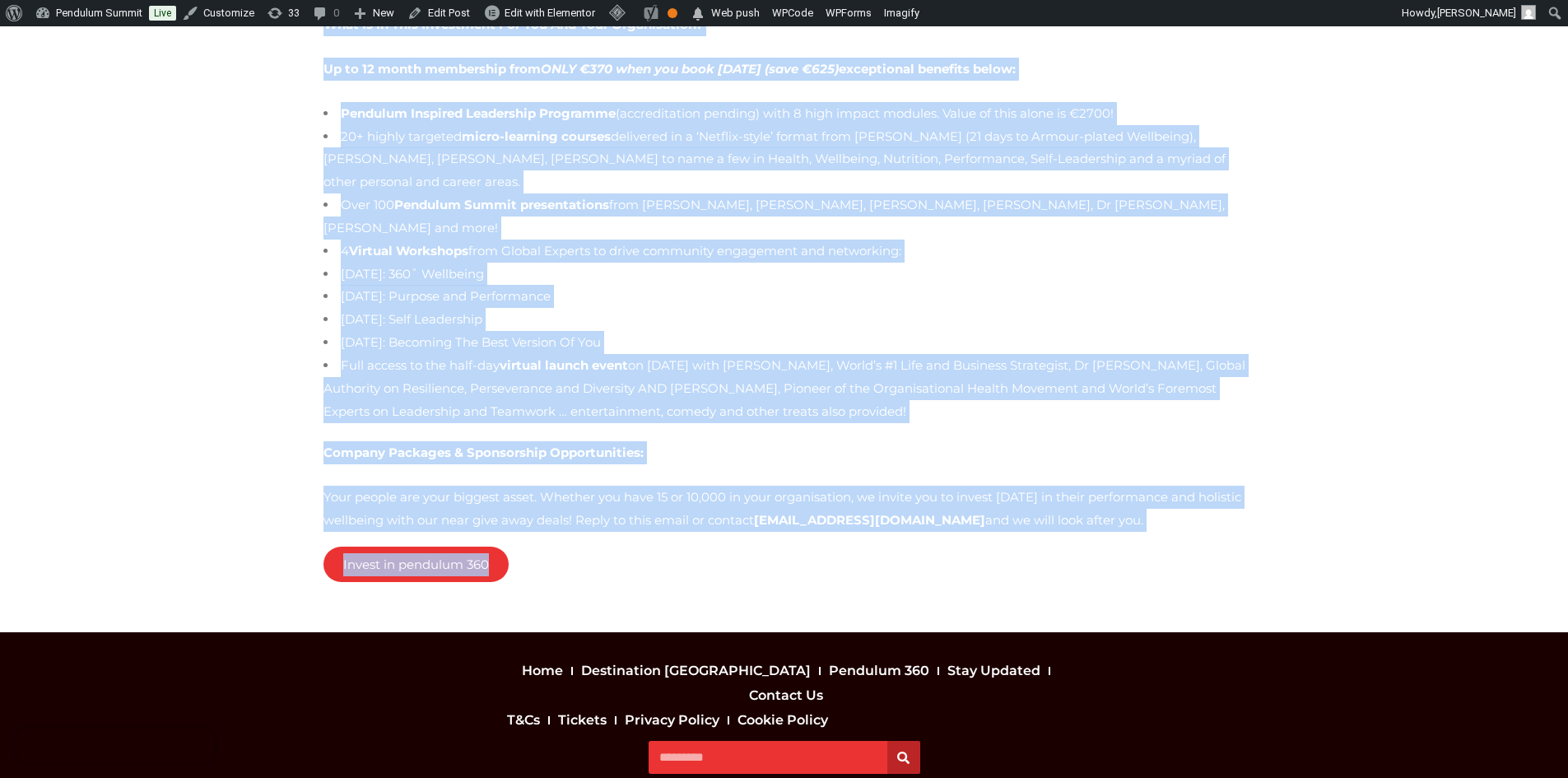
drag, startPoint x: 588, startPoint y: 269, endPoint x: 804, endPoint y: 484, distance: 304.8
copy div "“Loremip, dolor sit ame-consecte adipisc el seddoeiu, te inci ut laboreet do ma…"
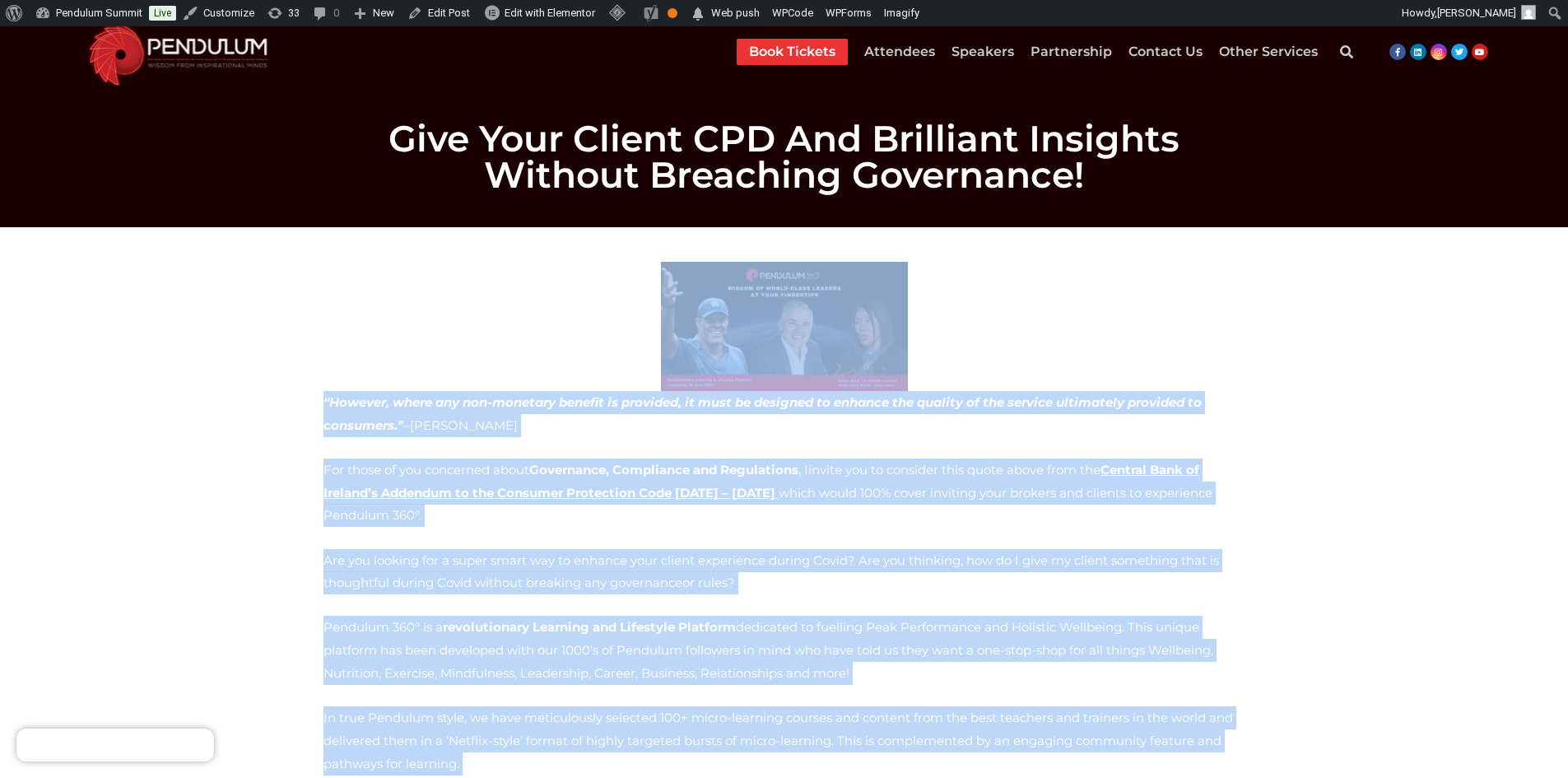
scroll to position [6, 0]
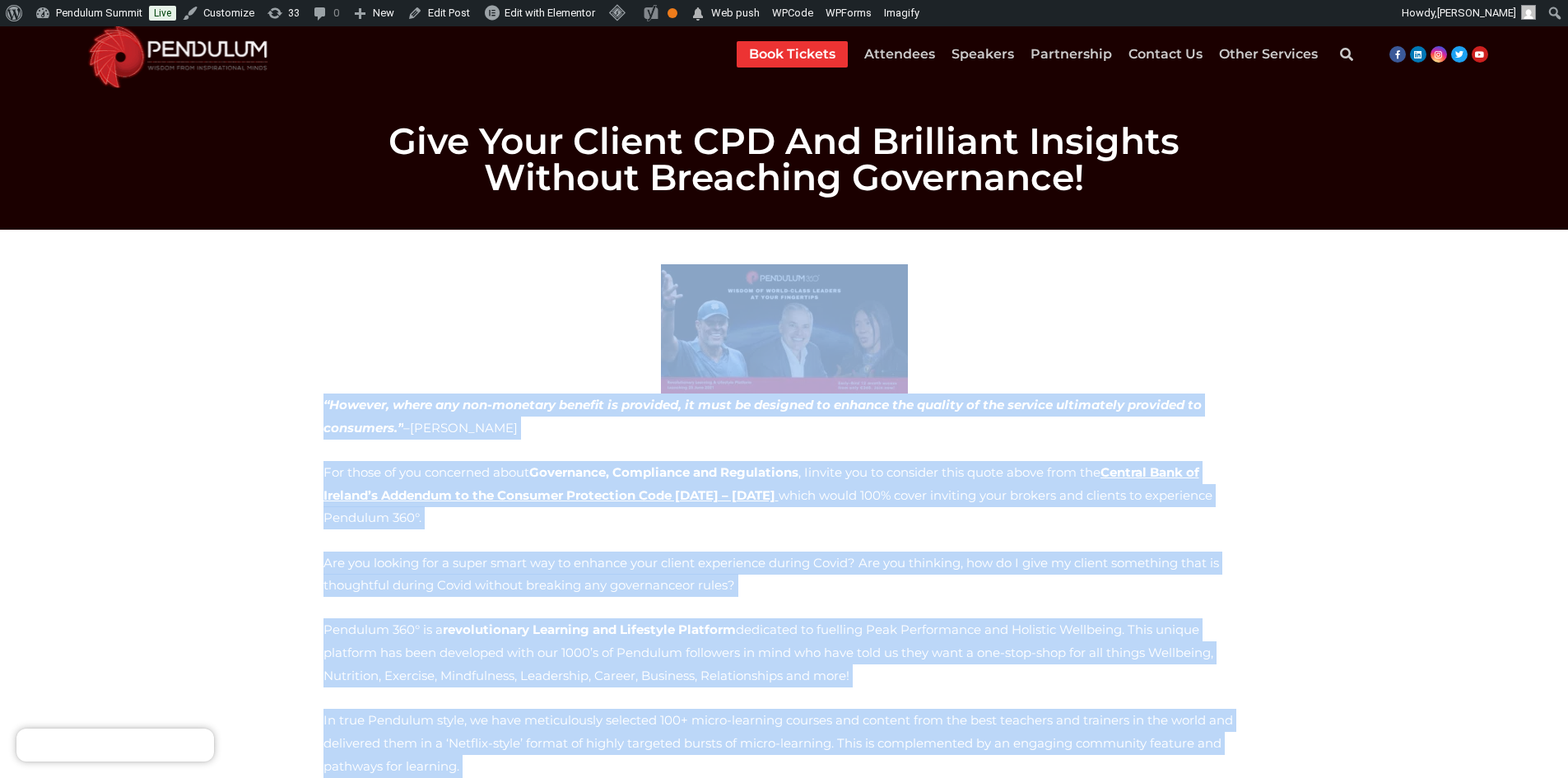
click at [431, 330] on strong "“However, where any non-monetary benefit is provided, it must be designed to en…" at bounding box center [784, 349] width 922 height 171
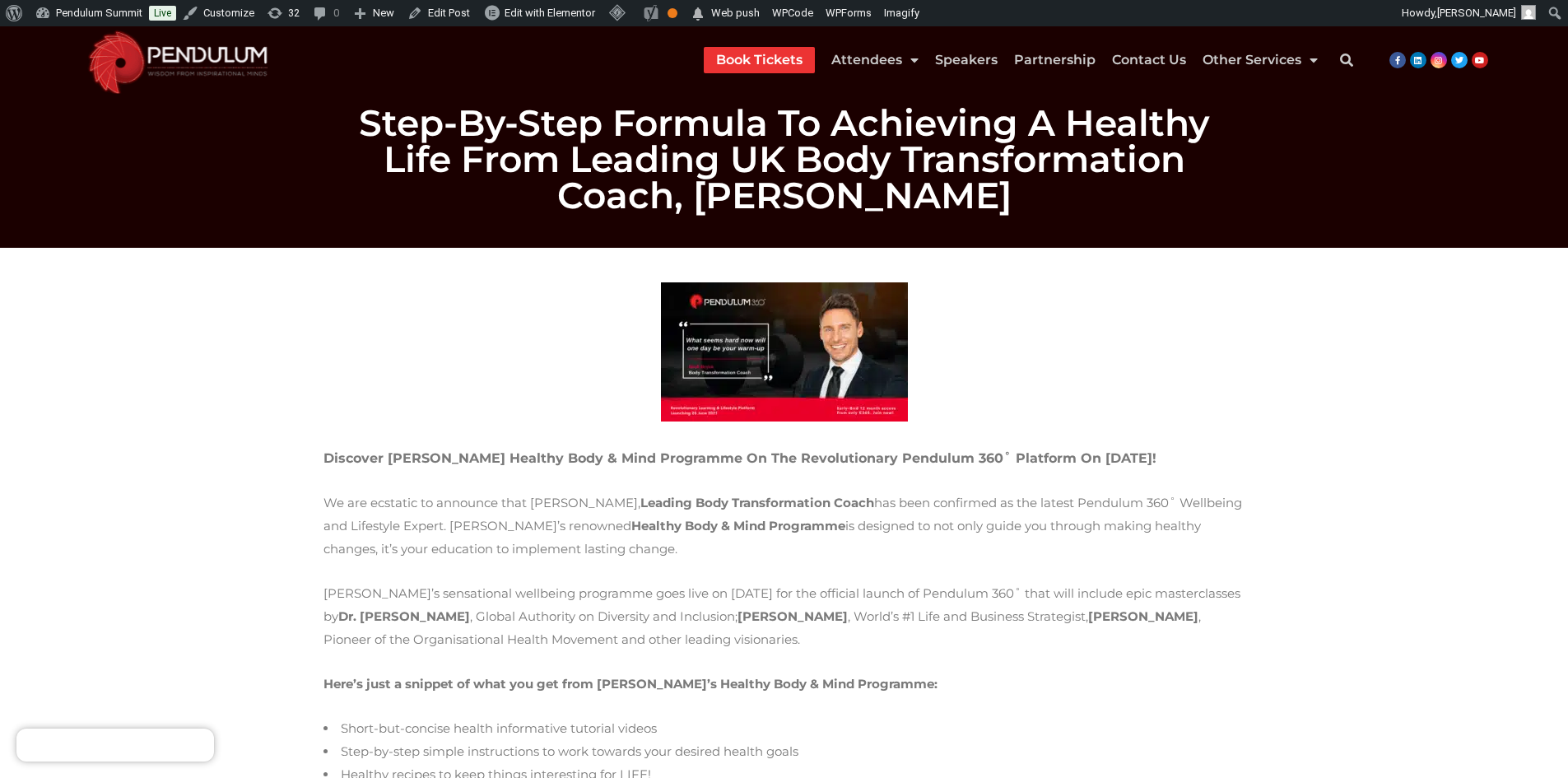
scroll to position [435, 0]
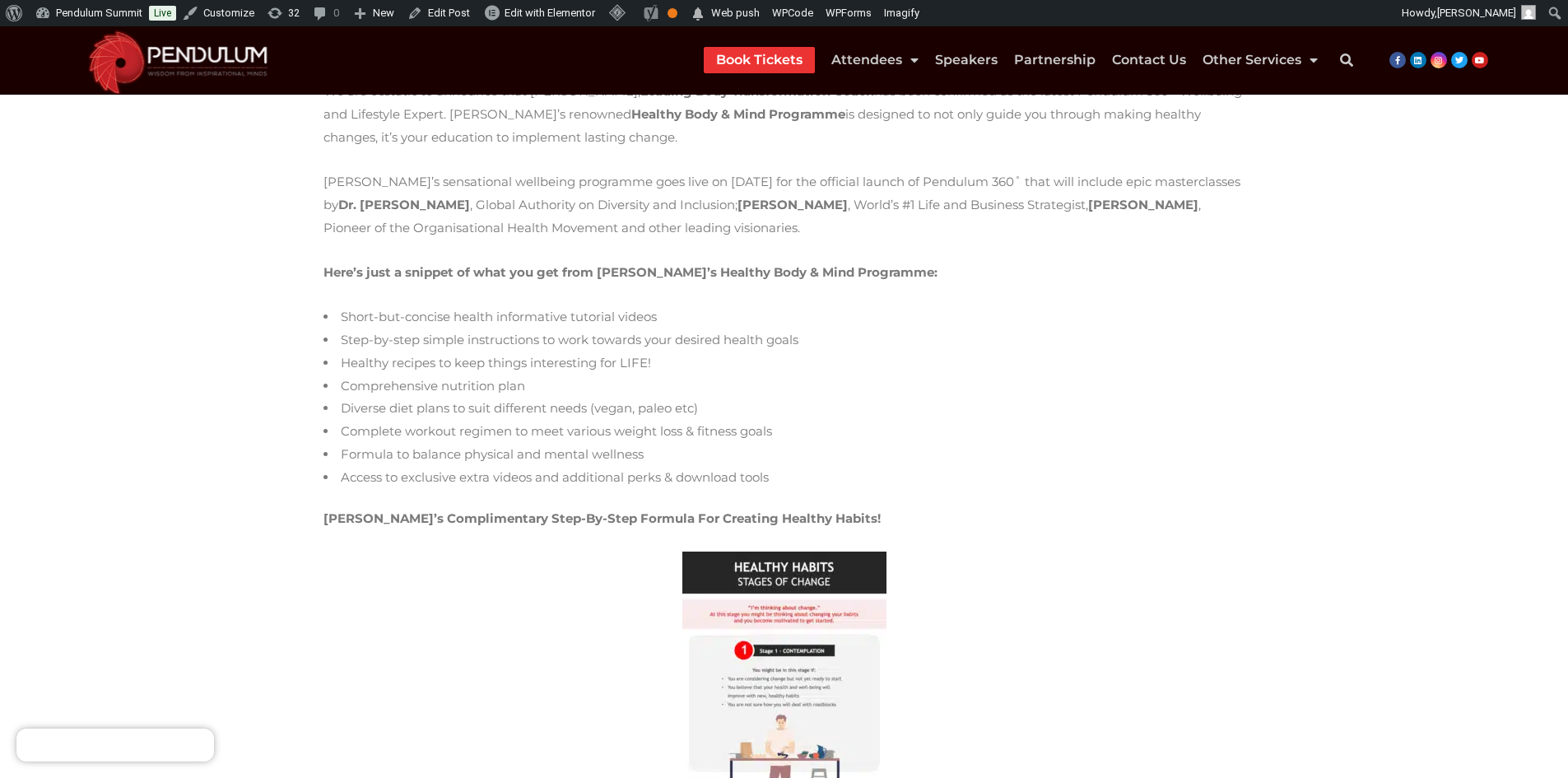
click at [775, 598] on img at bounding box center [784, 675] width 204 height 247
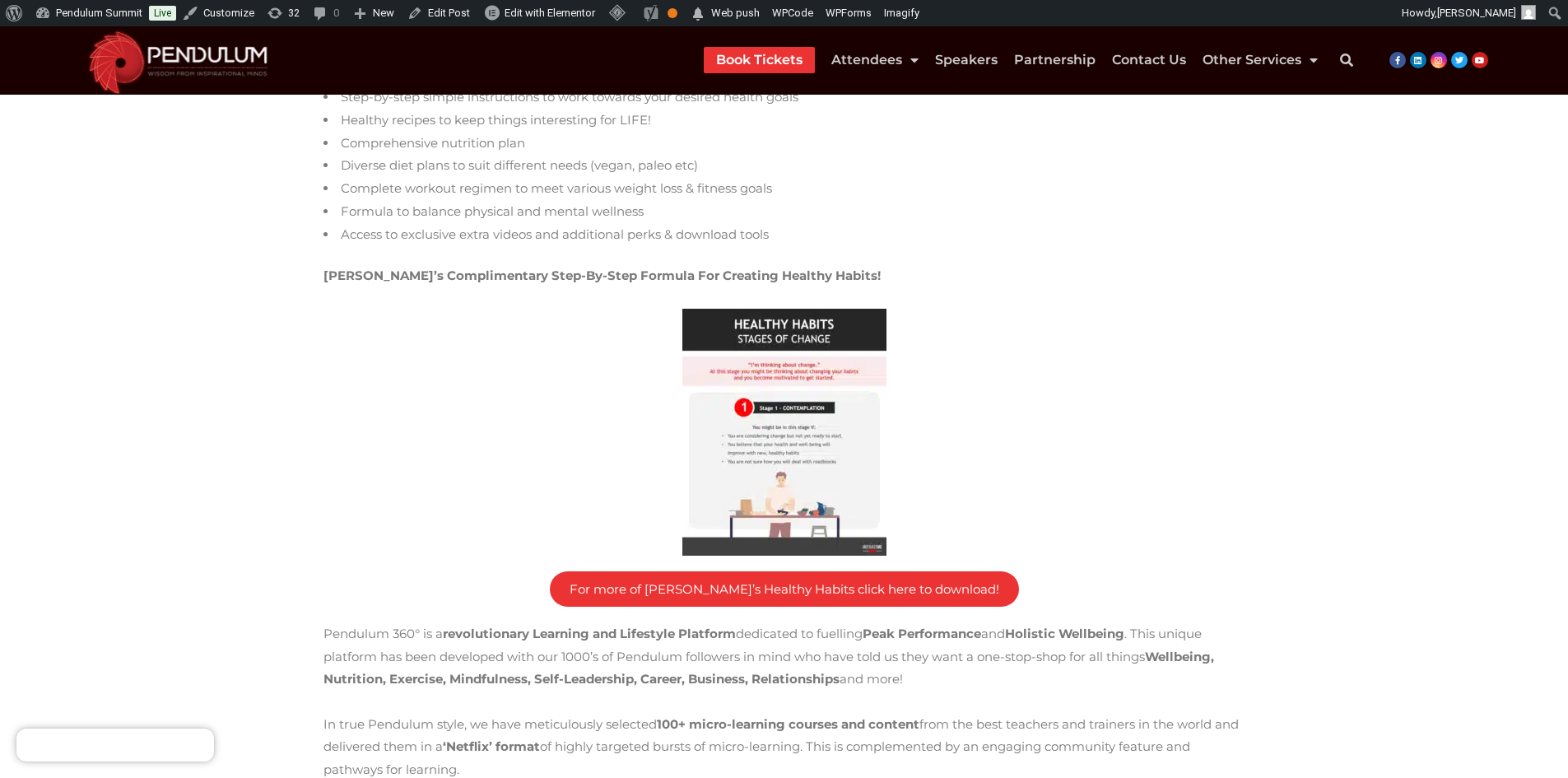
scroll to position [683, 0]
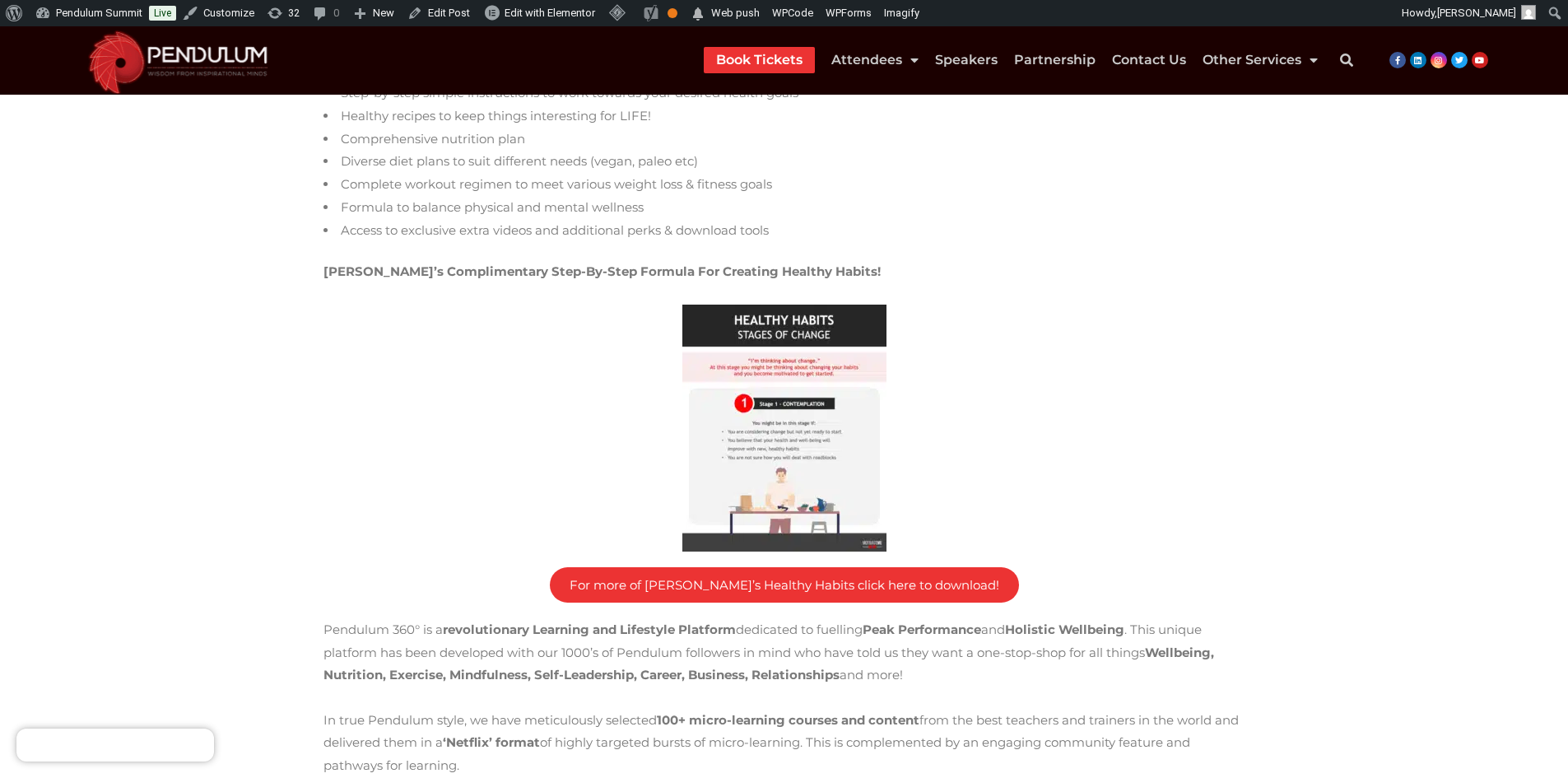
click at [800, 489] on img at bounding box center [784, 429] width 204 height 247
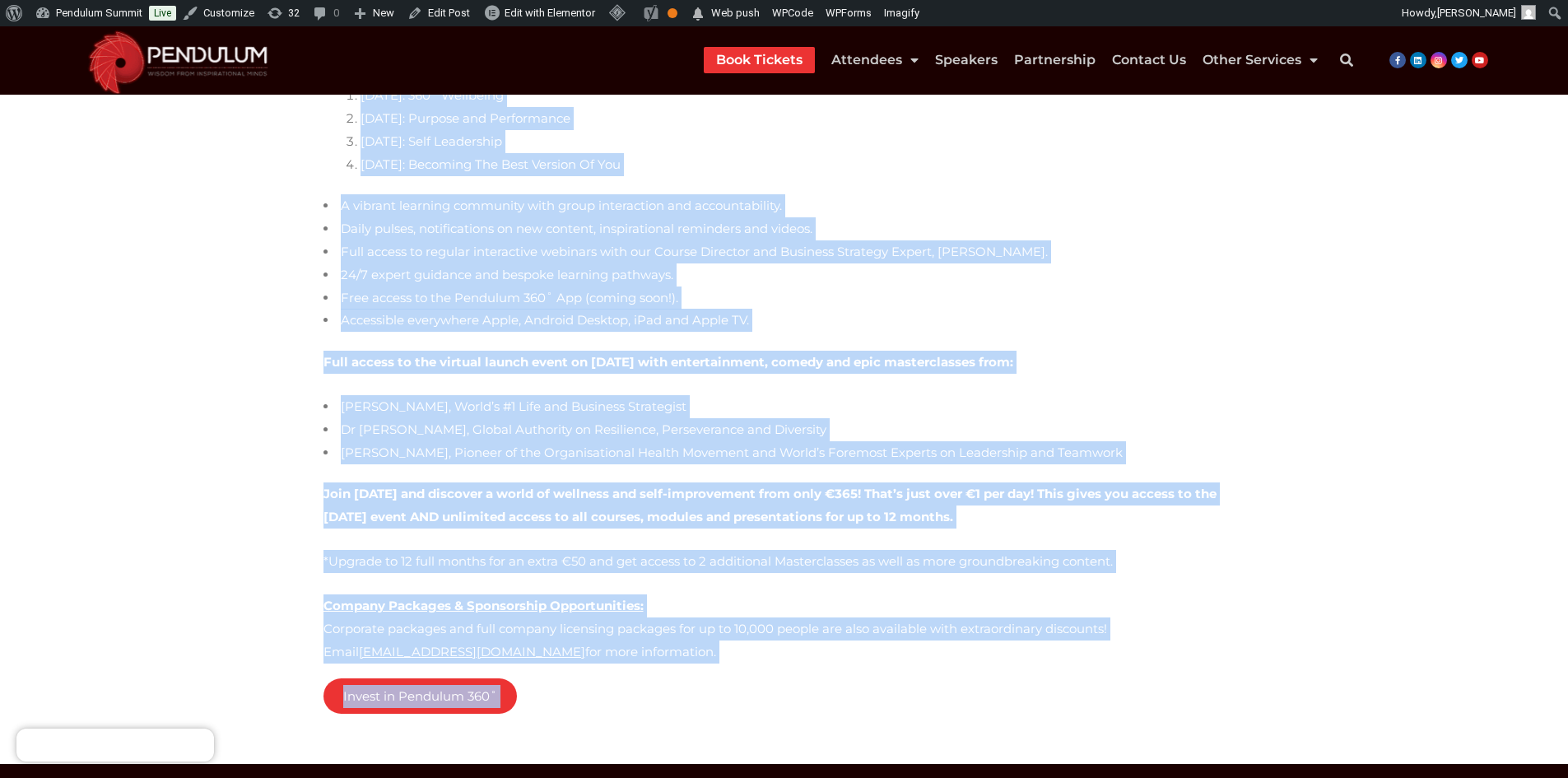
scroll to position [1978, 0]
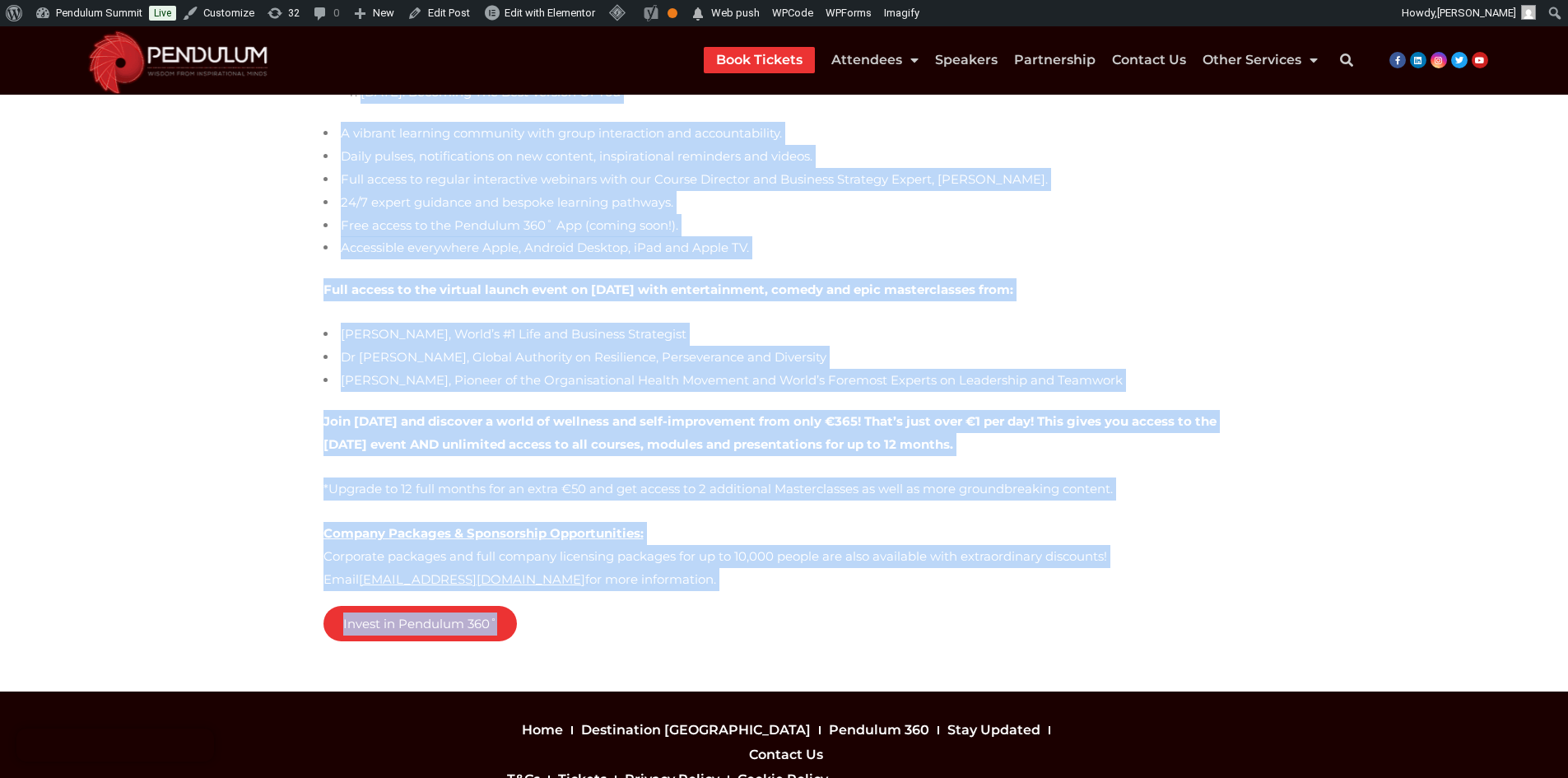
drag, startPoint x: 613, startPoint y: 289, endPoint x: 904, endPoint y: 559, distance: 397.0
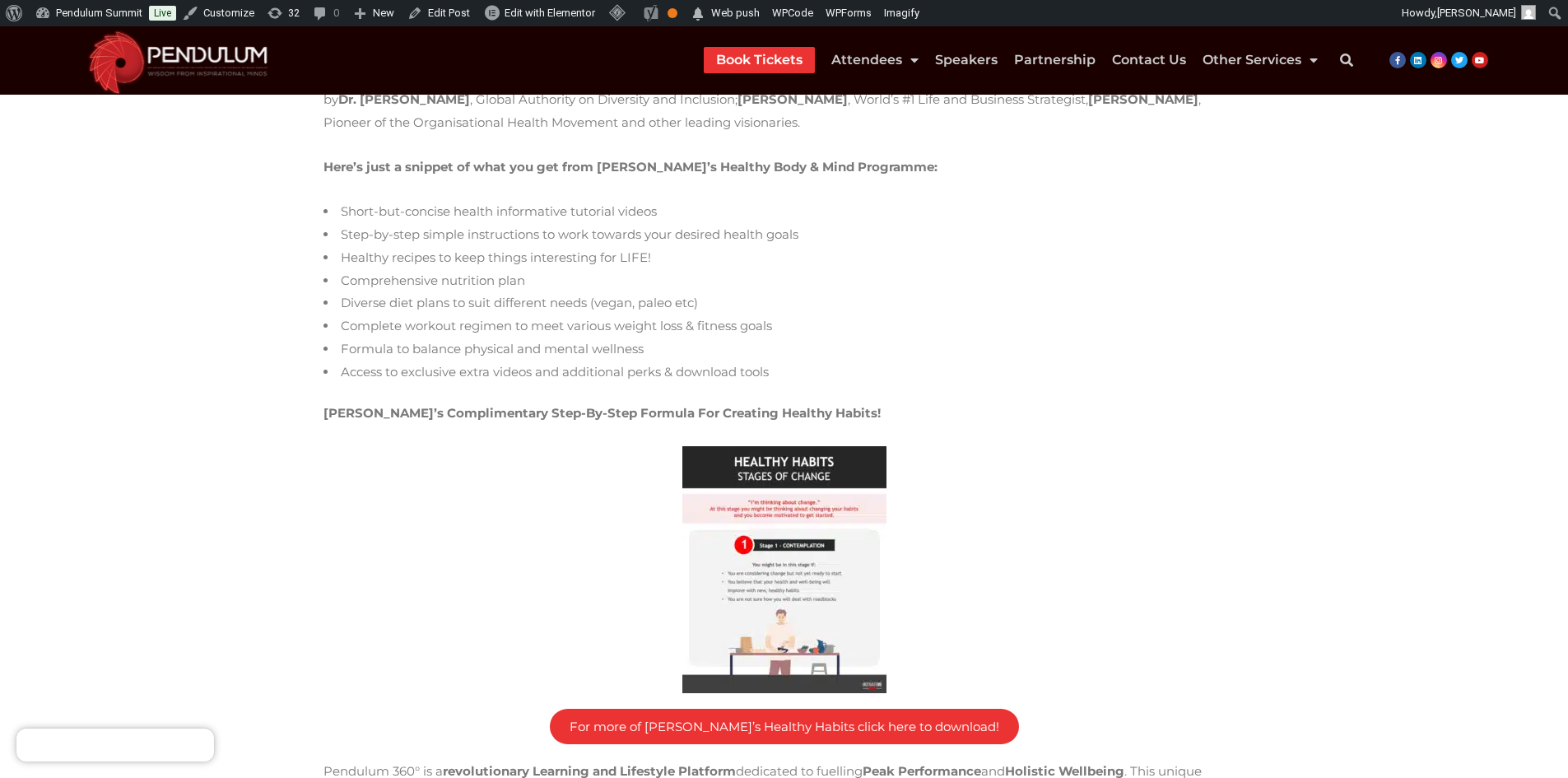
scroll to position [577, 0]
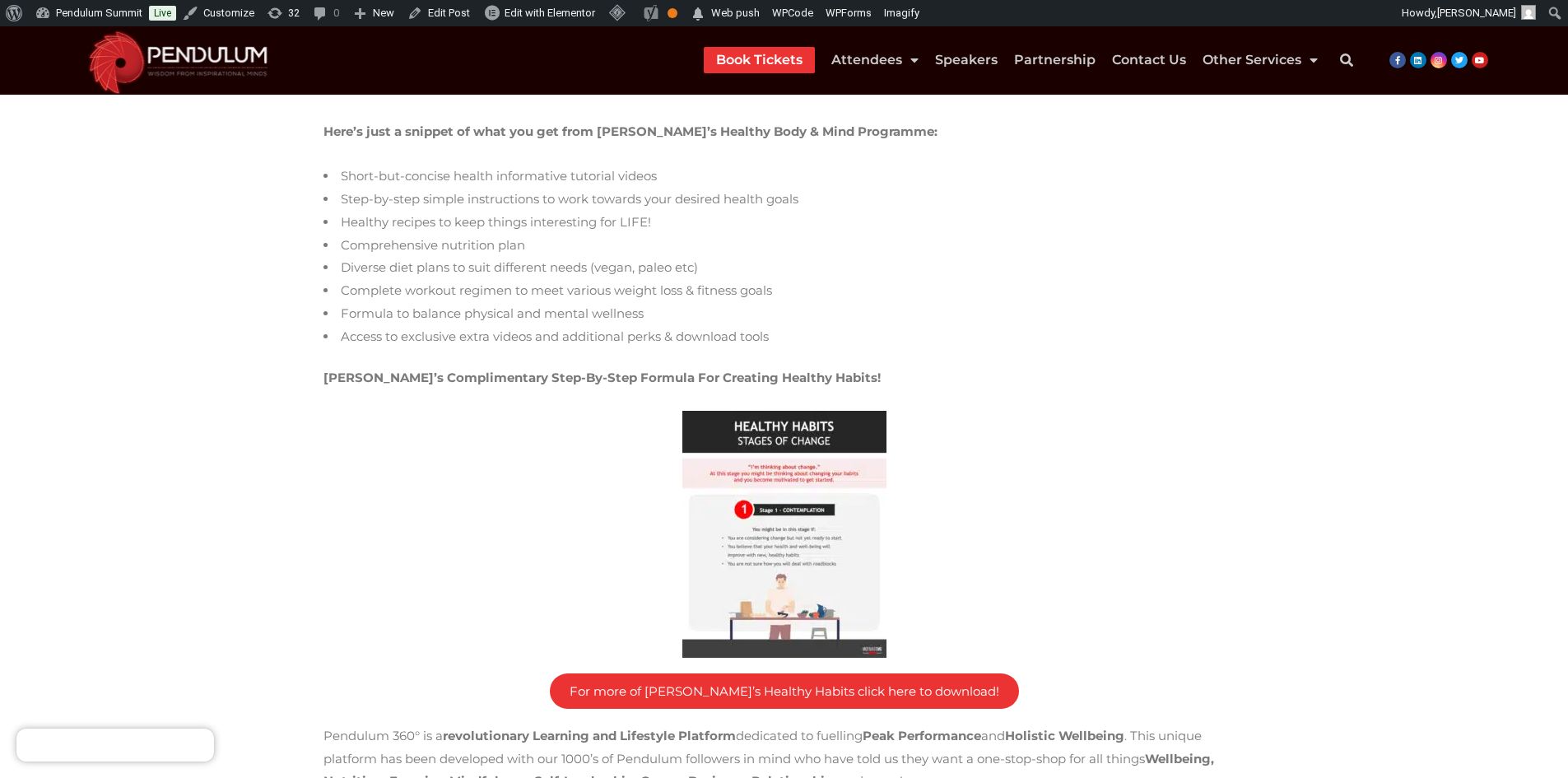
click at [766, 439] on img at bounding box center [784, 535] width 204 height 247
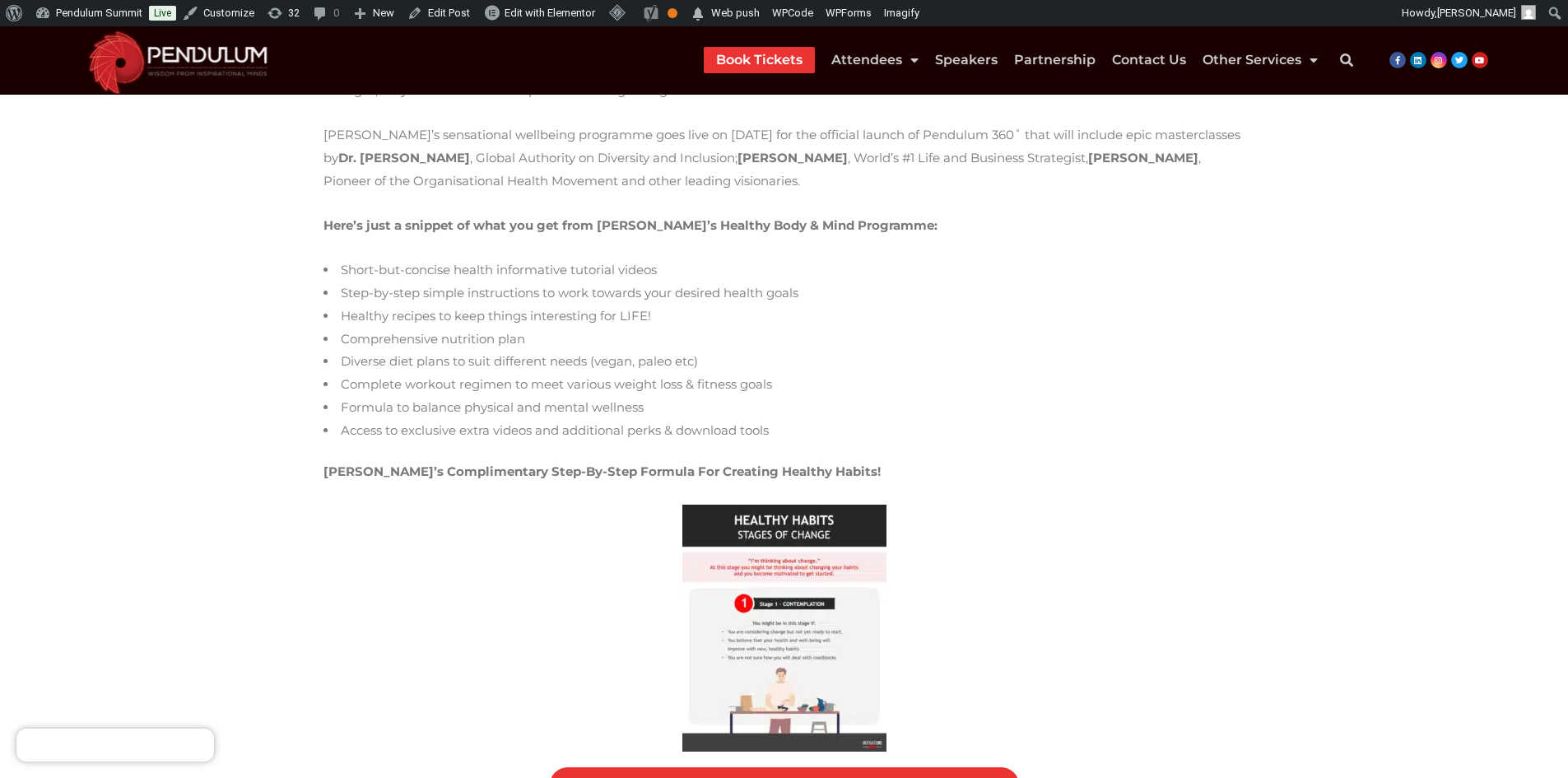
scroll to position [165, 0]
